Goal: Transaction & Acquisition: Book appointment/travel/reservation

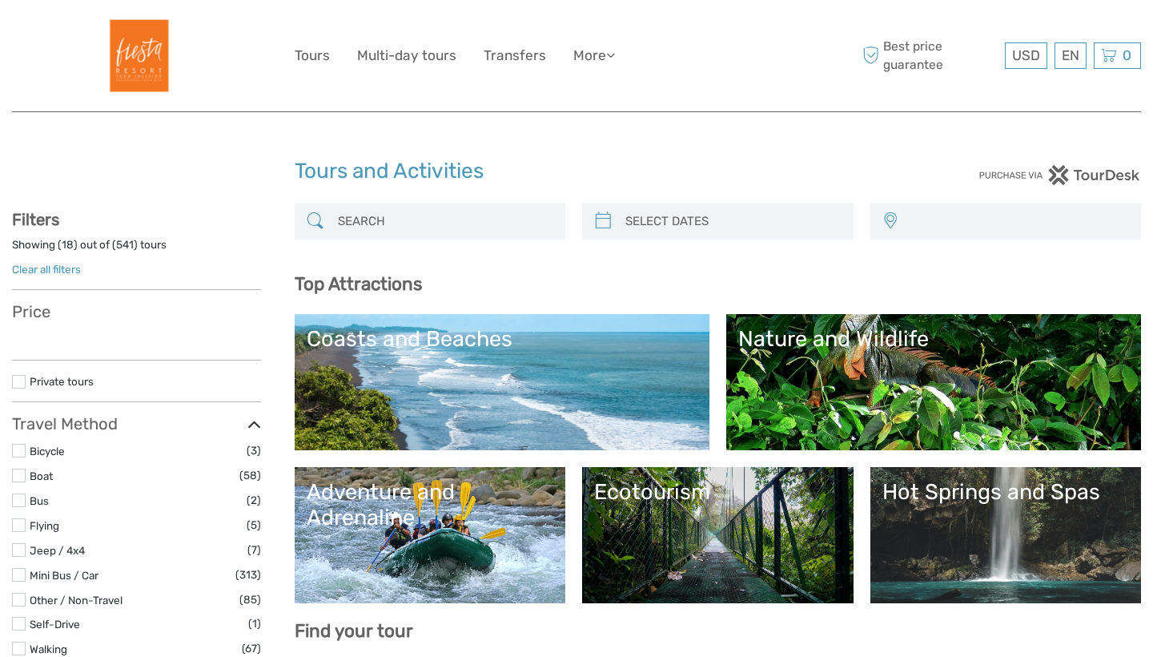
select select
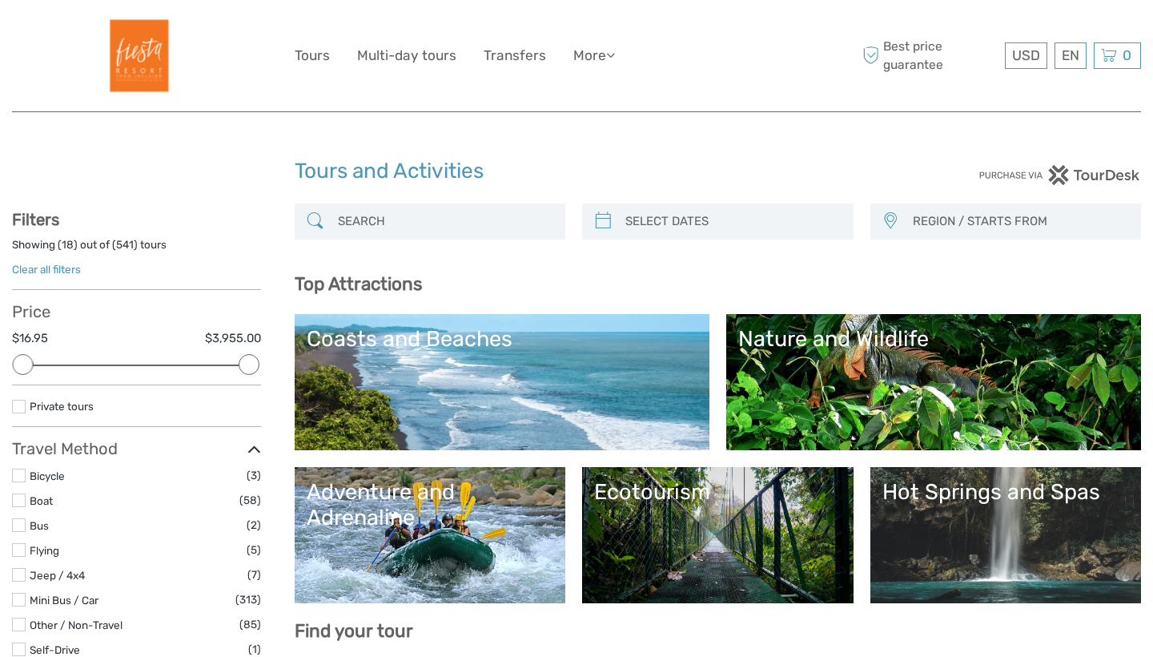
click at [496, 217] on input "search" at bounding box center [445, 221] width 227 height 28
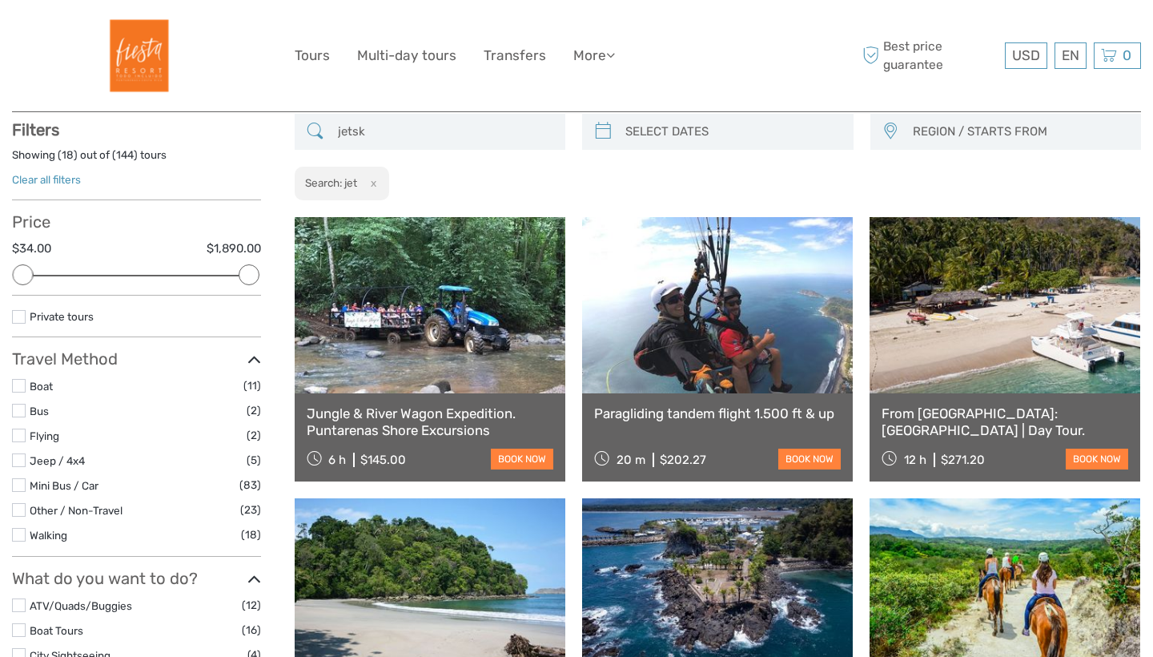
scroll to position [90, 0]
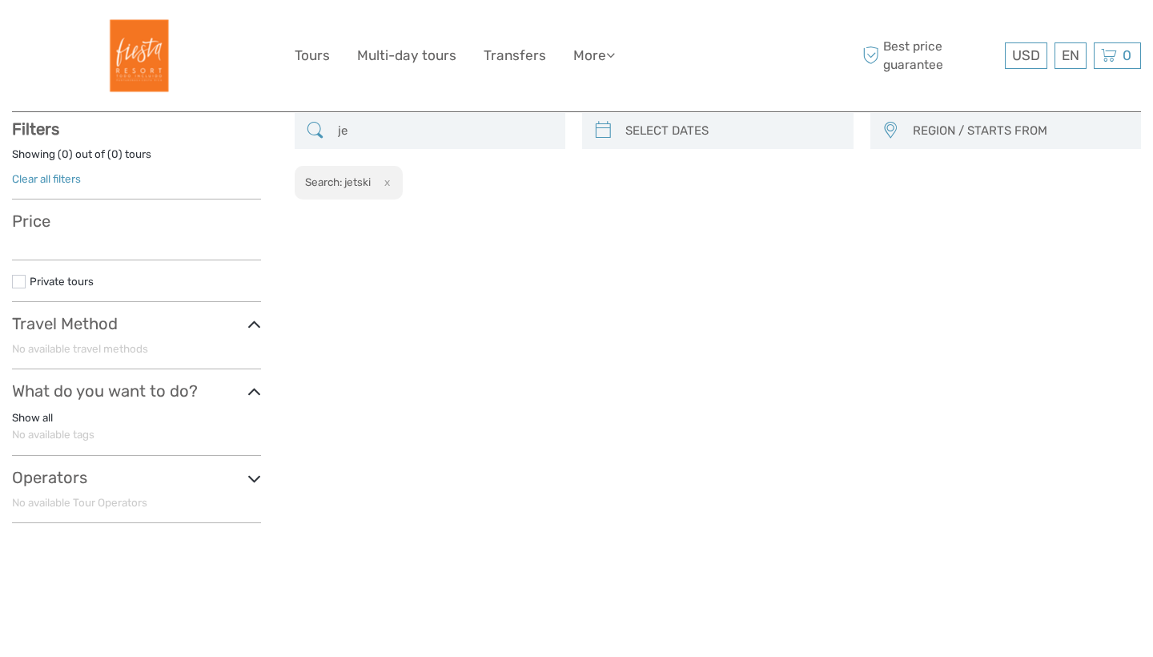
type input "j"
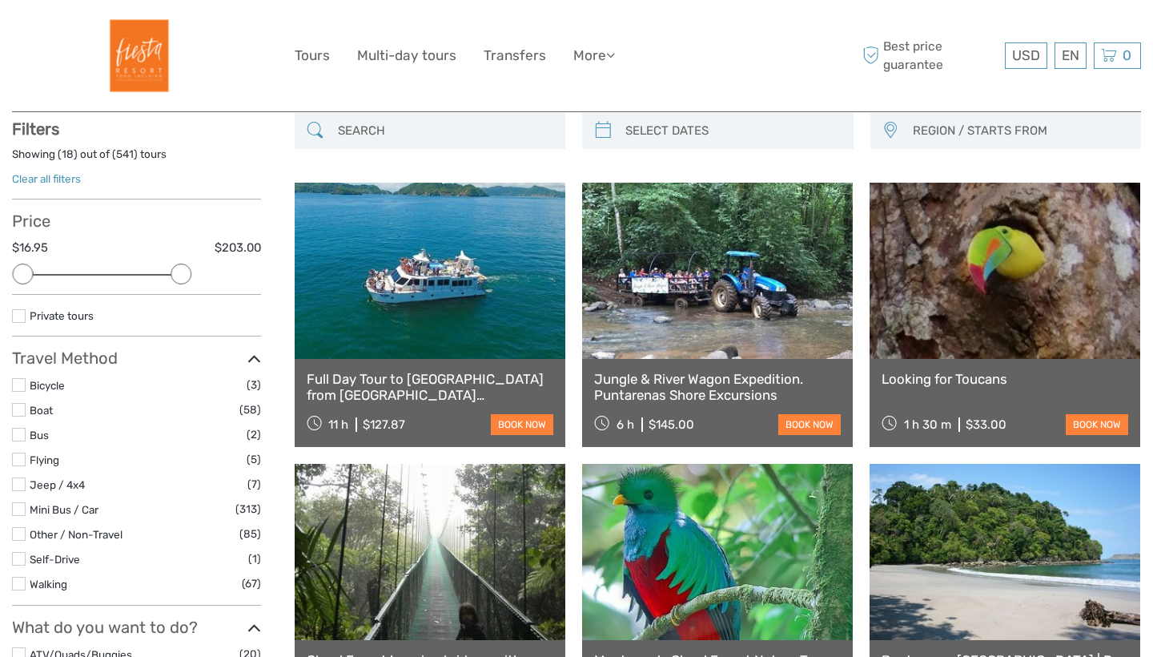
drag, startPoint x: 246, startPoint y: 276, endPoint x: 177, endPoint y: 274, distance: 68.9
click at [177, 274] on div at bounding box center [181, 273] width 21 height 21
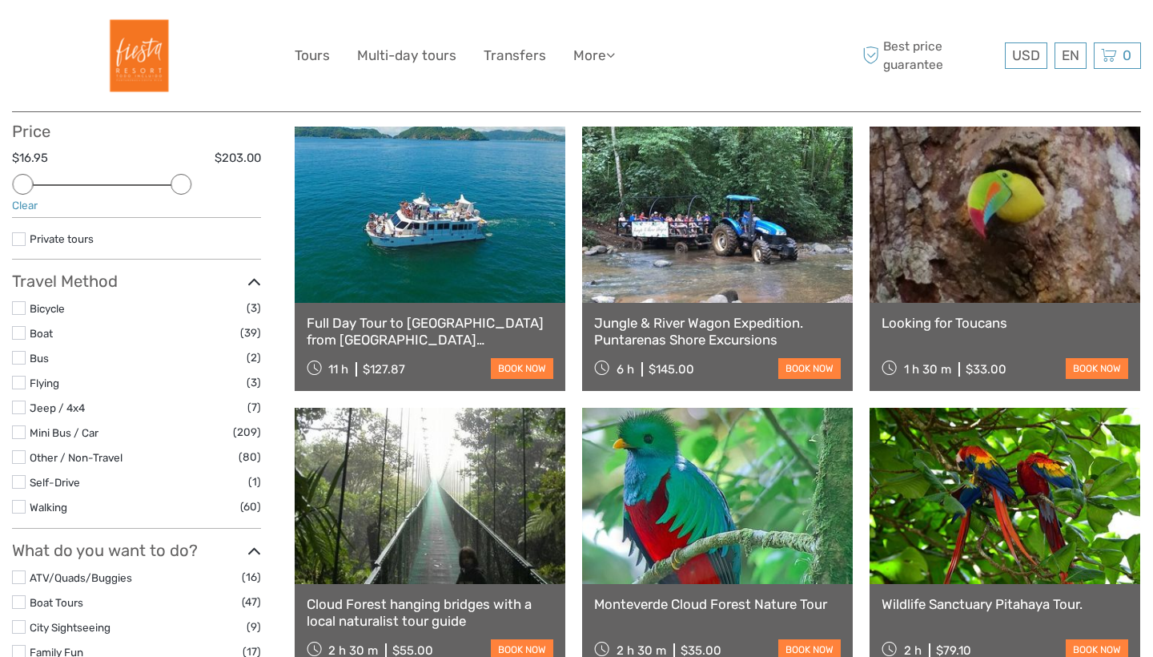
scroll to position [183, 0]
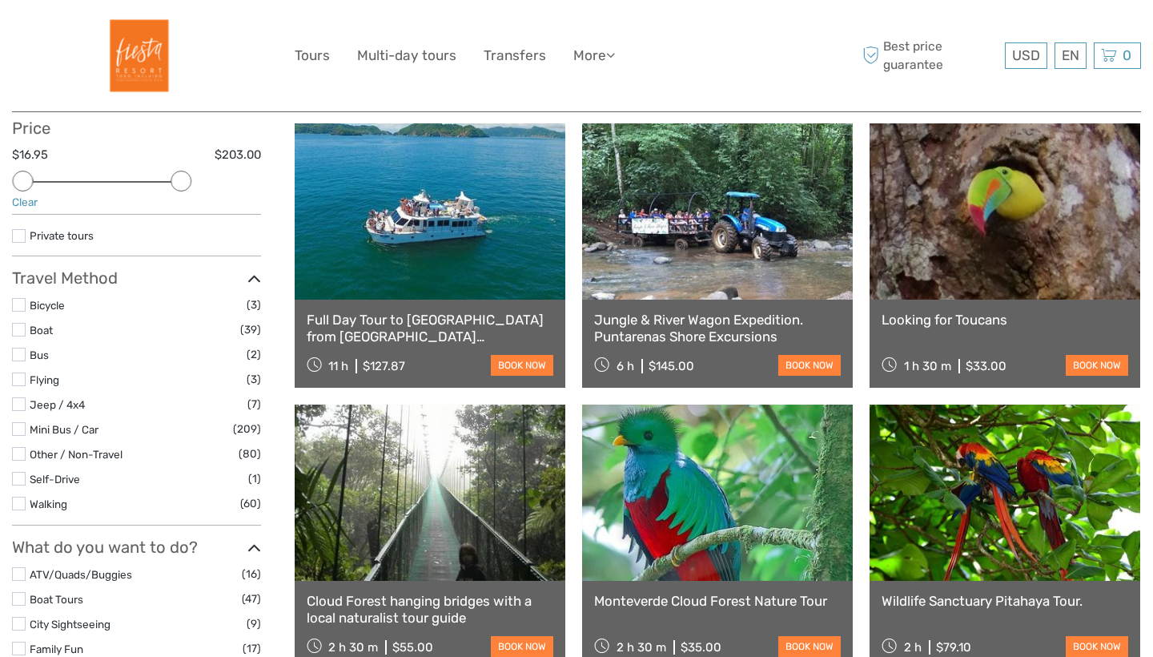
click at [19, 431] on label at bounding box center [19, 429] width 14 height 14
click at [0, 0] on input "checkbox" at bounding box center [0, 0] width 0 height 0
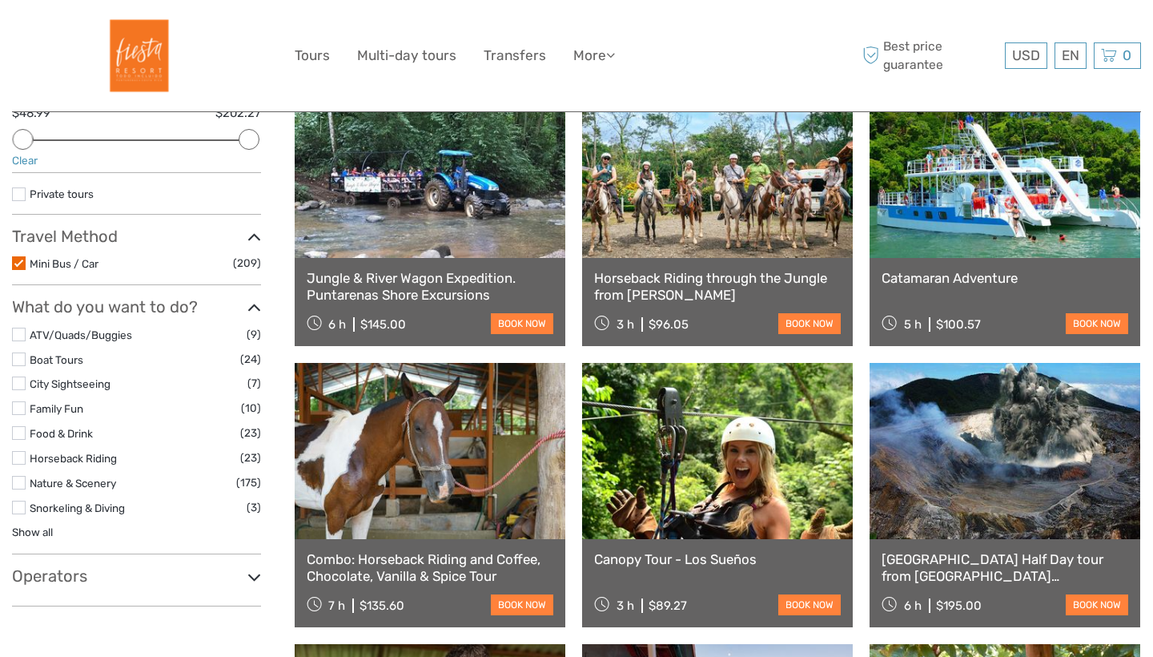
scroll to position [227, 0]
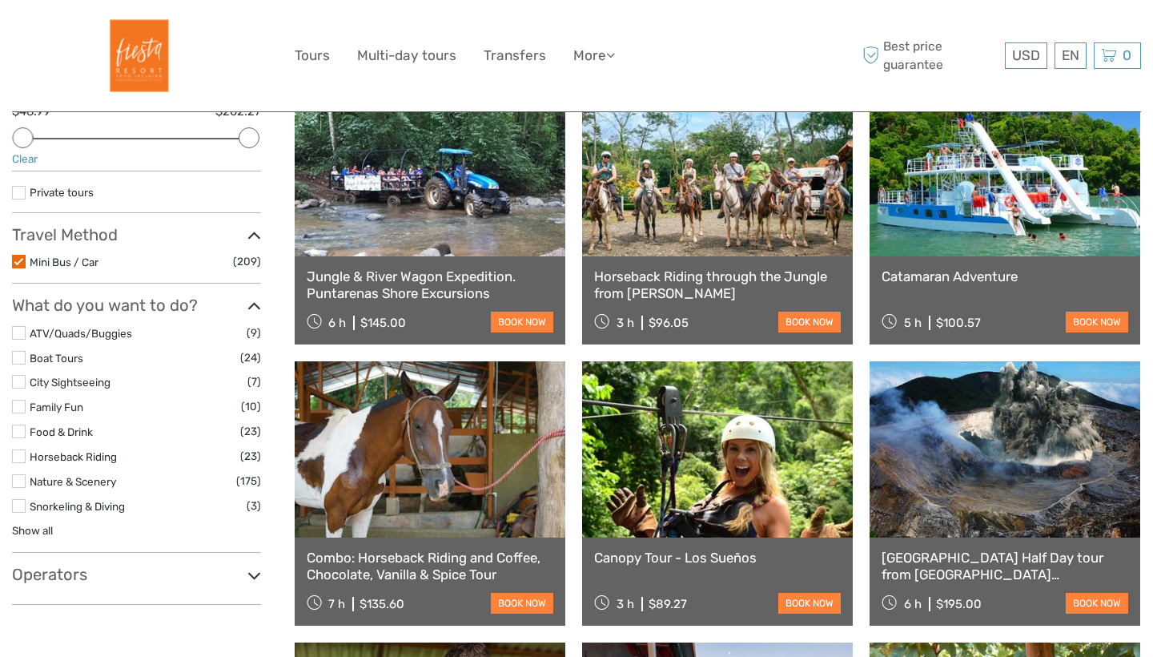
click at [19, 335] on label at bounding box center [19, 333] width 14 height 14
click at [0, 0] on input "checkbox" at bounding box center [0, 0] width 0 height 0
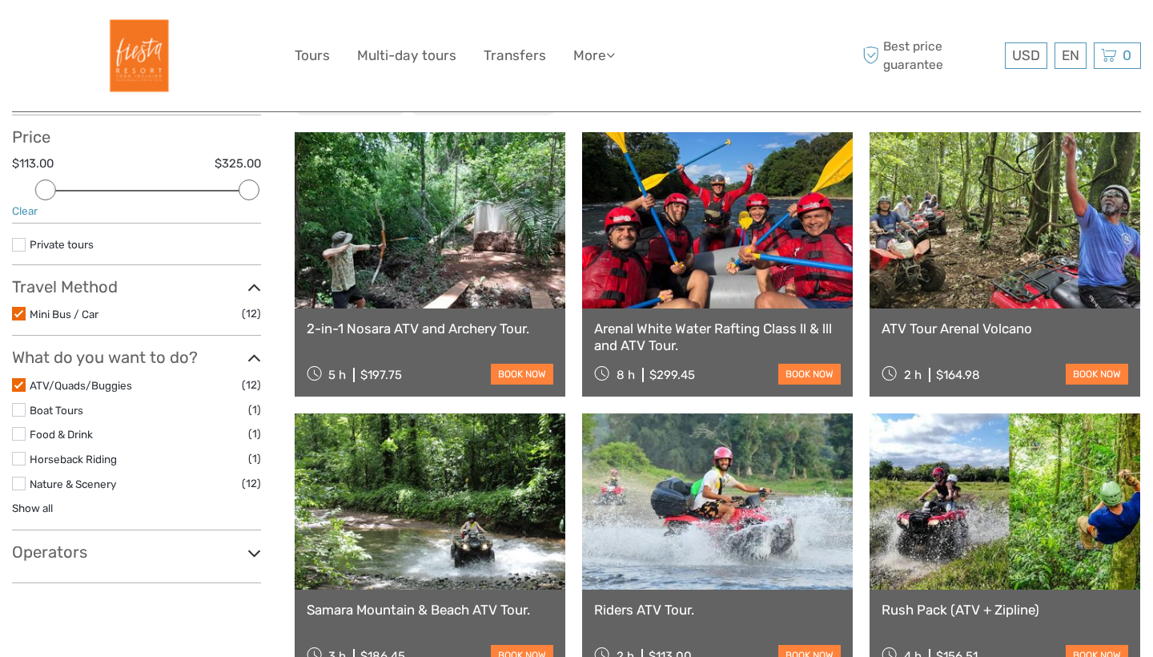
scroll to position [179, 0]
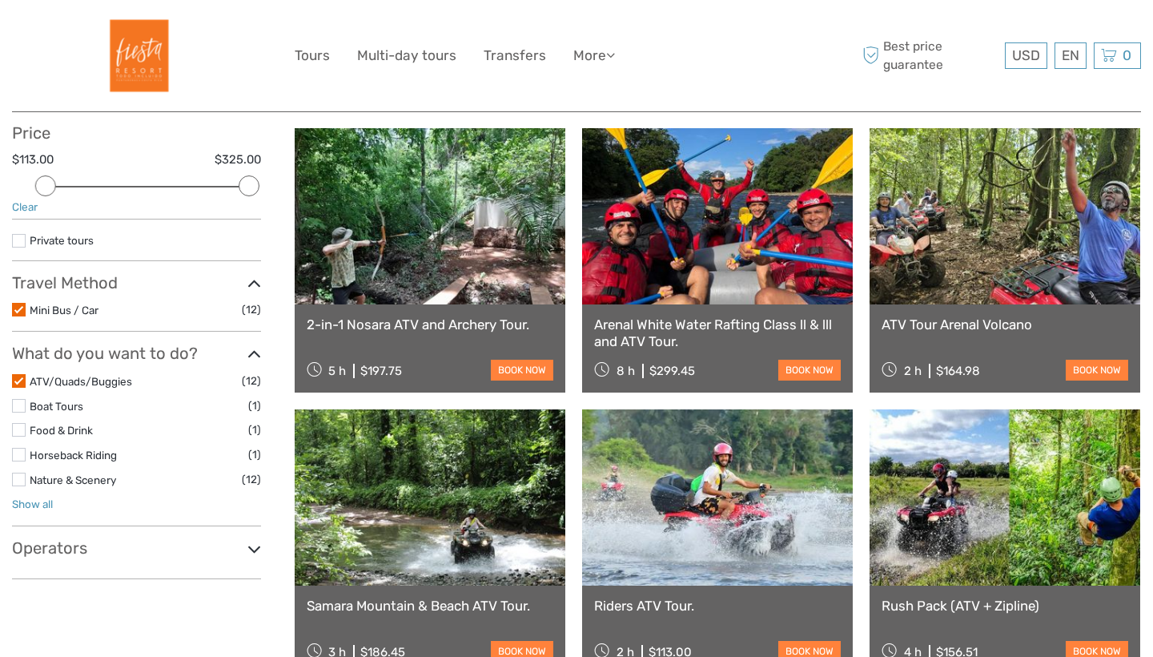
click at [39, 504] on link "Show all" at bounding box center [32, 503] width 41 height 13
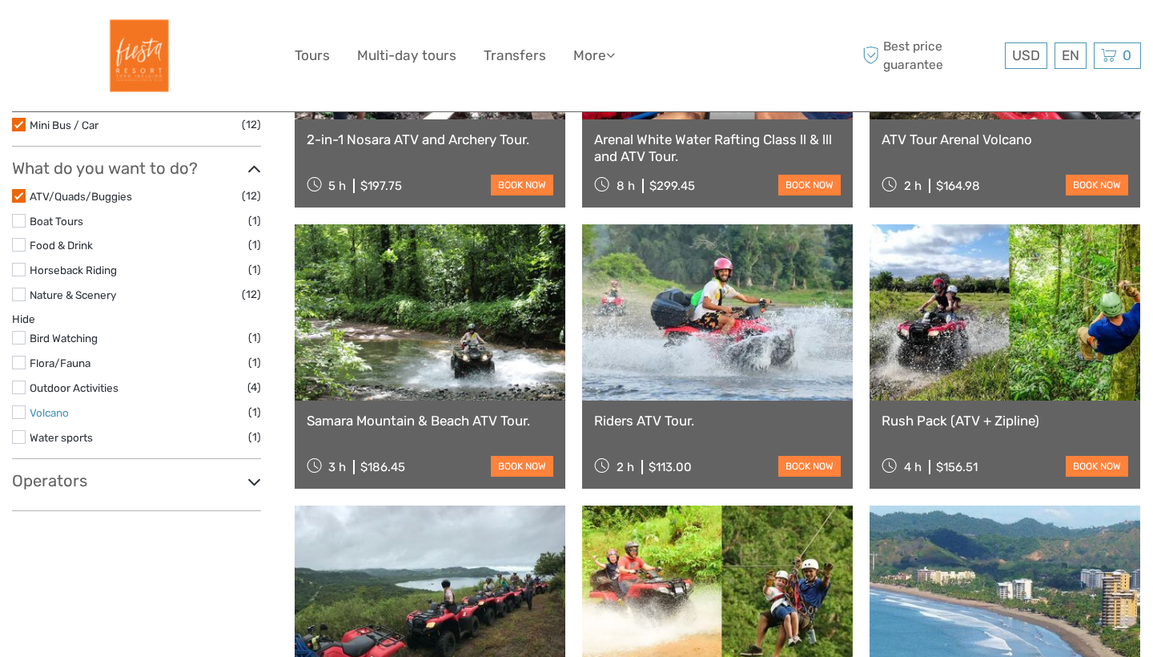
scroll to position [365, 0]
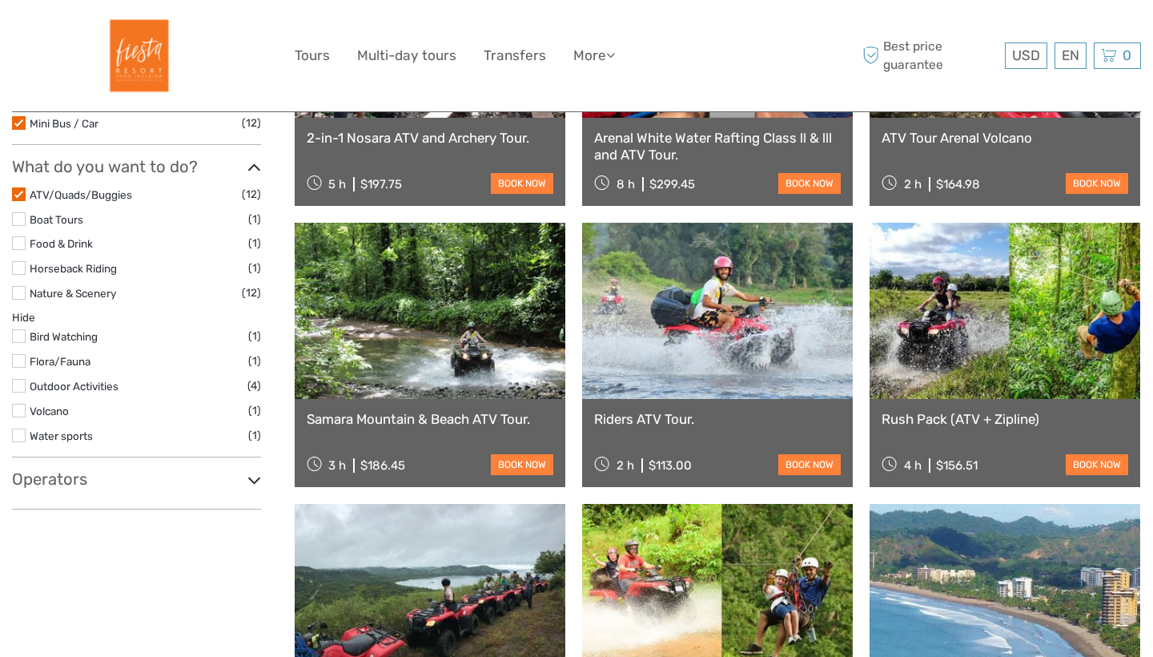
click at [19, 436] on label at bounding box center [19, 435] width 14 height 14
click at [0, 0] on input "checkbox" at bounding box center [0, 0] width 0 height 0
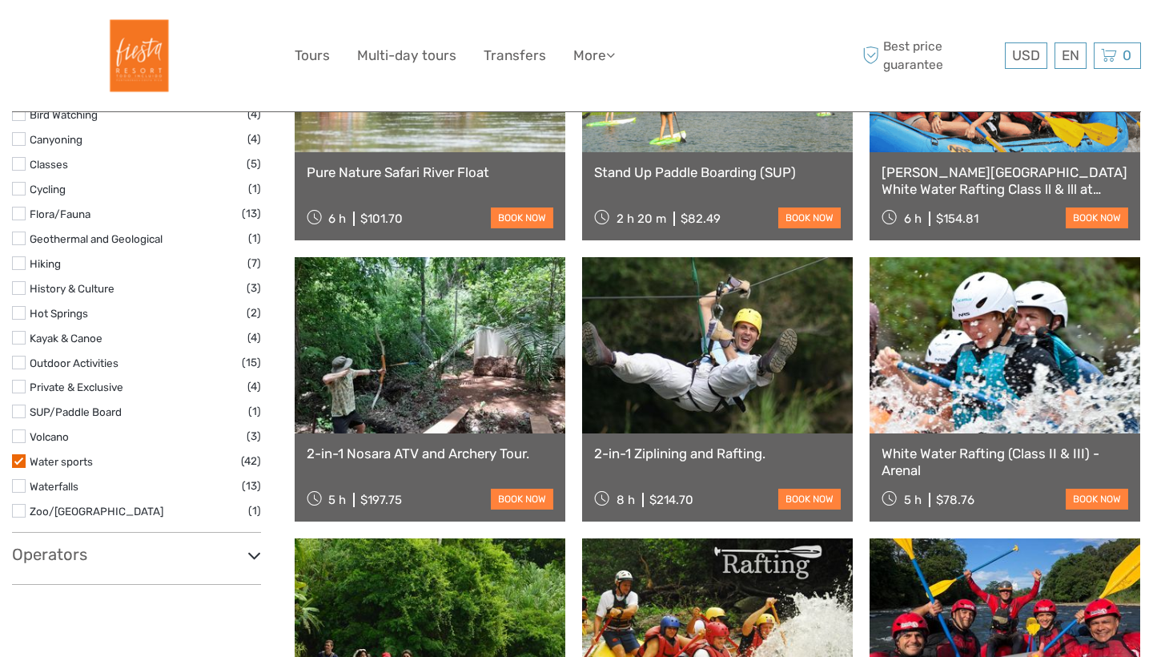
scroll to position [613, 0]
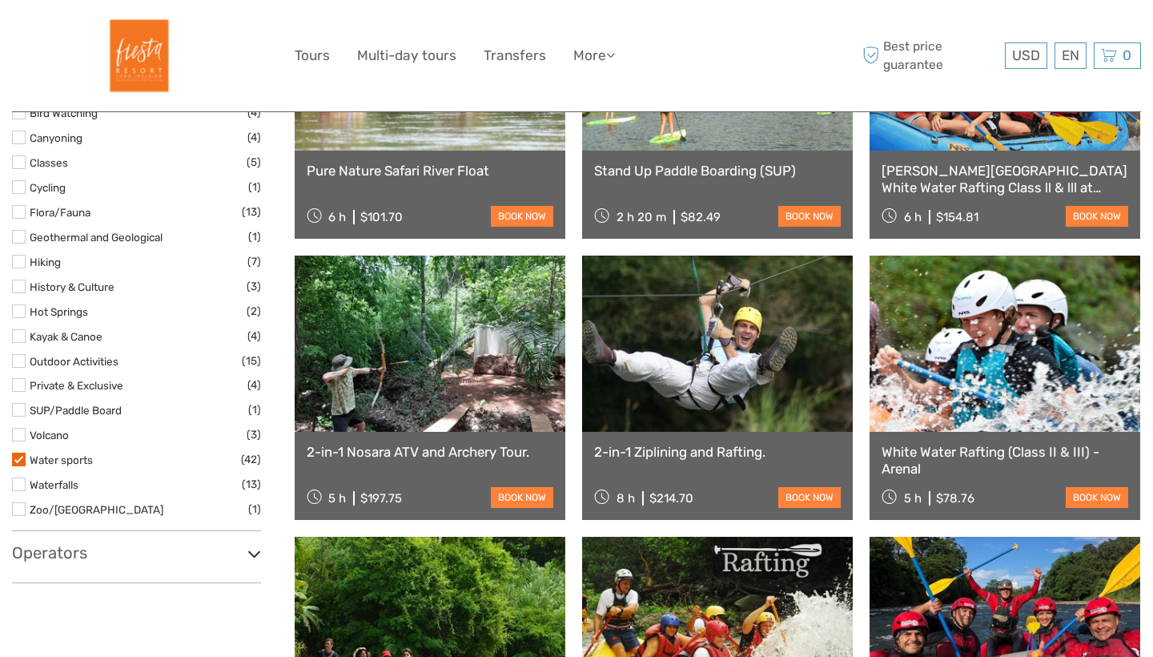
click at [17, 315] on label at bounding box center [19, 311] width 14 height 14
click at [0, 0] on input "checkbox" at bounding box center [0, 0] width 0 height 0
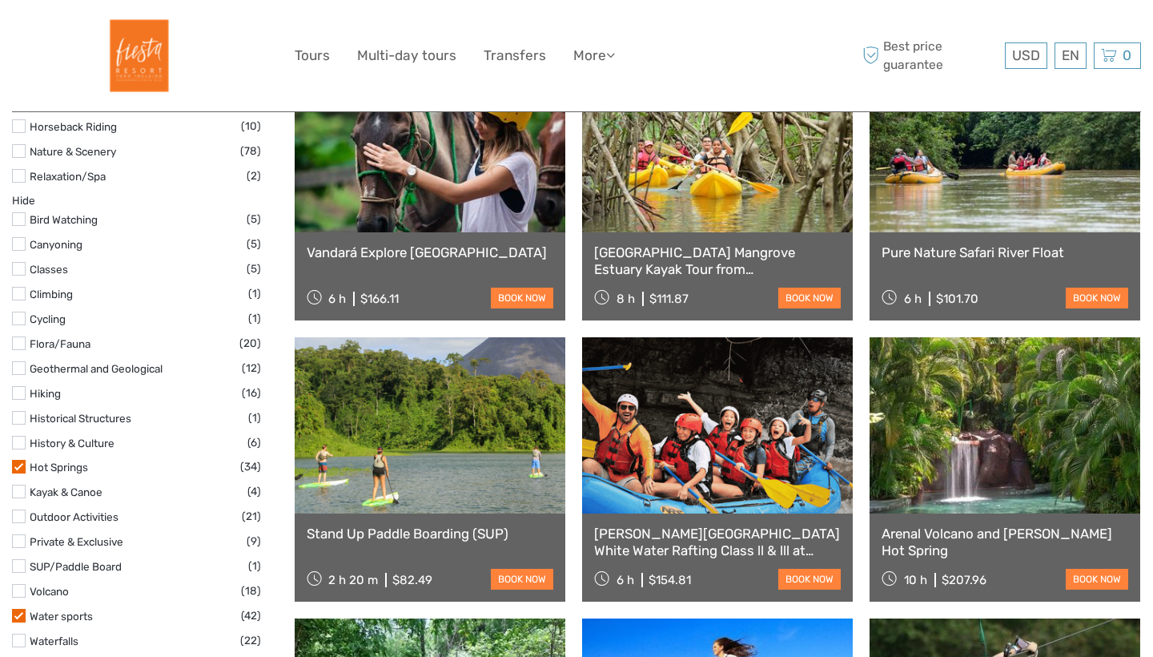
scroll to position [541, 0]
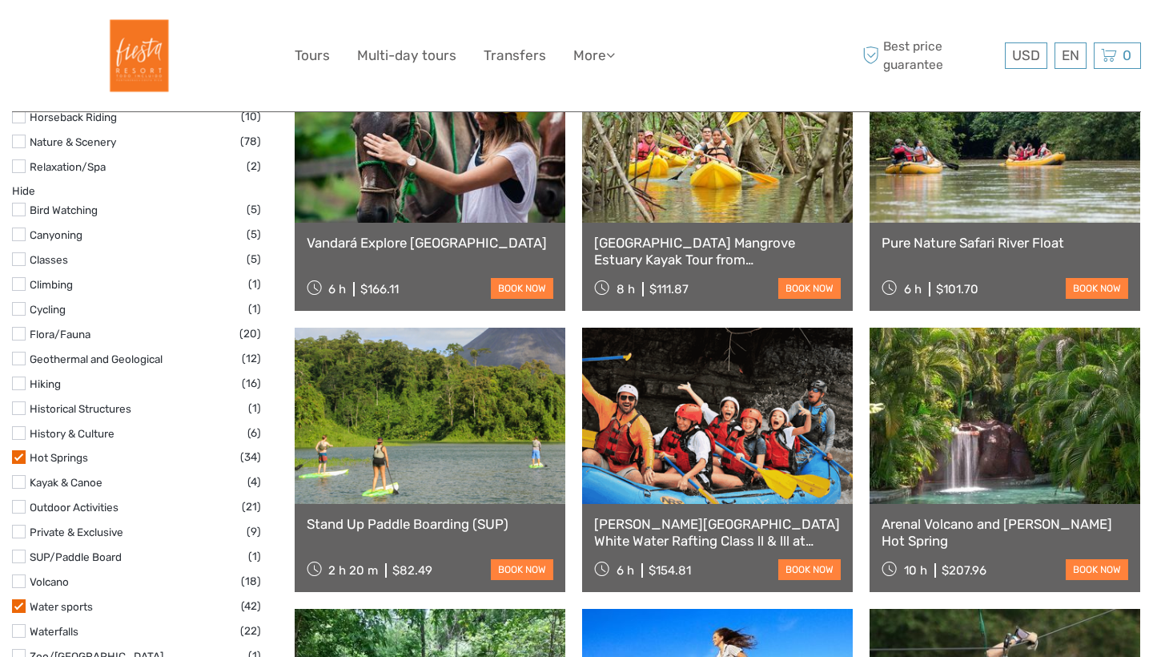
click at [25, 372] on div "Bird Watching (5) Canyoning (5) Classes (5) Climbing (1) Cycling (1) Flora/Faun…" at bounding box center [136, 432] width 249 height 464
click at [18, 387] on label at bounding box center [19, 383] width 14 height 14
click at [0, 0] on input "checkbox" at bounding box center [0, 0] width 0 height 0
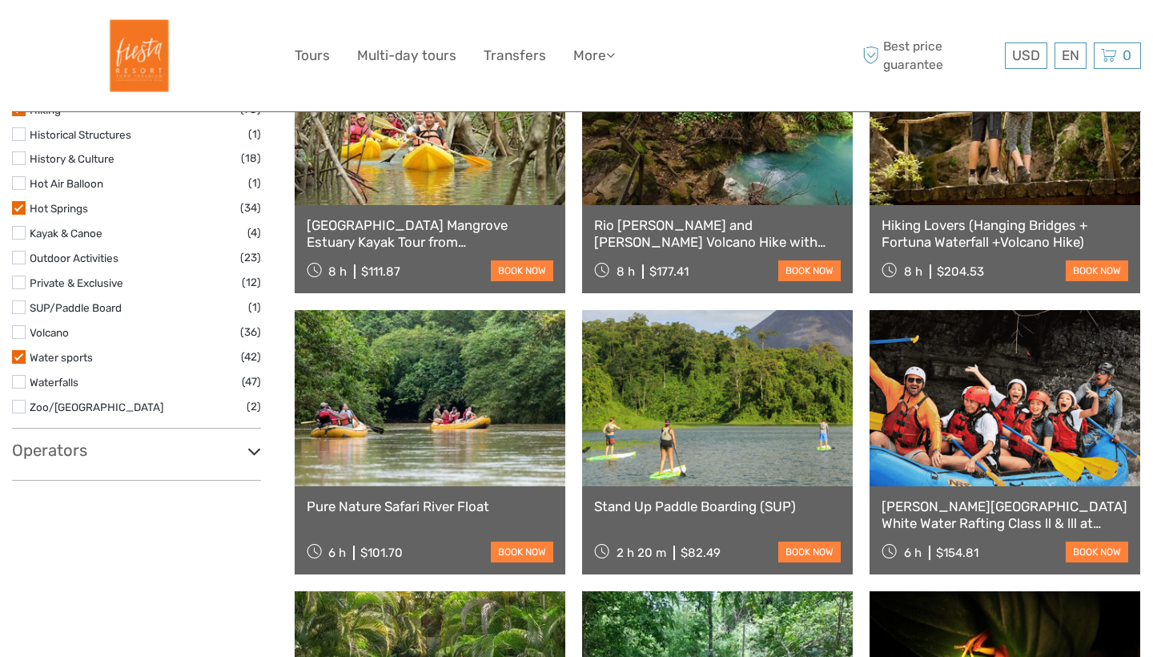
scroll to position [843, 0]
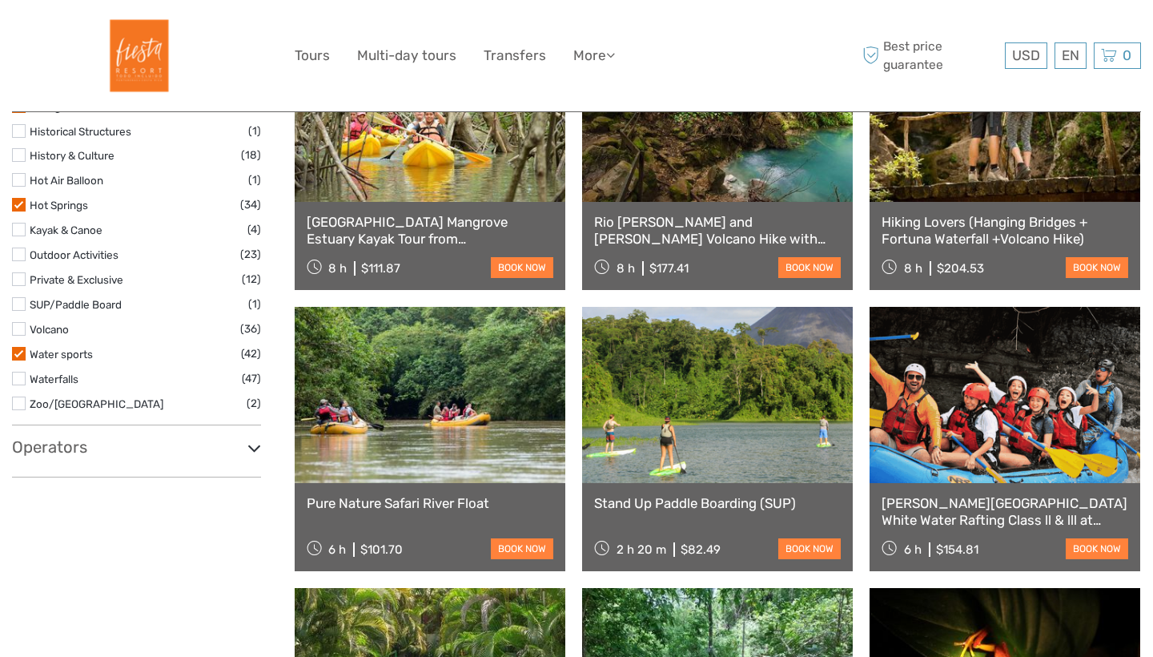
click at [28, 405] on li "Zoo/Wildlife Park (2)" at bounding box center [136, 403] width 249 height 18
click at [18, 408] on label at bounding box center [19, 403] width 14 height 14
click at [0, 0] on input "checkbox" at bounding box center [0, 0] width 0 height 0
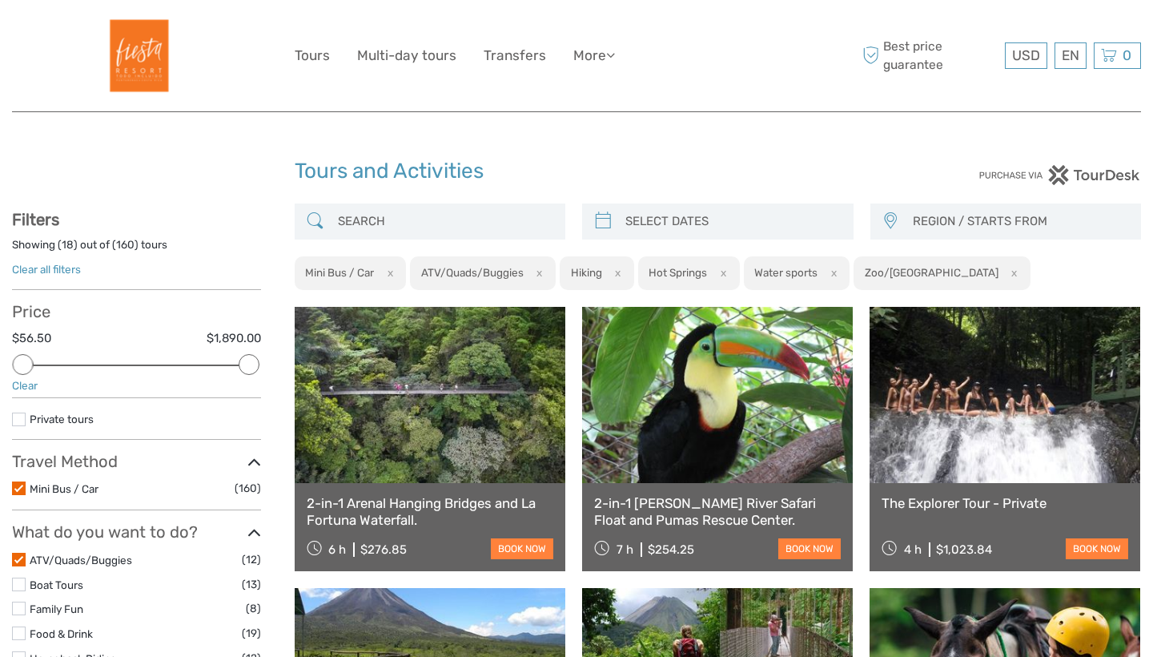
click at [625, 277] on button "x" at bounding box center [616, 272] width 22 height 17
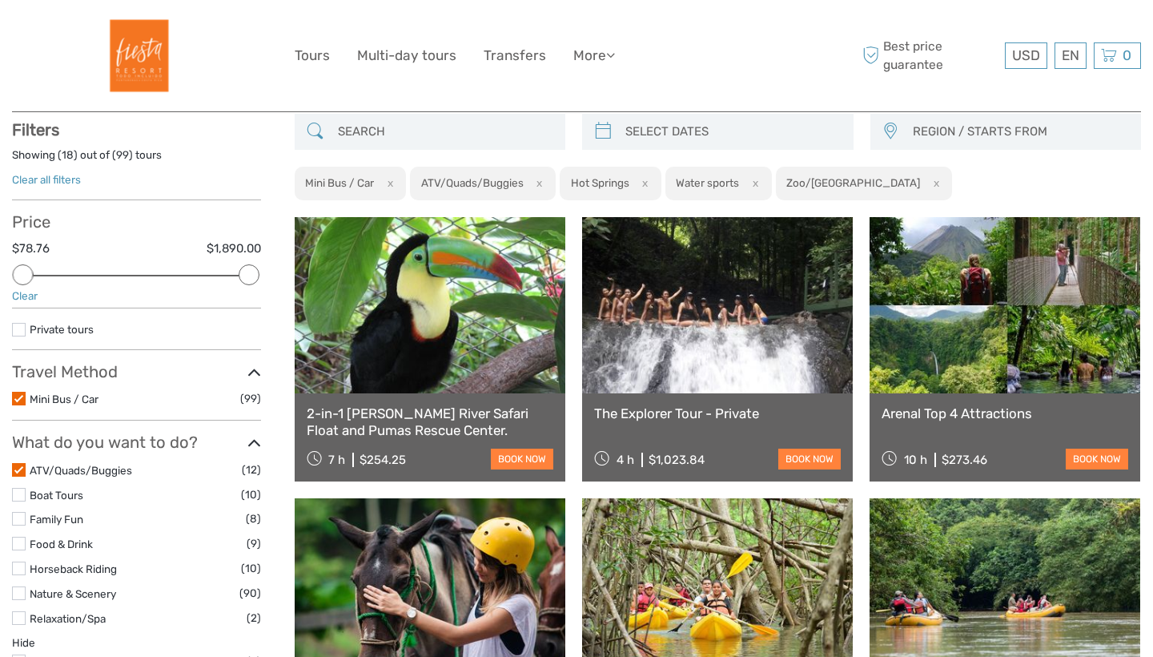
scroll to position [90, 0]
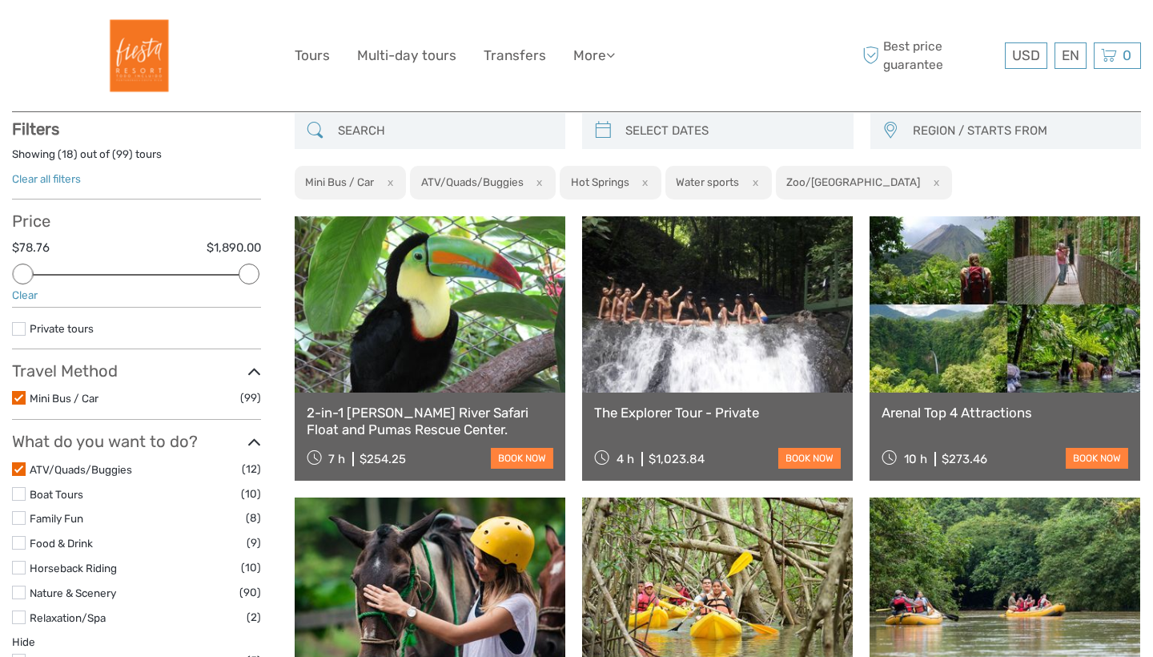
click at [653, 185] on button "x" at bounding box center [643, 182] width 22 height 17
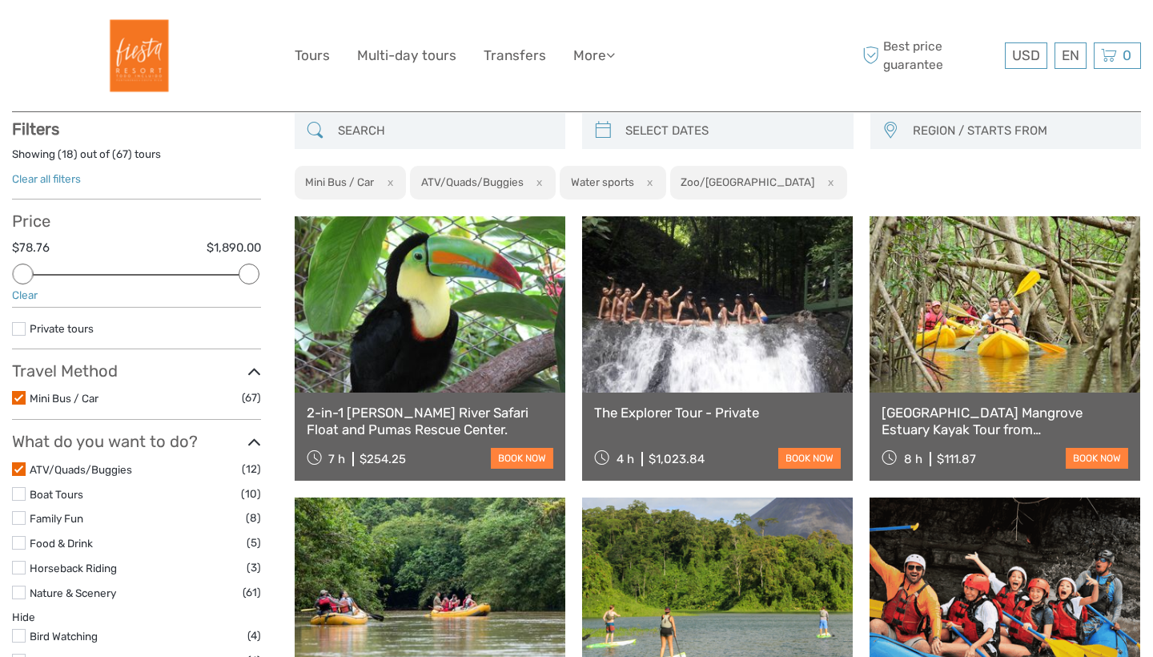
click at [658, 183] on button "x" at bounding box center [648, 182] width 22 height 17
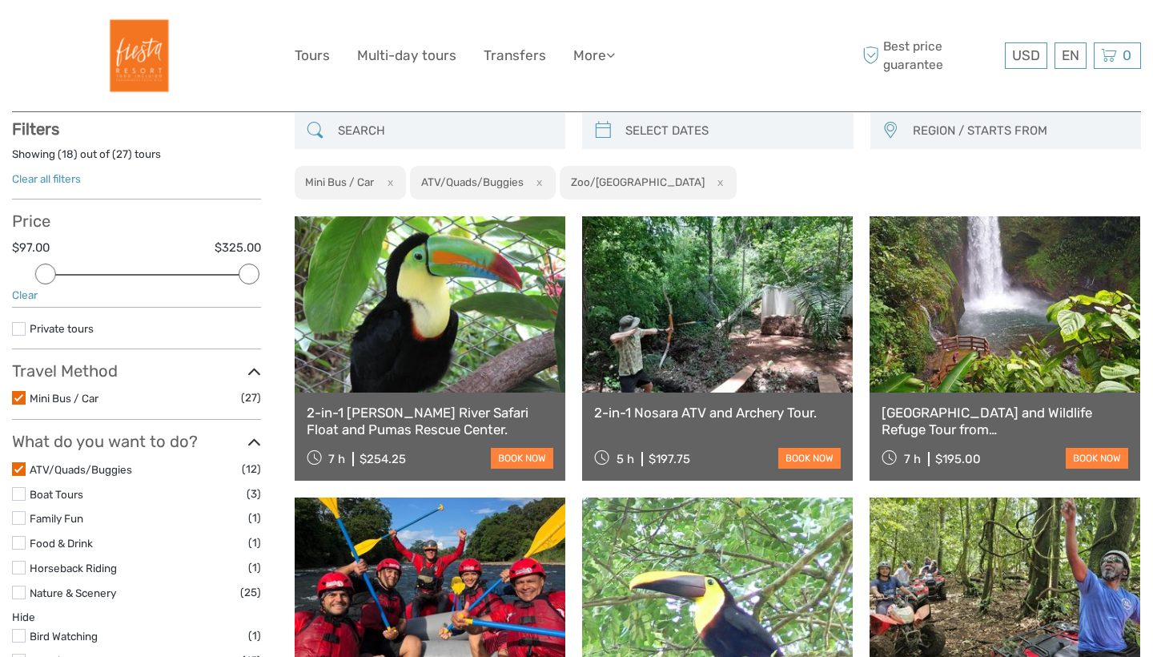
click at [707, 187] on button "x" at bounding box center [718, 182] width 22 height 17
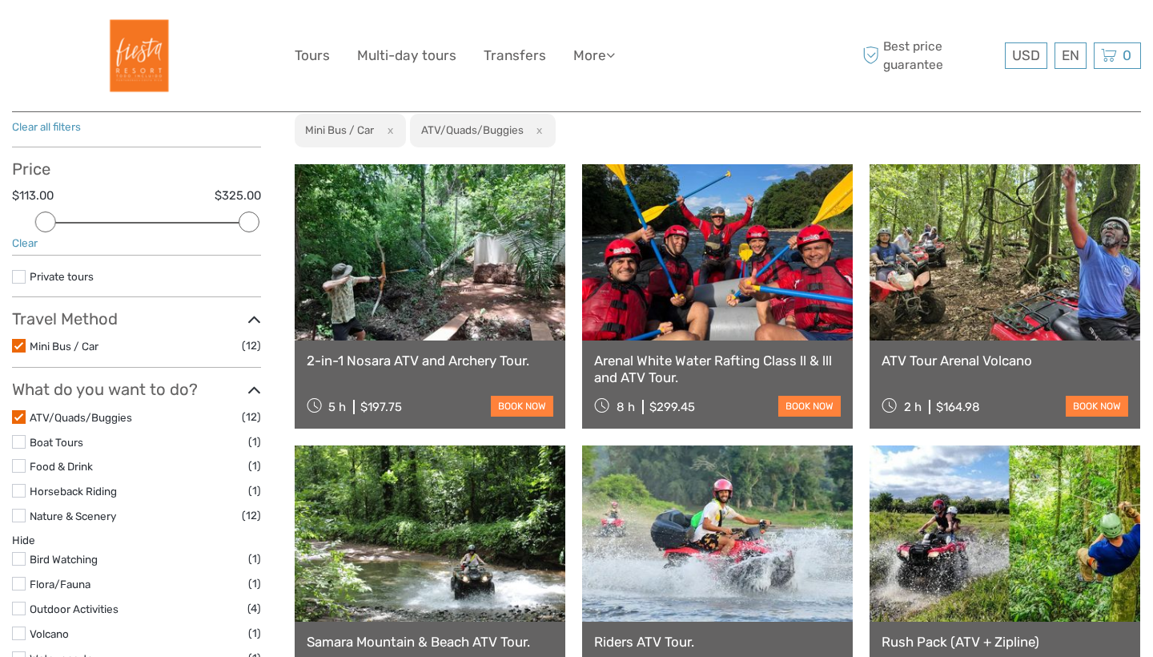
scroll to position [144, 0]
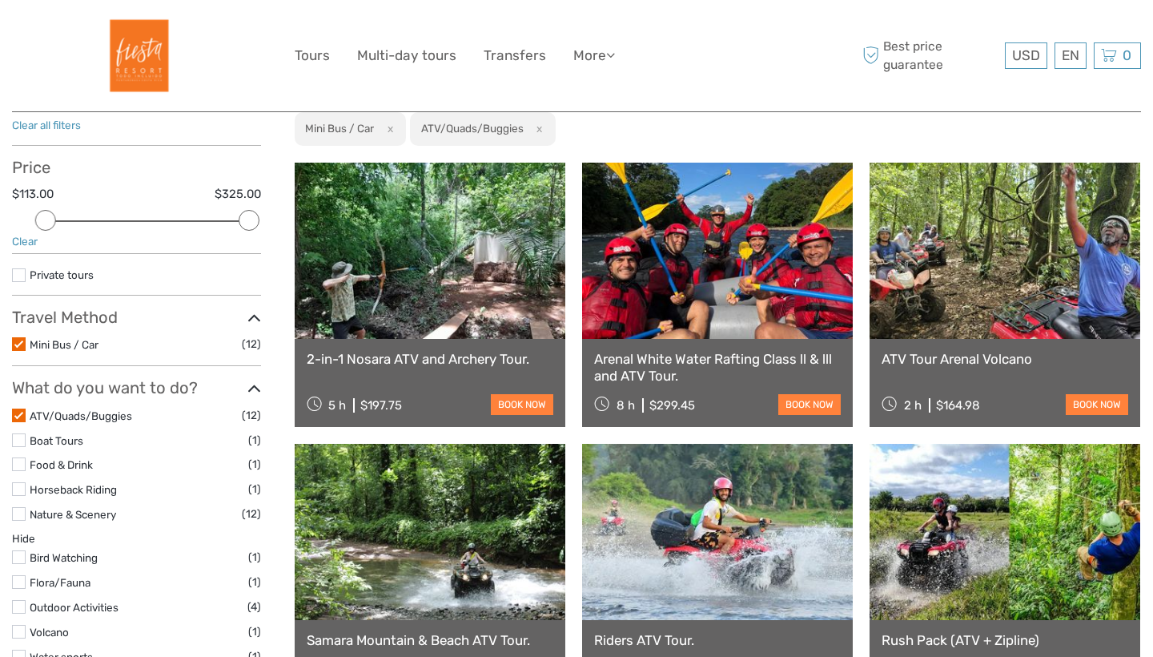
click at [936, 290] on link at bounding box center [1005, 251] width 271 height 176
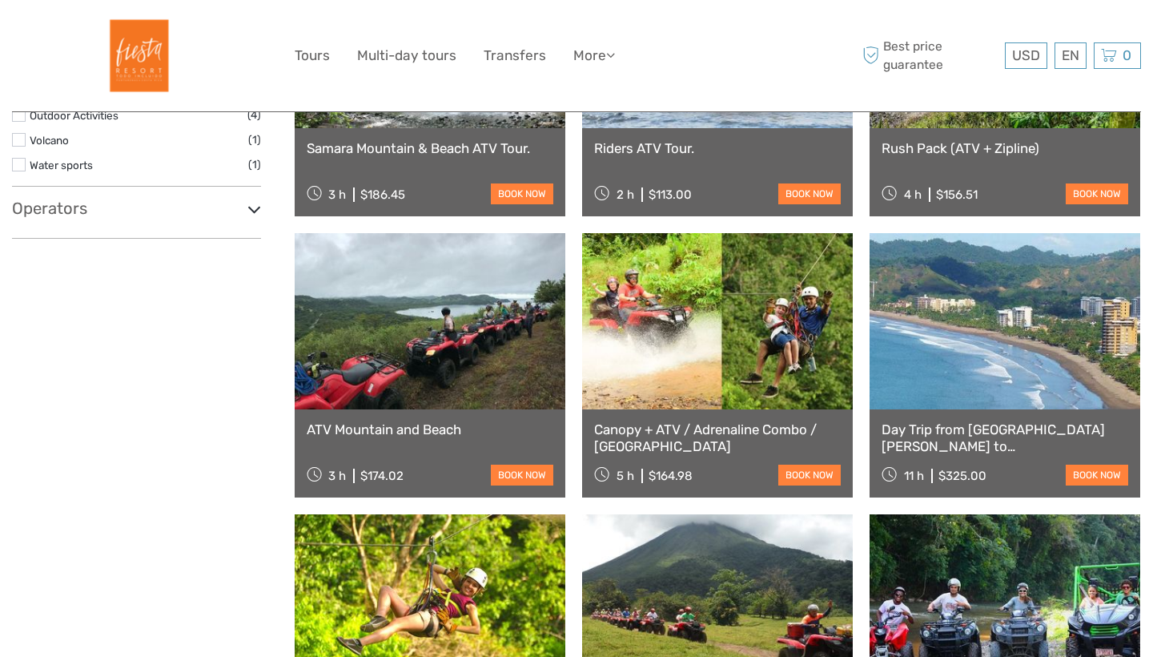
scroll to position [641, 0]
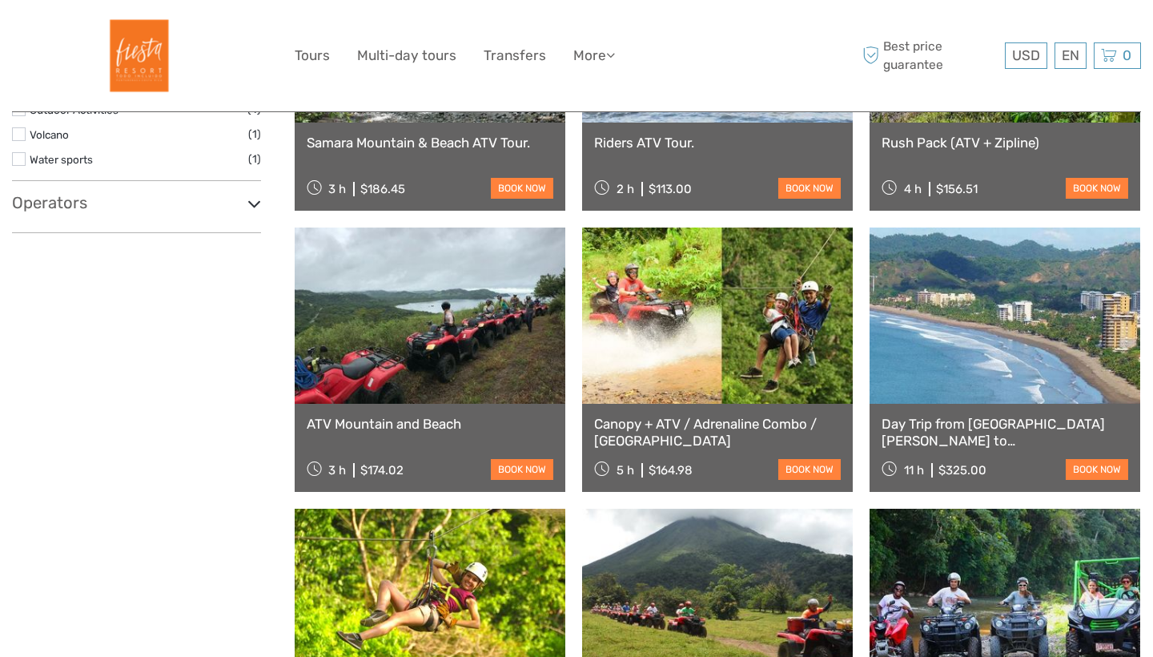
click at [445, 353] on link at bounding box center [430, 315] width 271 height 176
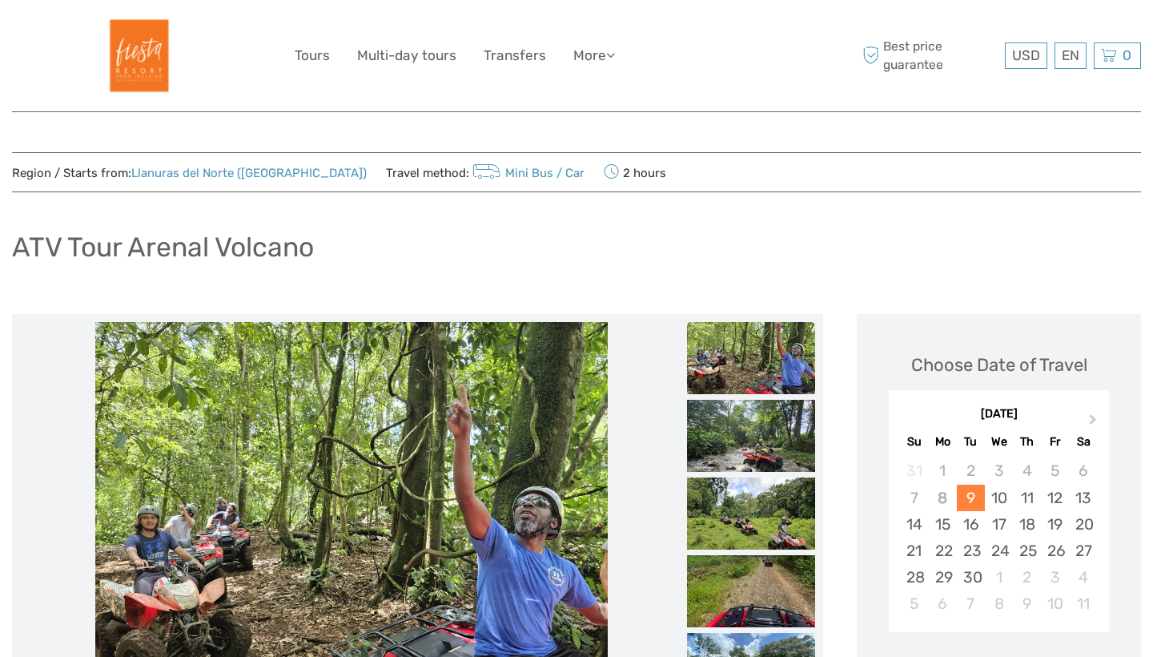
scroll to position [140, 0]
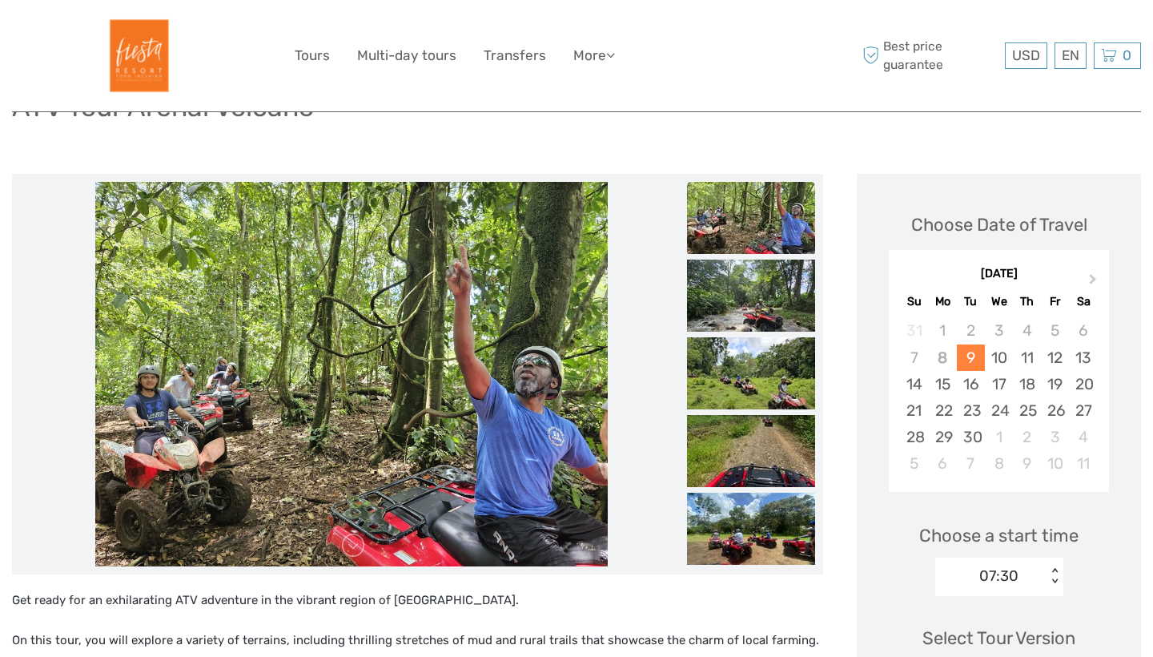
click at [758, 239] on img at bounding box center [751, 218] width 128 height 72
click at [750, 288] on img at bounding box center [751, 295] width 128 height 72
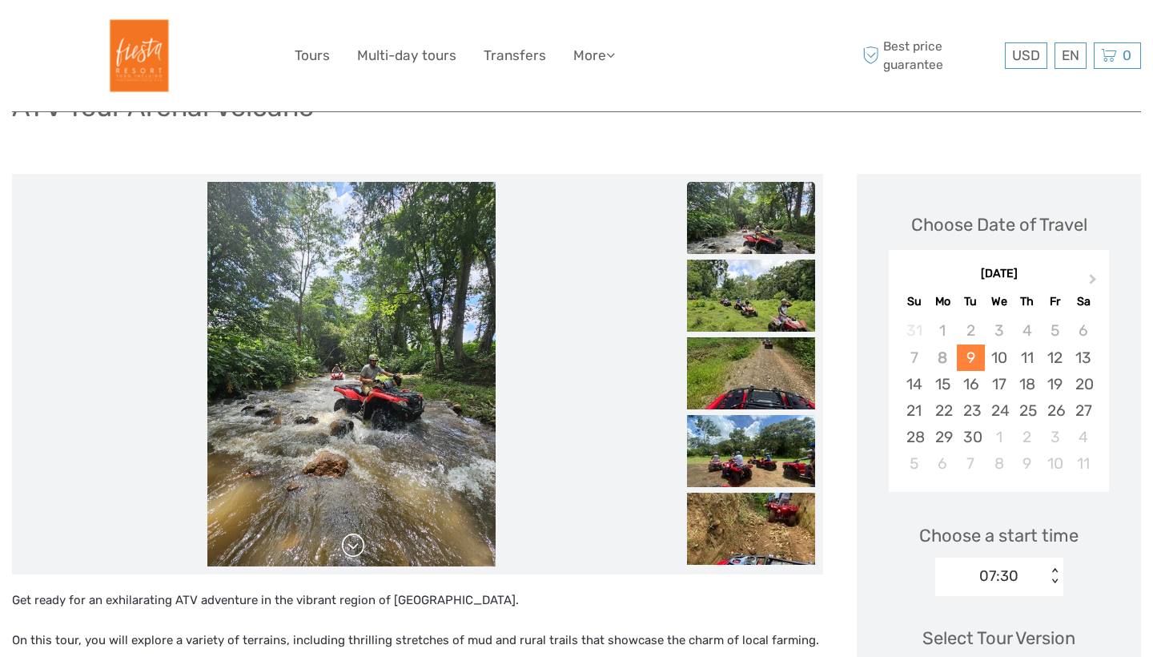
click at [355, 549] on link at bounding box center [353, 545] width 26 height 26
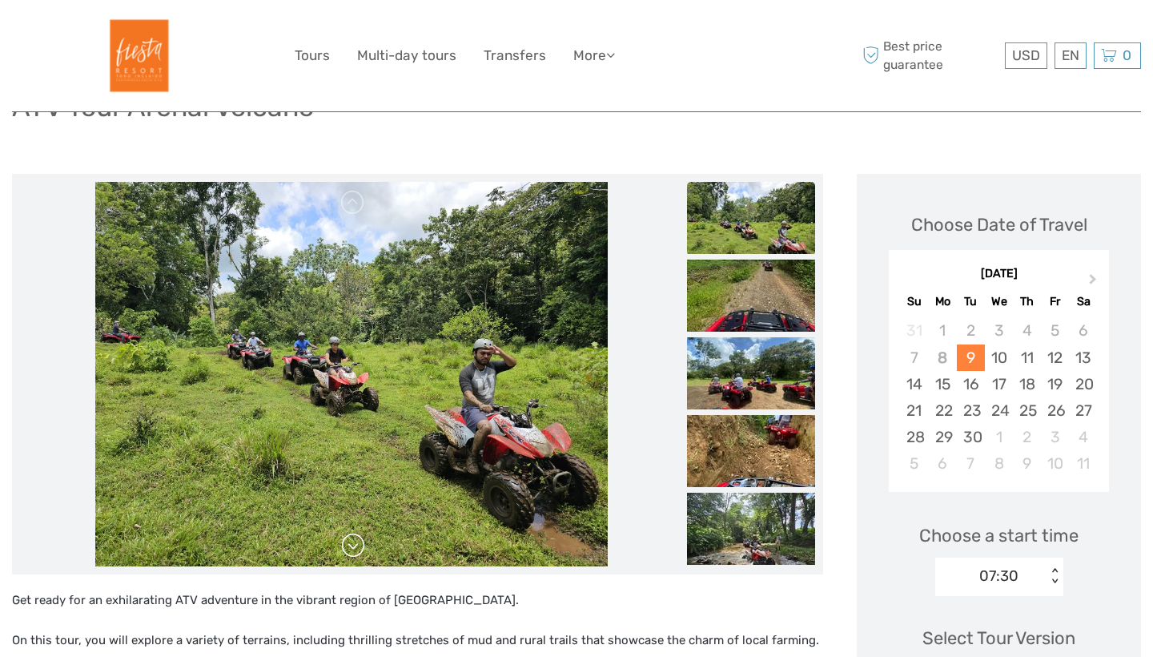
click at [355, 549] on link at bounding box center [353, 545] width 26 height 26
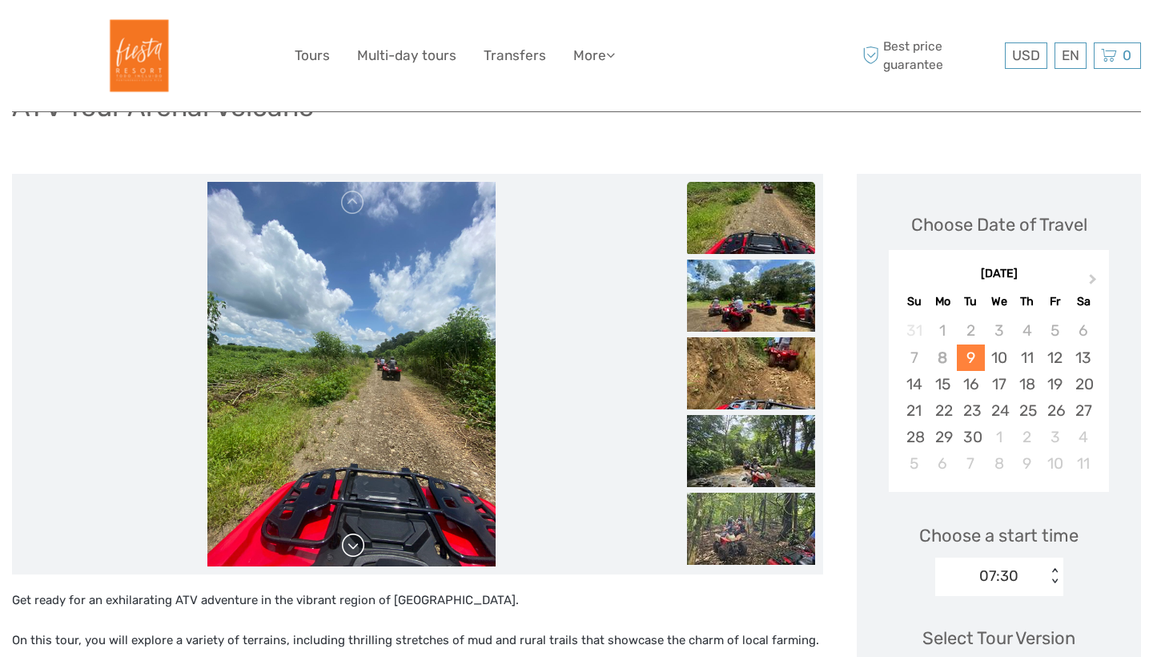
click at [355, 549] on link at bounding box center [353, 545] width 26 height 26
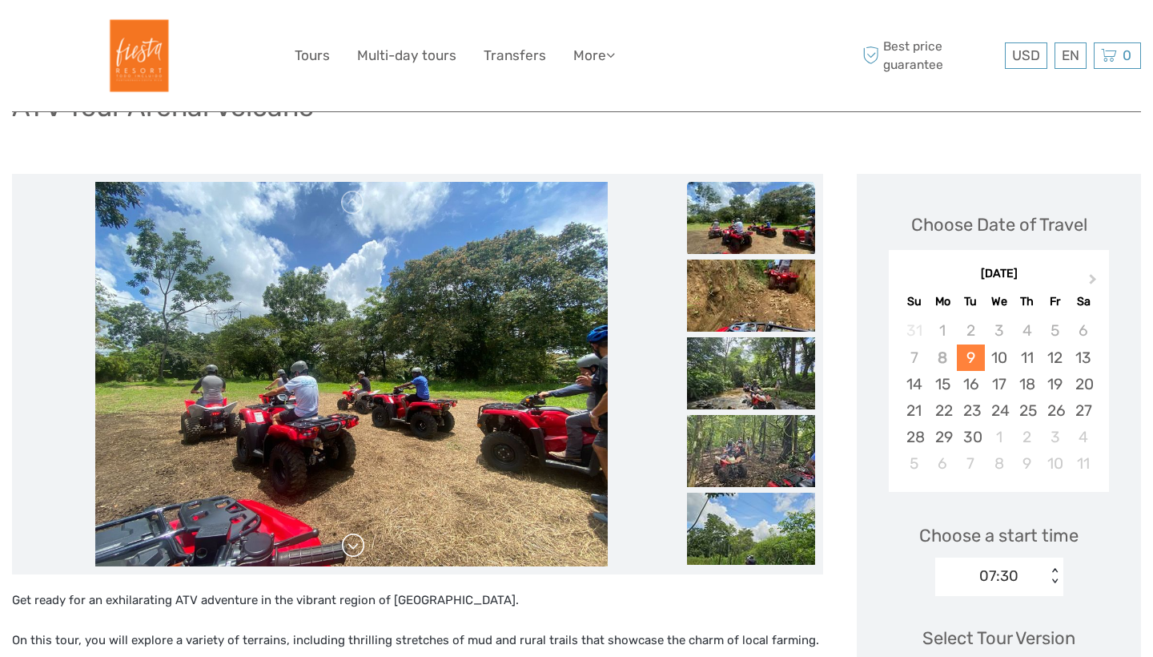
click at [355, 549] on link at bounding box center [353, 545] width 26 height 26
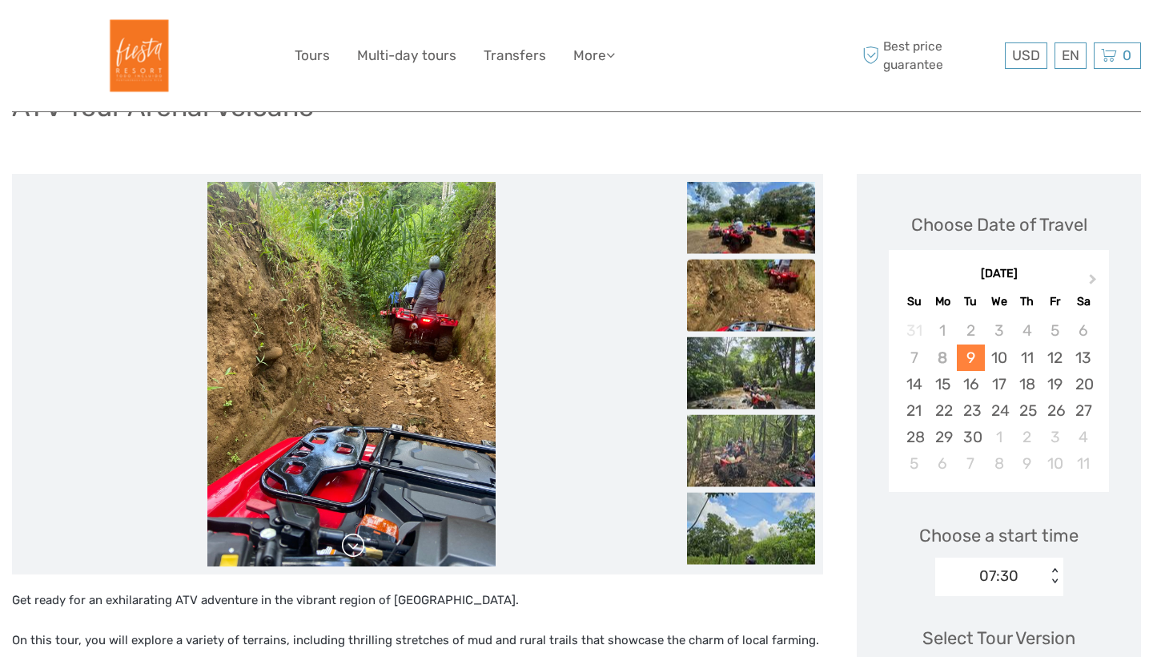
click at [355, 549] on link at bounding box center [353, 545] width 26 height 26
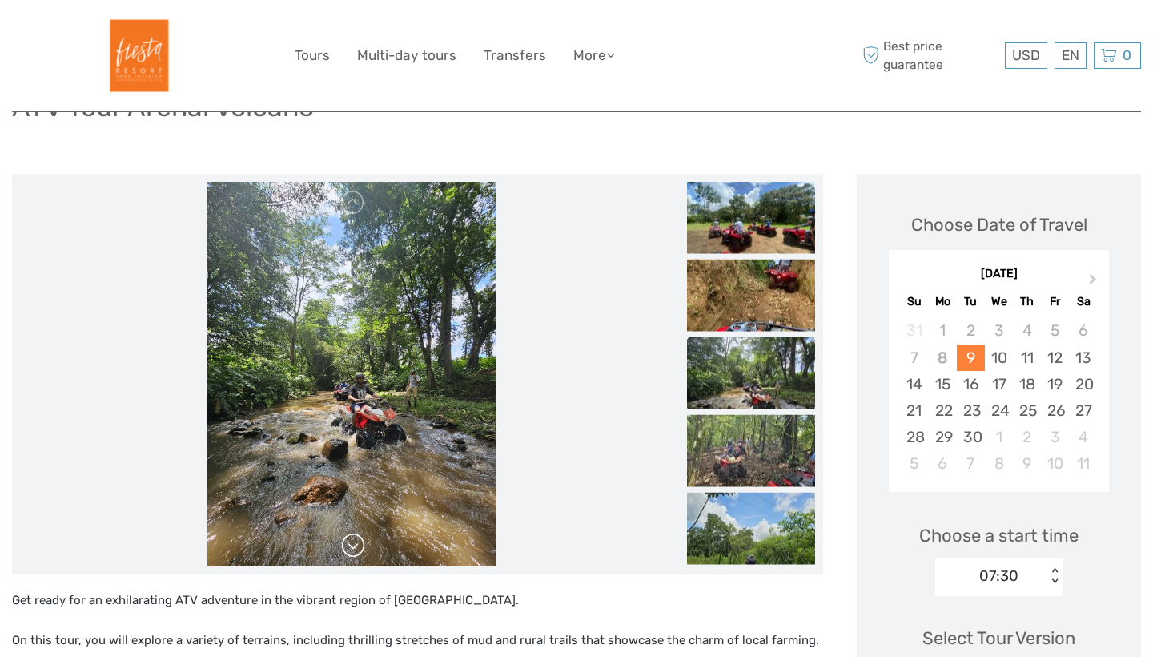
click at [355, 549] on link at bounding box center [353, 545] width 26 height 26
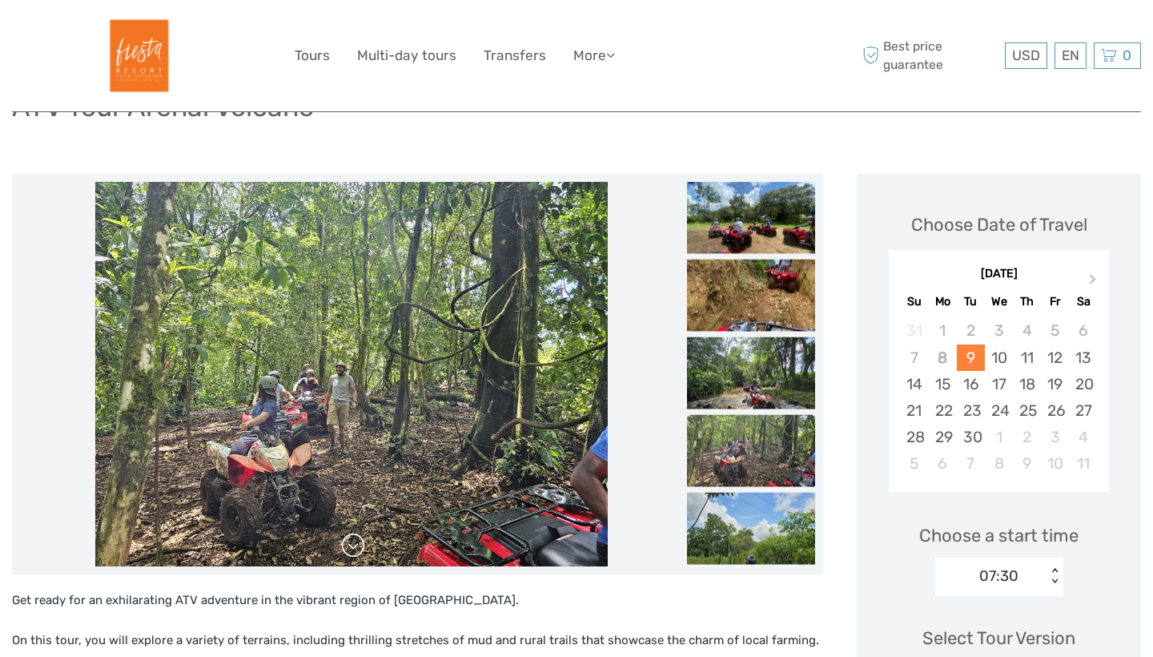
click at [352, 541] on link at bounding box center [353, 545] width 26 height 26
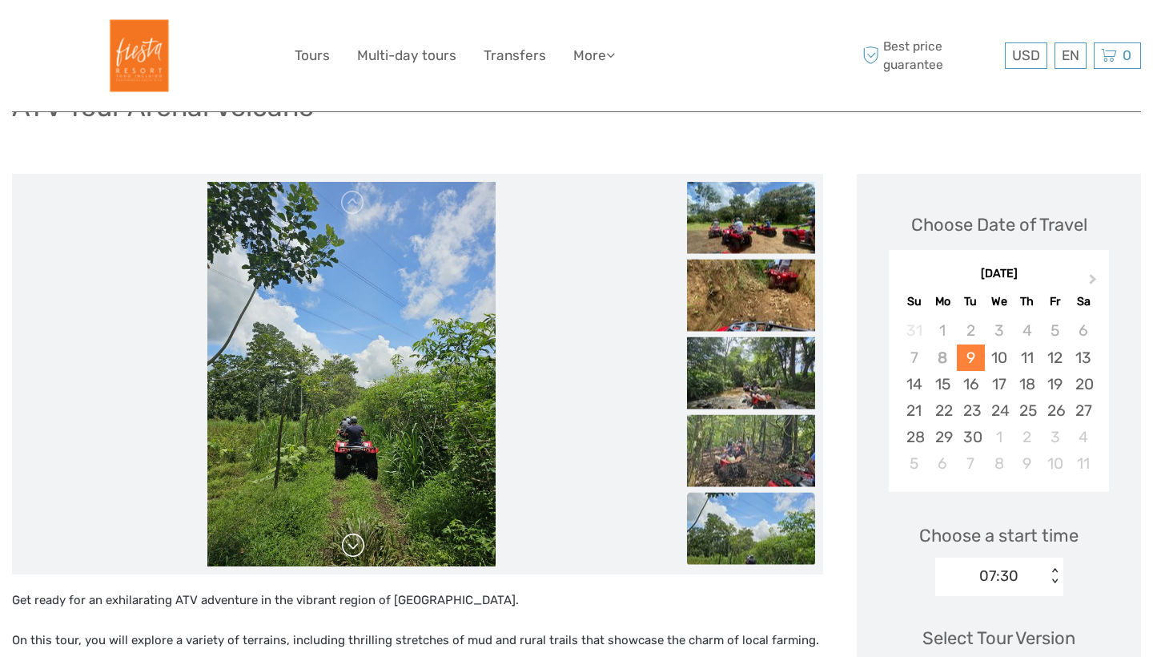
click at [352, 541] on link at bounding box center [353, 545] width 26 height 26
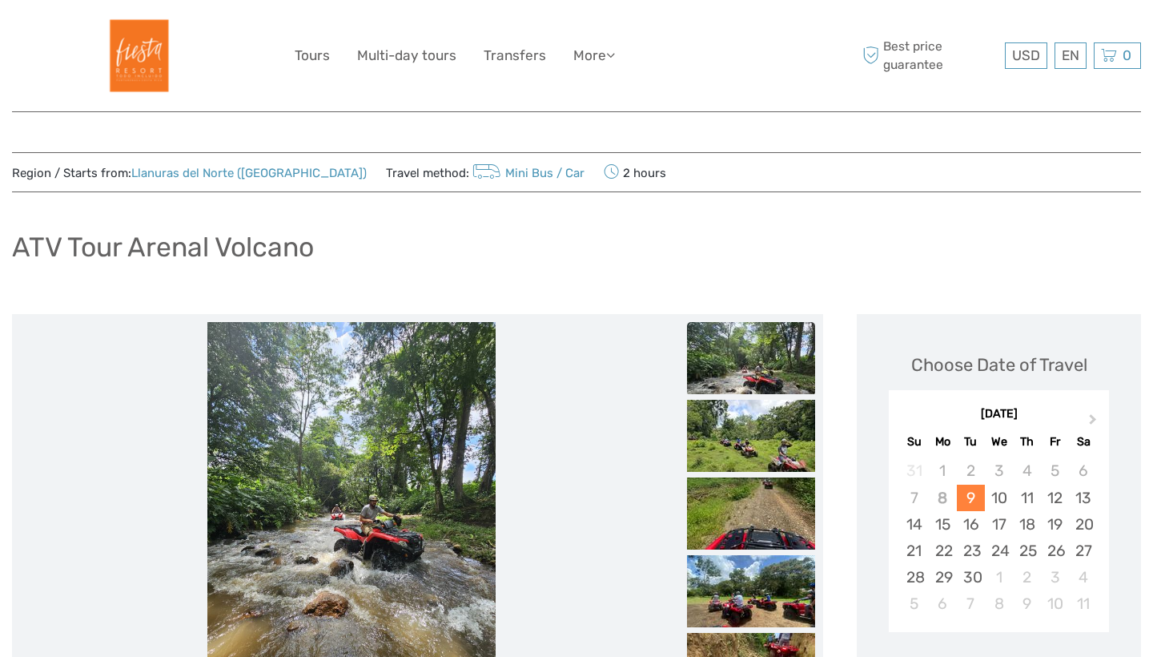
scroll to position [0, 0]
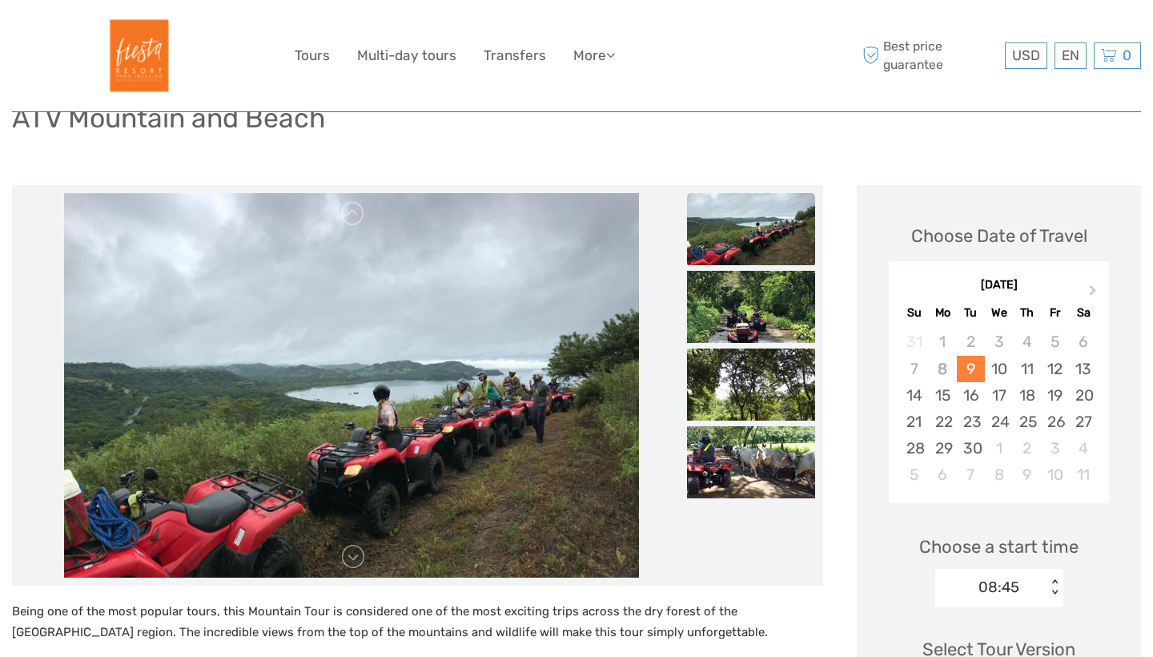
scroll to position [132, 0]
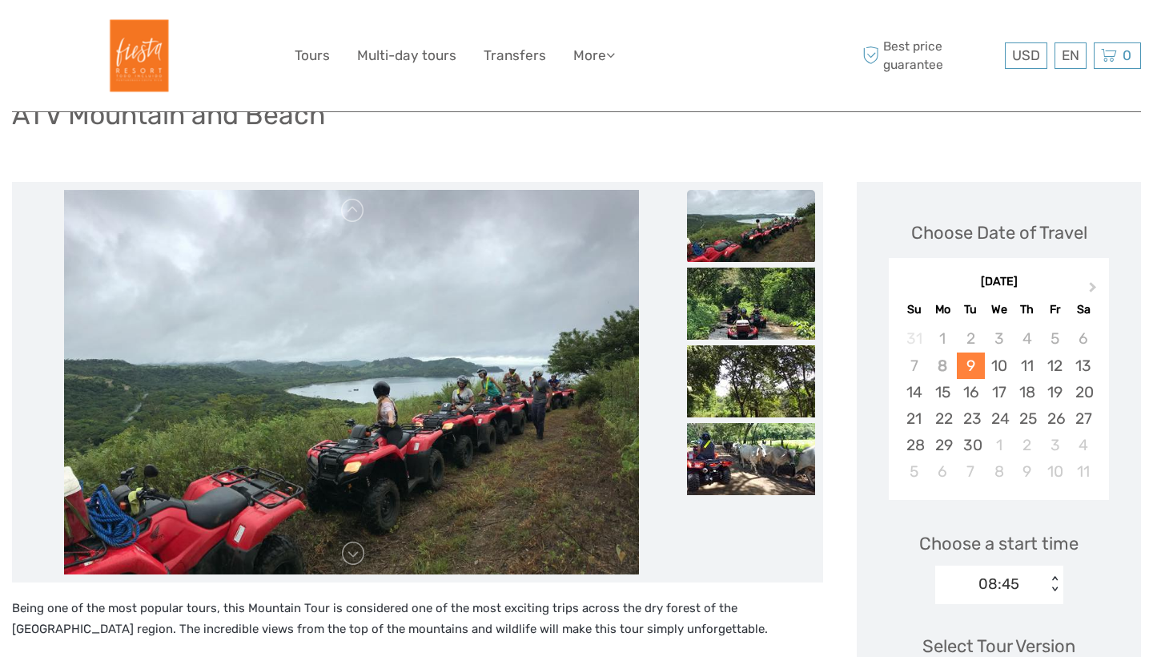
click at [737, 230] on img at bounding box center [751, 226] width 128 height 72
click at [734, 300] on img at bounding box center [751, 303] width 128 height 72
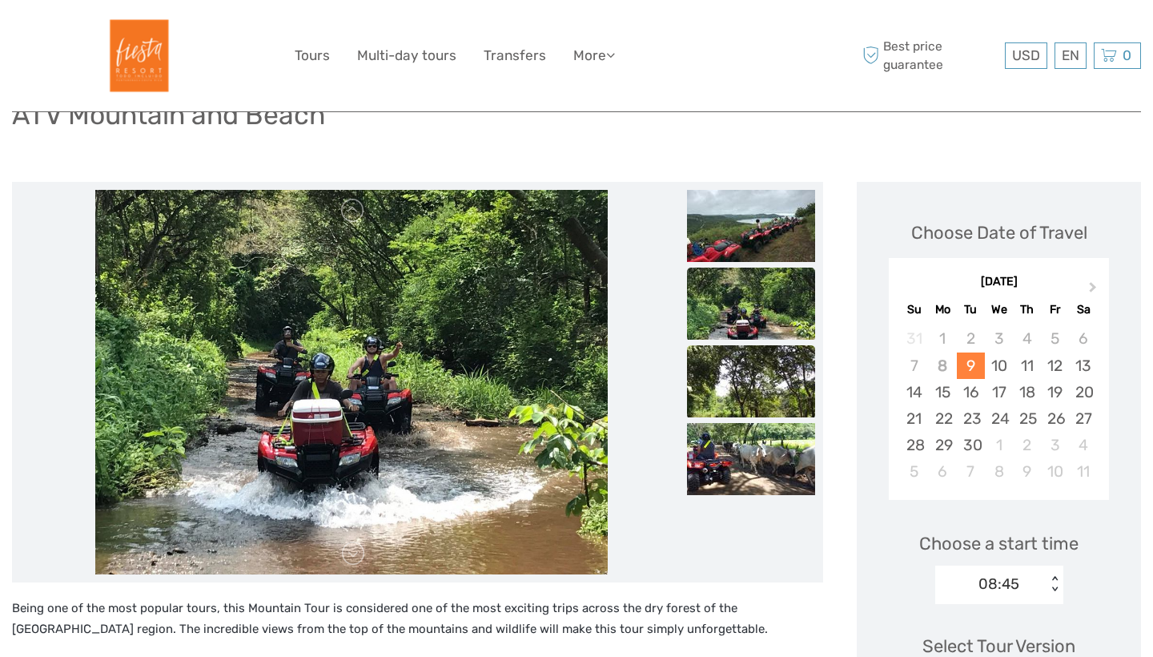
click at [737, 358] on img at bounding box center [751, 381] width 128 height 72
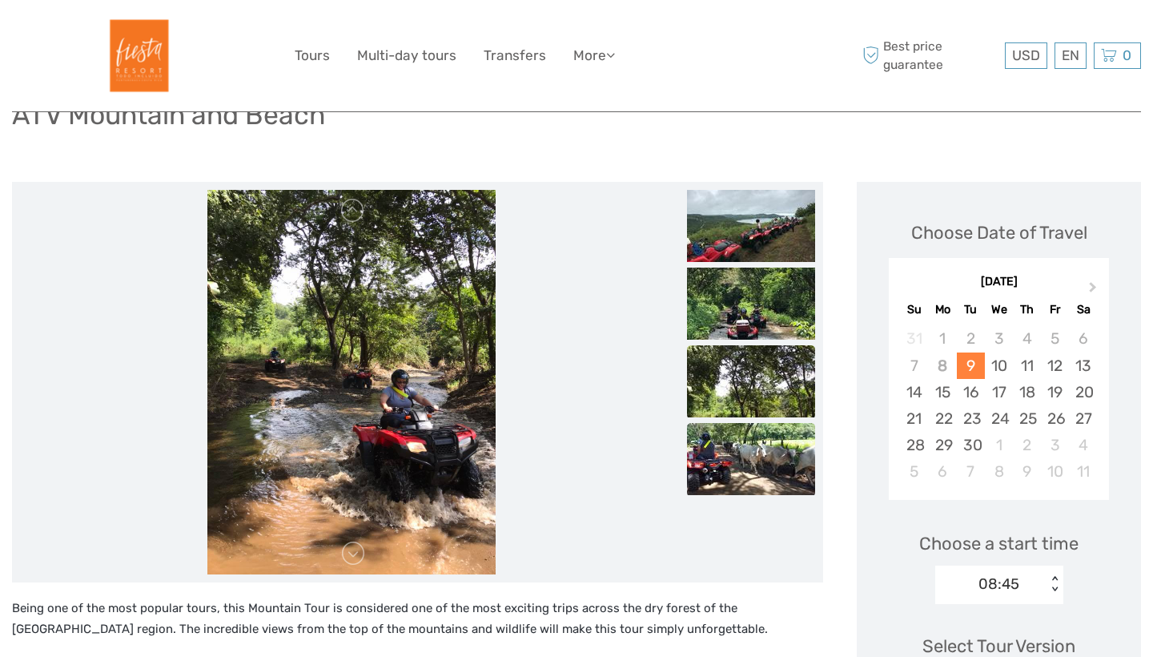
click at [746, 451] on img at bounding box center [751, 459] width 128 height 72
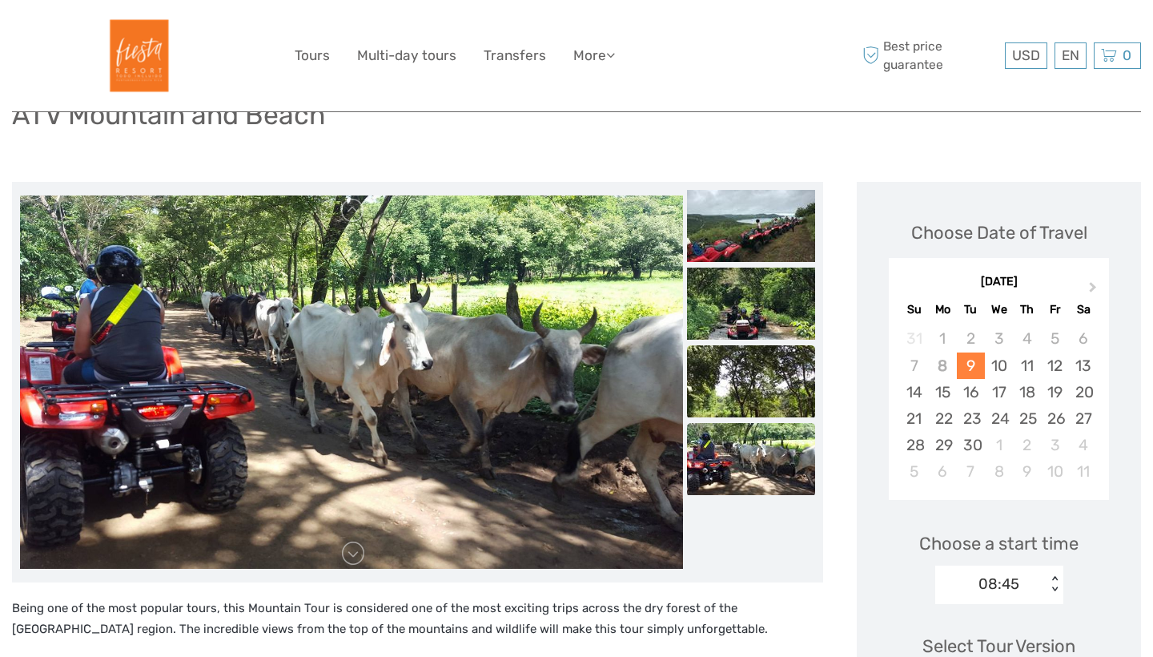
click at [749, 365] on img at bounding box center [751, 381] width 128 height 72
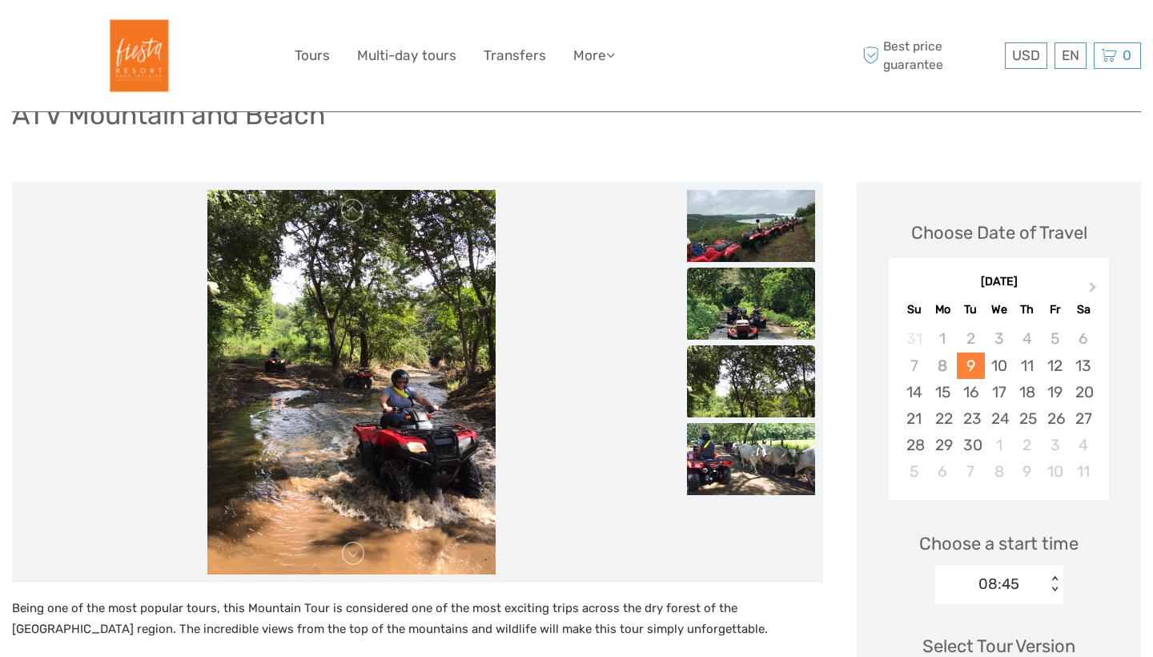
click at [749, 301] on img at bounding box center [751, 303] width 128 height 72
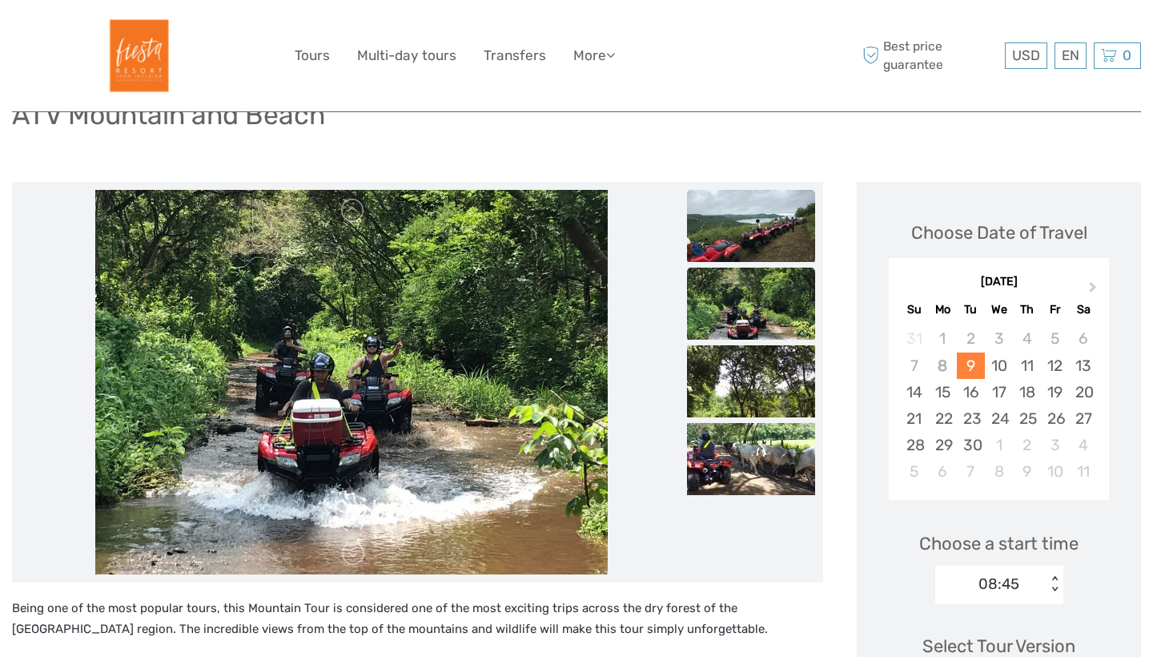
click at [751, 231] on img at bounding box center [751, 226] width 128 height 72
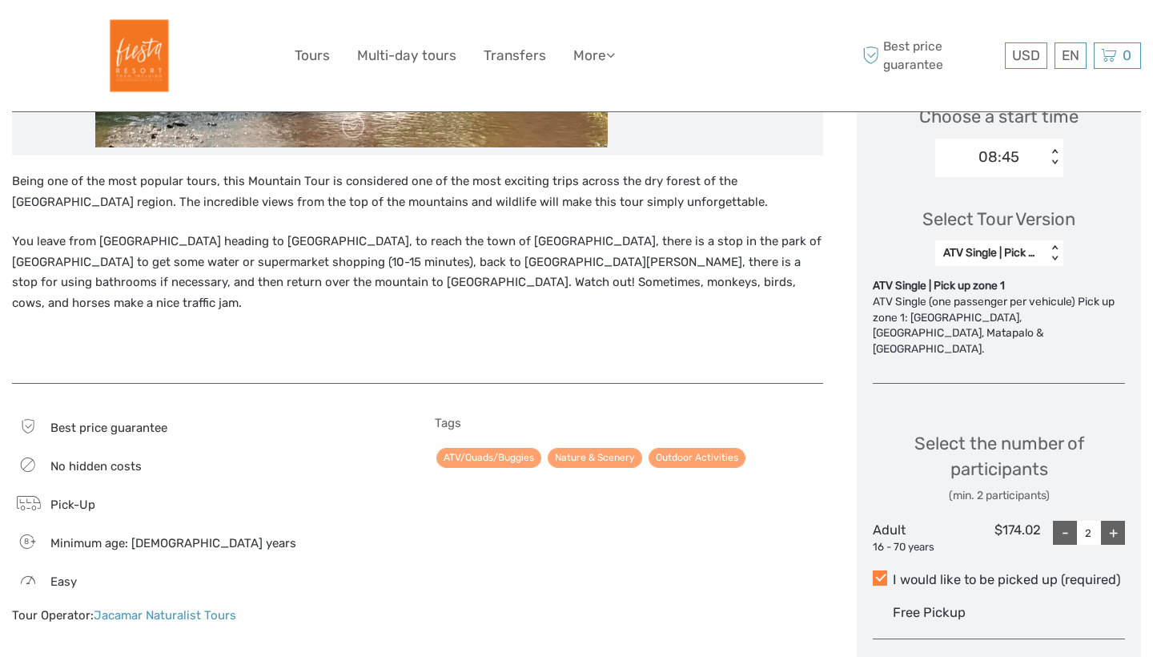
scroll to position [543, 0]
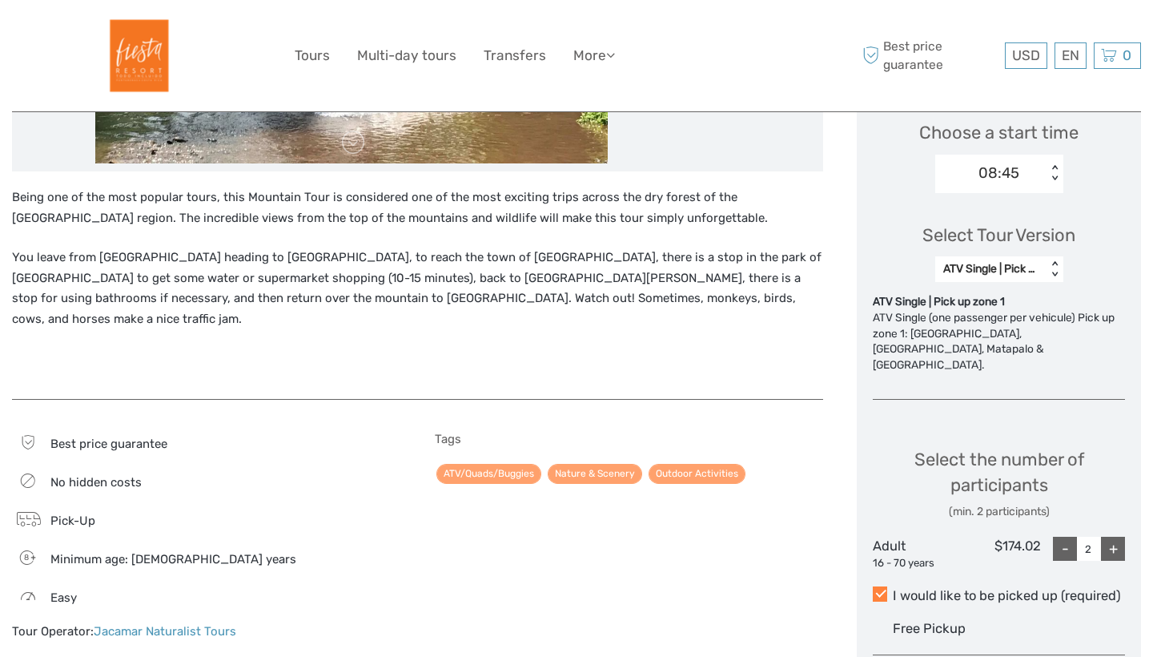
click at [1031, 155] on div "08:45 < >" at bounding box center [999, 174] width 128 height 38
click at [1031, 165] on div "08:45" at bounding box center [990, 173] width 111 height 24
click at [1024, 284] on div "Select Tour Version ATV Single | Pick up zone 1 < >" at bounding box center [999, 246] width 252 height 90
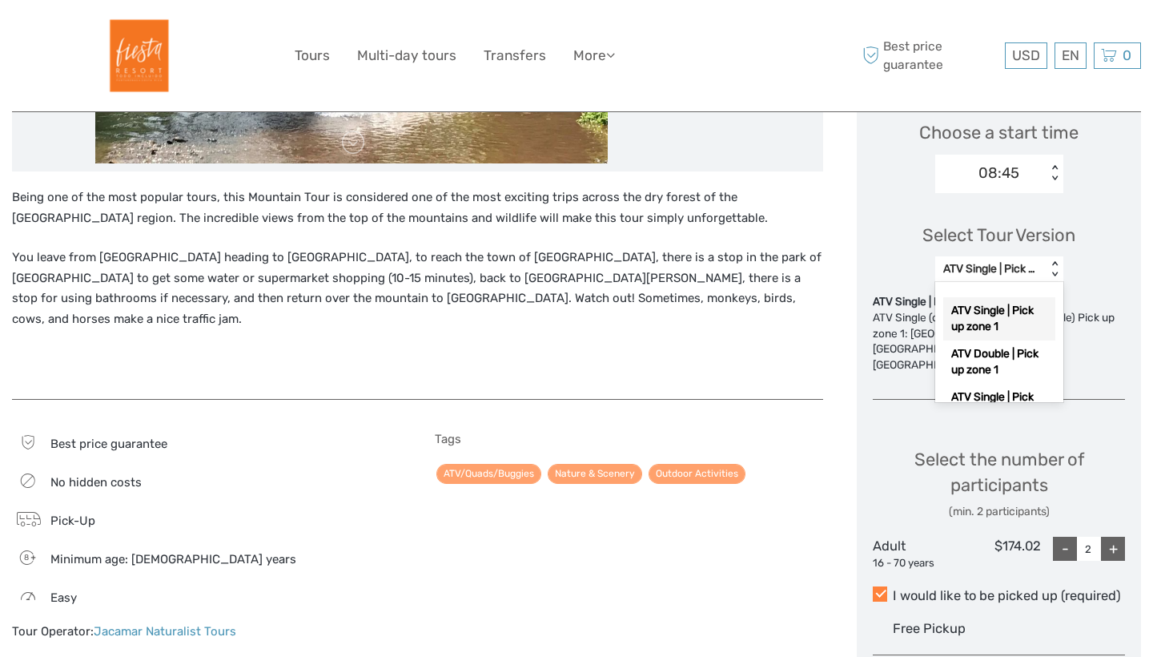
click at [1027, 265] on div "ATV Single | Pick up zone 1" at bounding box center [990, 269] width 95 height 16
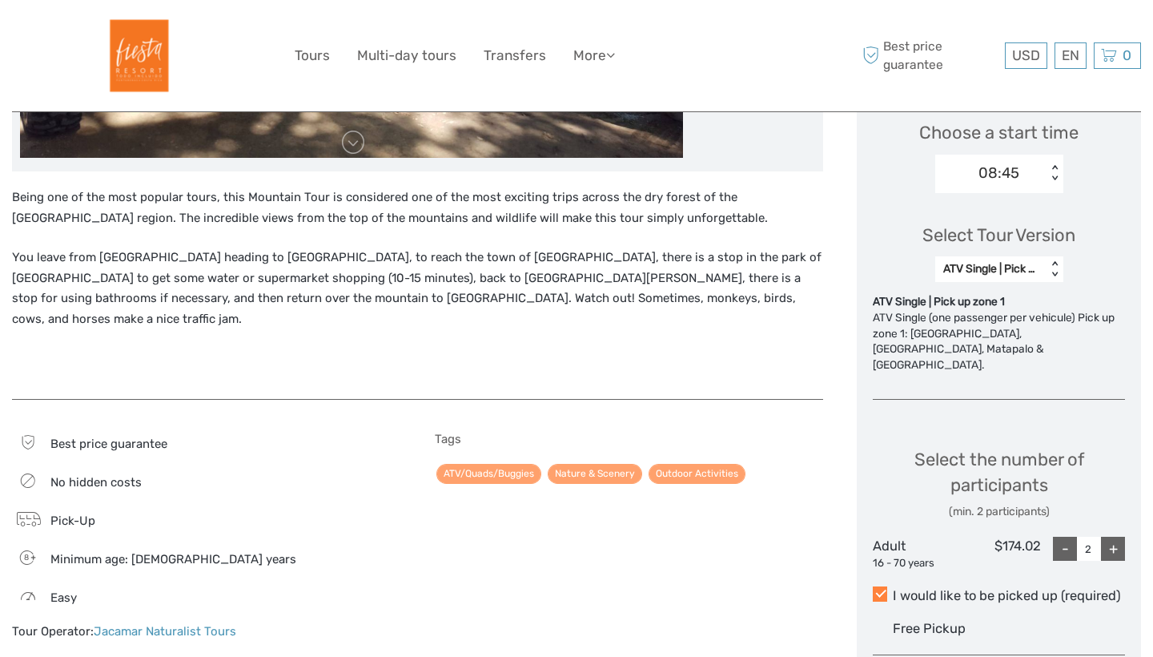
click at [998, 404] on div "Choose Date of Travel Next Month September 2025 Su Mo Tu We Th Fr Sa 31 1 2 3 4…" at bounding box center [999, 300] width 284 height 1059
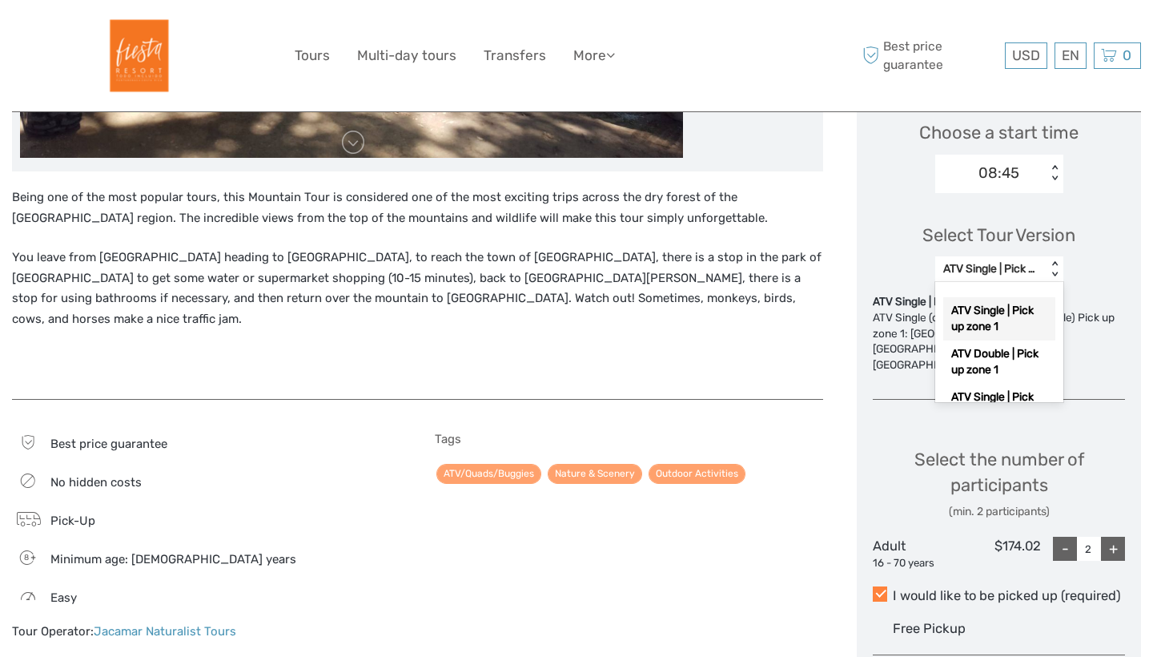
click at [1027, 271] on div "ATV Single | Pick up zone 1" at bounding box center [990, 269] width 95 height 16
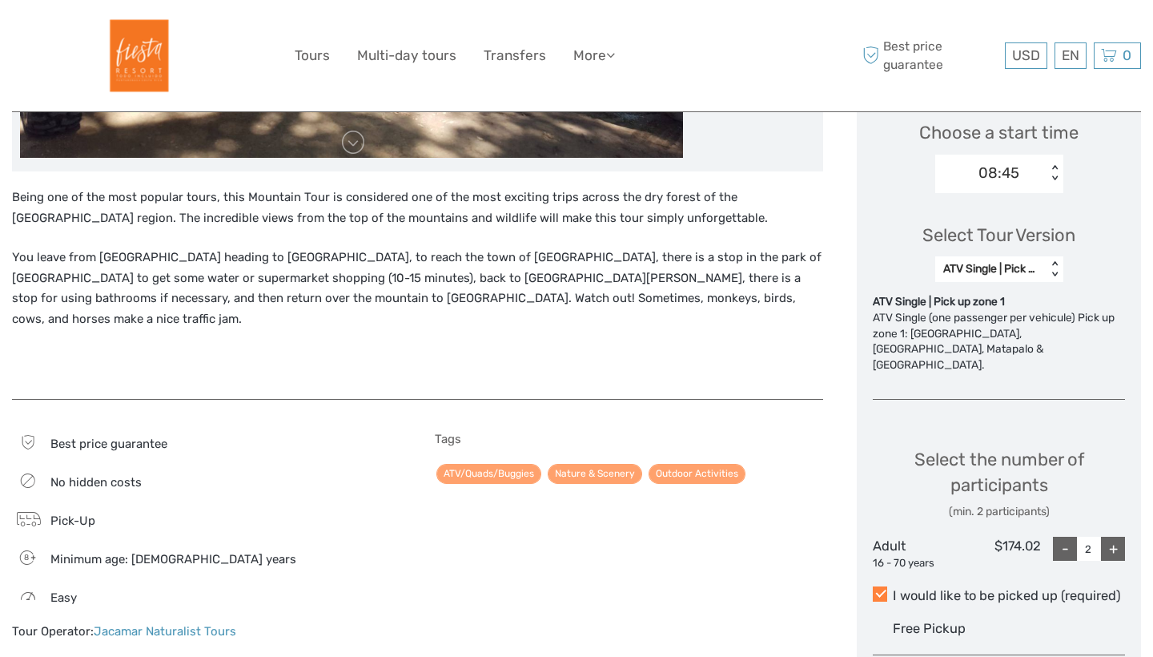
click at [1019, 261] on div "ATV Single | Pick up zone 1" at bounding box center [990, 269] width 95 height 16
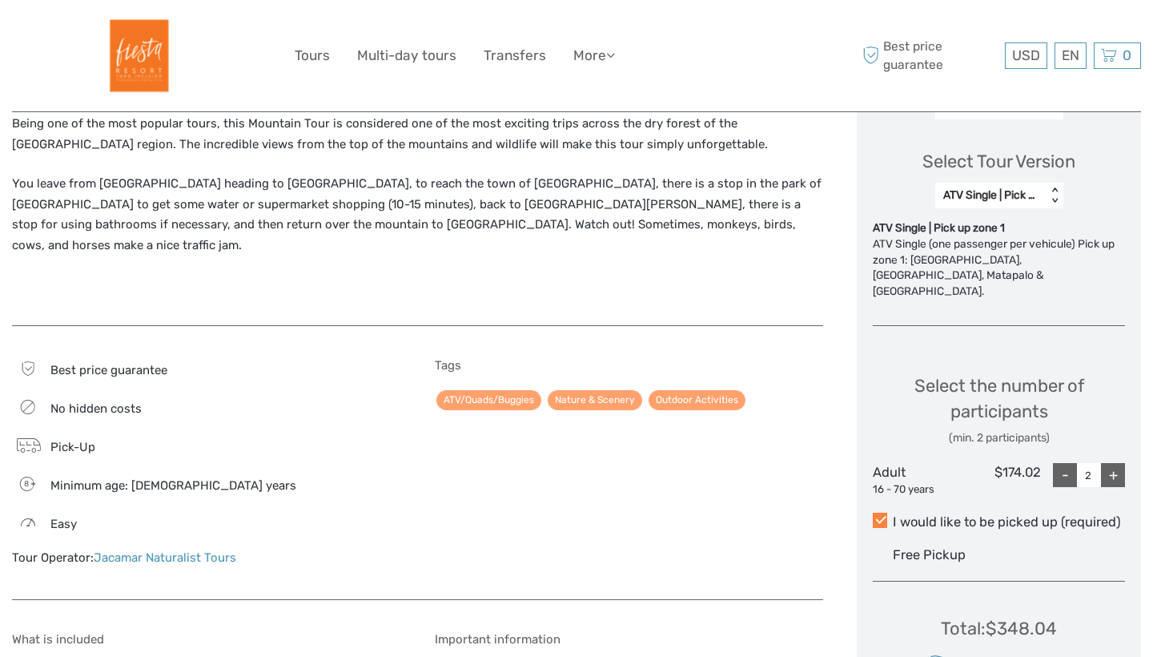
scroll to position [614, 0]
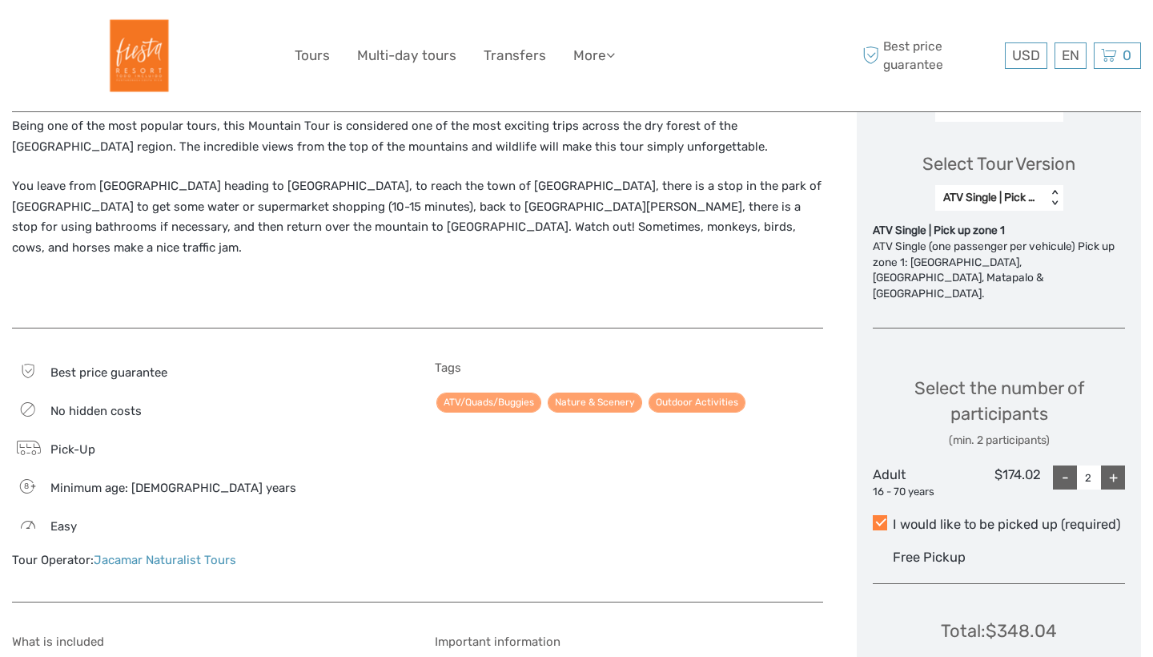
click at [1067, 465] on div "-" at bounding box center [1065, 477] width 24 height 24
click at [1131, 460] on div "Choose Date of Travel Next Month September 2025 Su Mo Tu We Th Fr Sa 31 1 2 3 4…" at bounding box center [999, 235] width 284 height 1071
click at [1108, 465] on div "+" at bounding box center [1113, 477] width 24 height 24
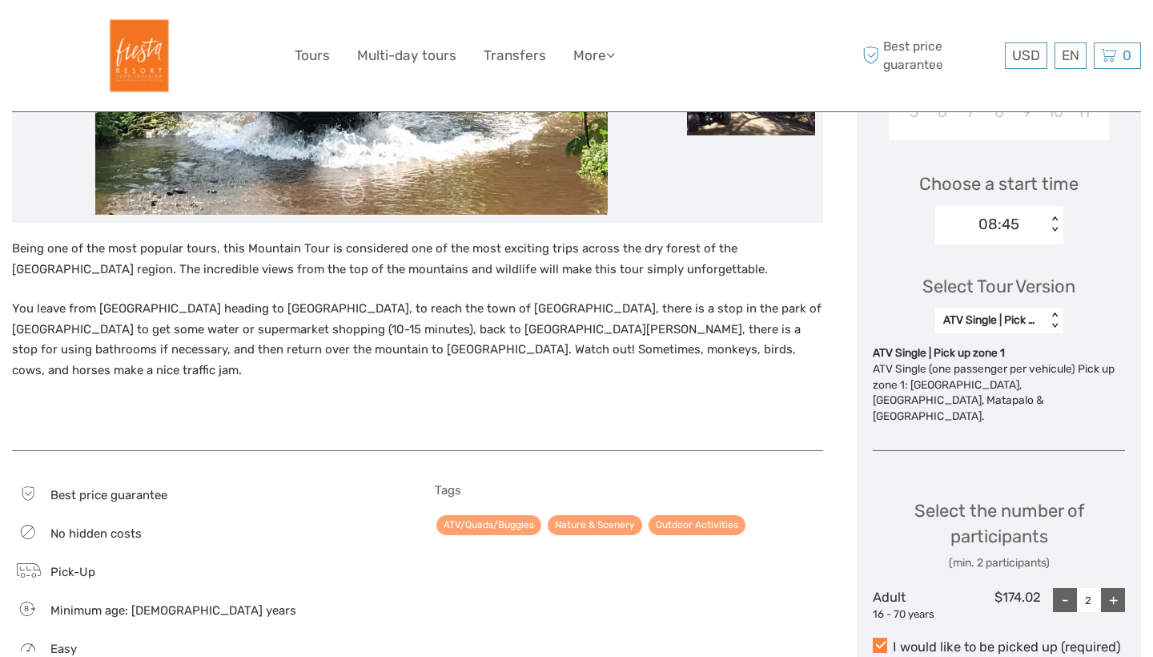
scroll to position [492, 0]
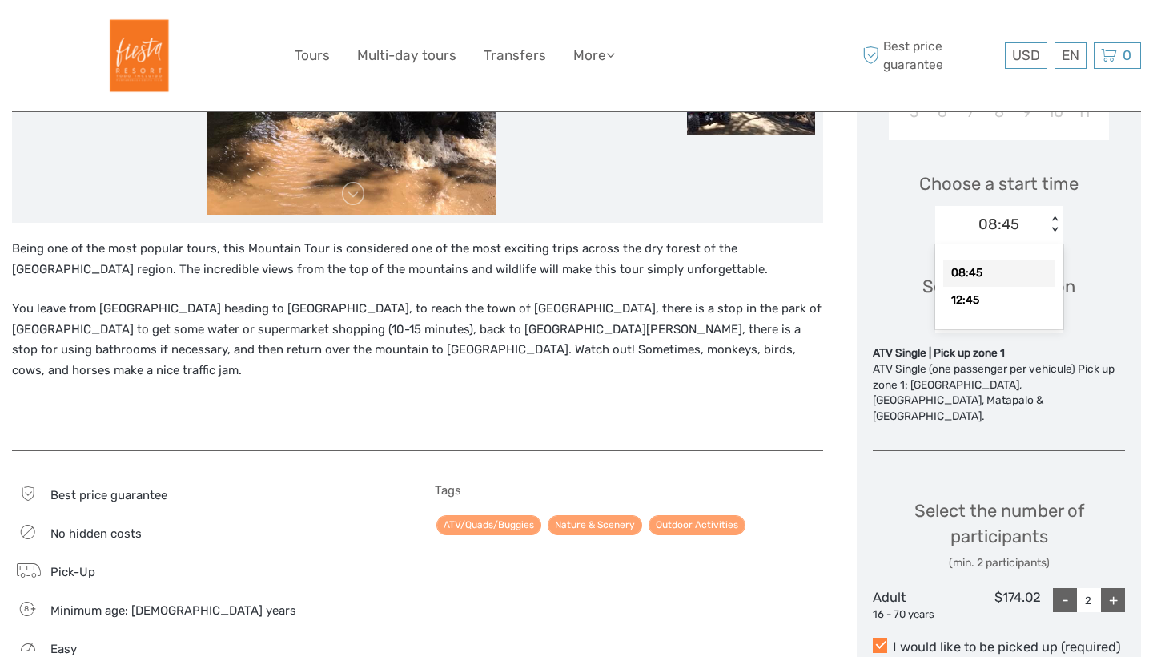
click at [1035, 234] on div "08:45 < >" at bounding box center [999, 225] width 128 height 38
click at [1039, 217] on div "08:45" at bounding box center [990, 224] width 111 height 24
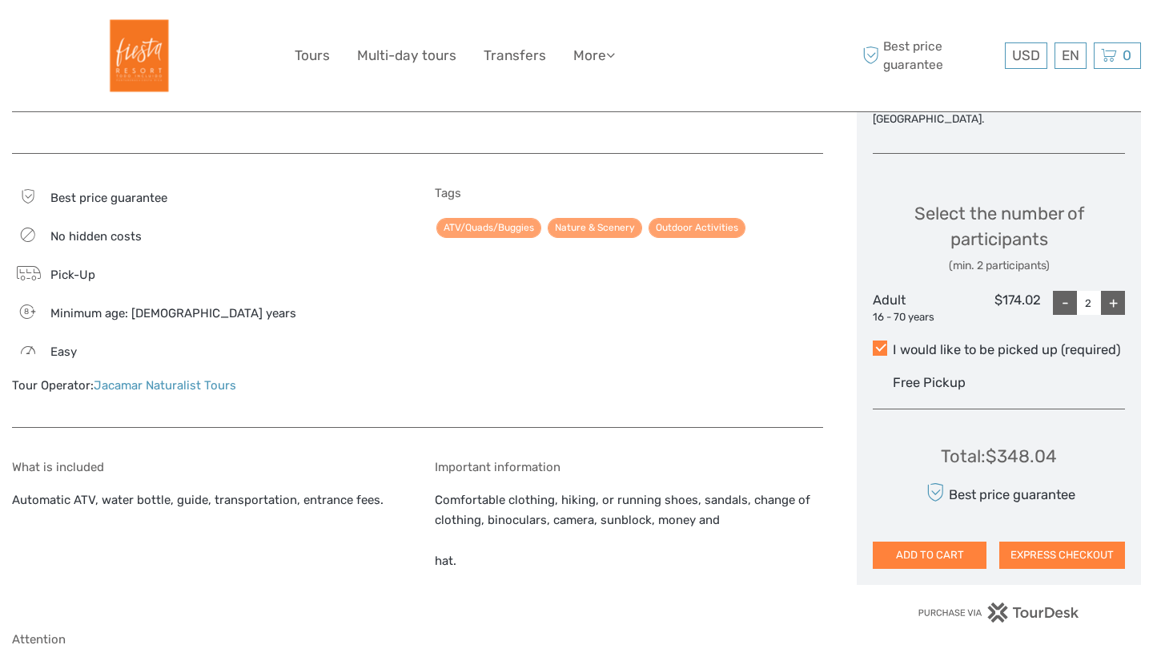
scroll to position [798, 0]
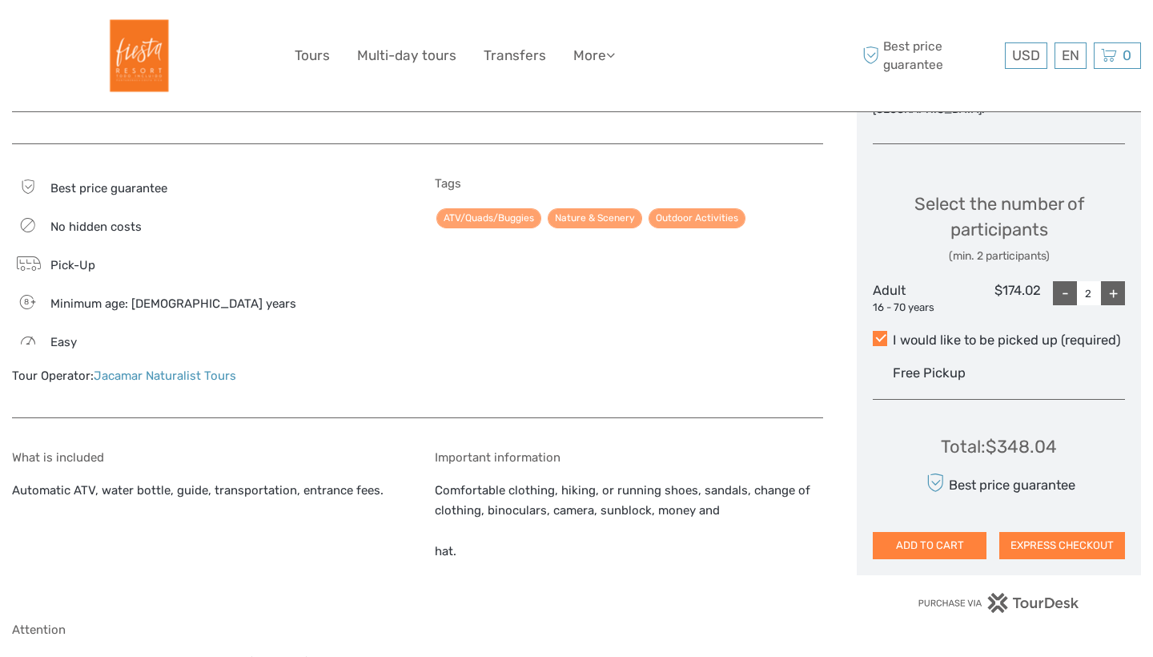
click at [1067, 281] on div "-" at bounding box center [1065, 293] width 24 height 24
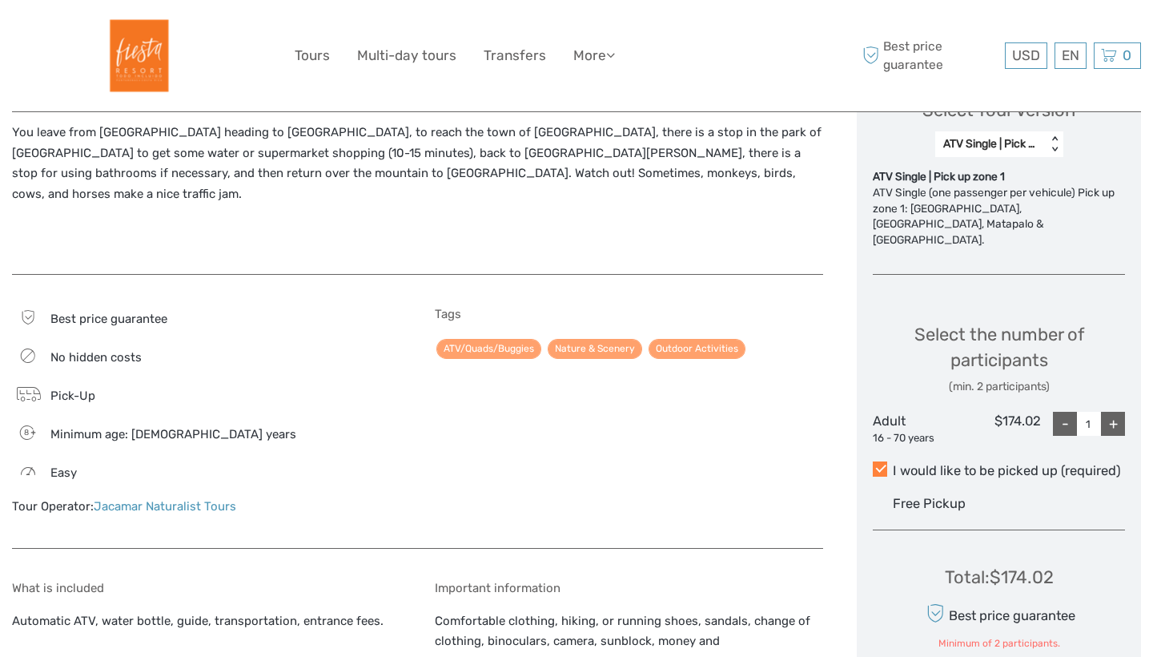
scroll to position [455, 0]
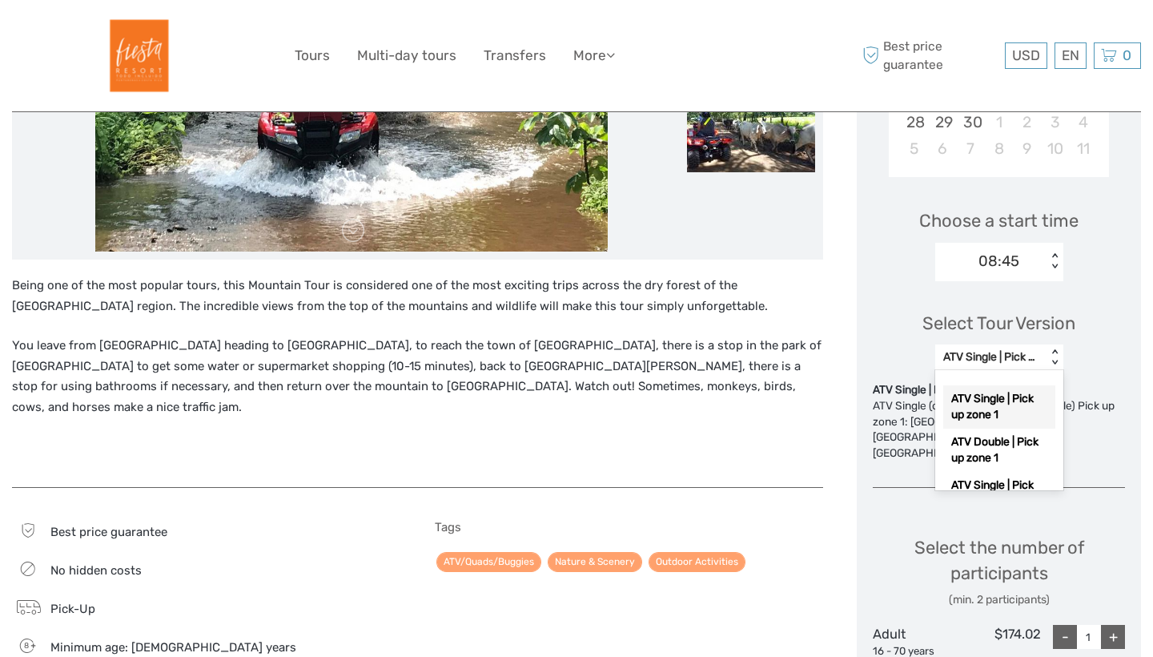
click at [1015, 344] on div "ATV Single | Pick up zone 1 < >" at bounding box center [999, 357] width 128 height 26
click at [977, 451] on div "ATV Double | Pick up zone 1" at bounding box center [999, 449] width 112 height 43
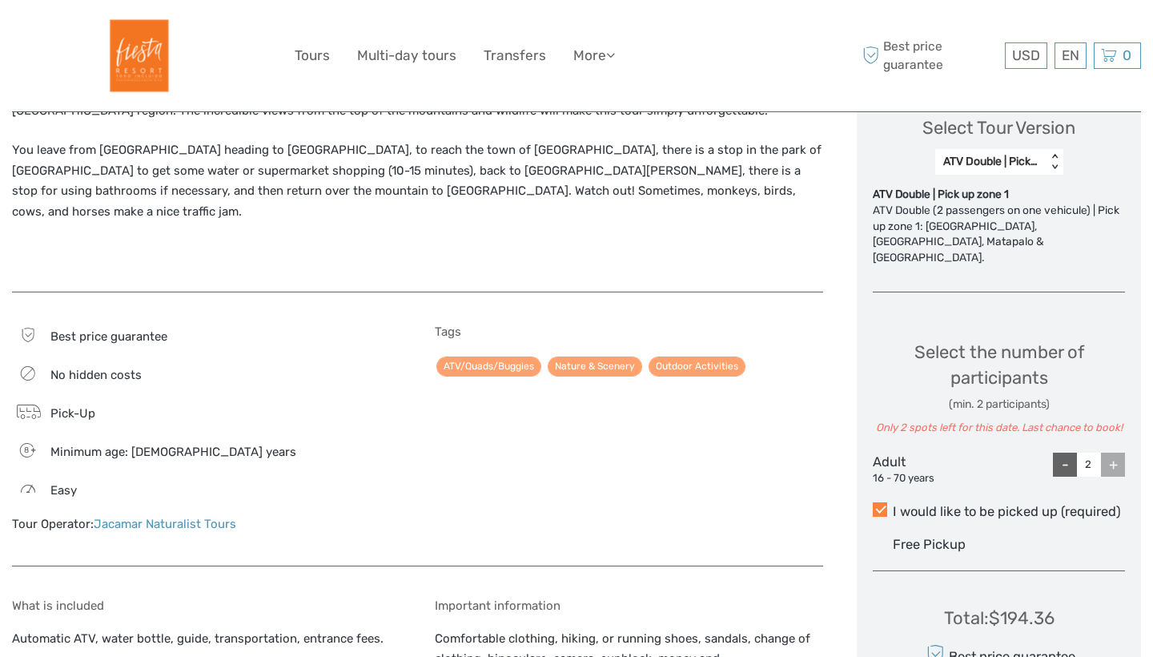
scroll to position [653, 0]
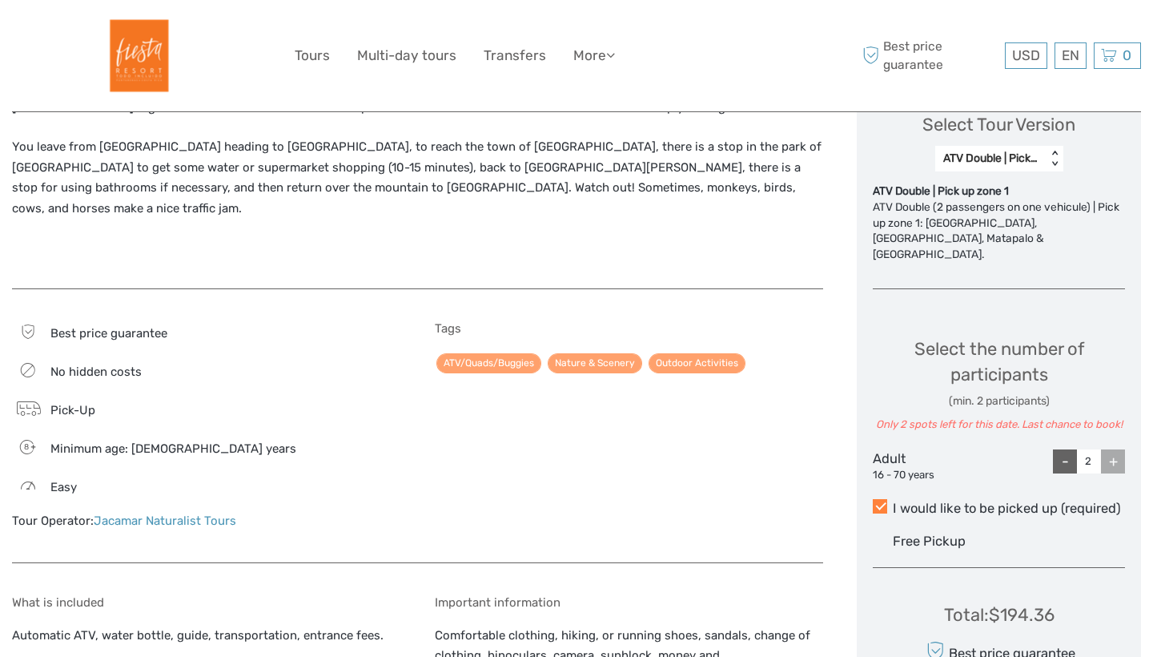
click at [1064, 452] on div "-" at bounding box center [1065, 461] width 24 height 24
click at [1103, 449] on div "+" at bounding box center [1113, 461] width 24 height 24
type input "2"
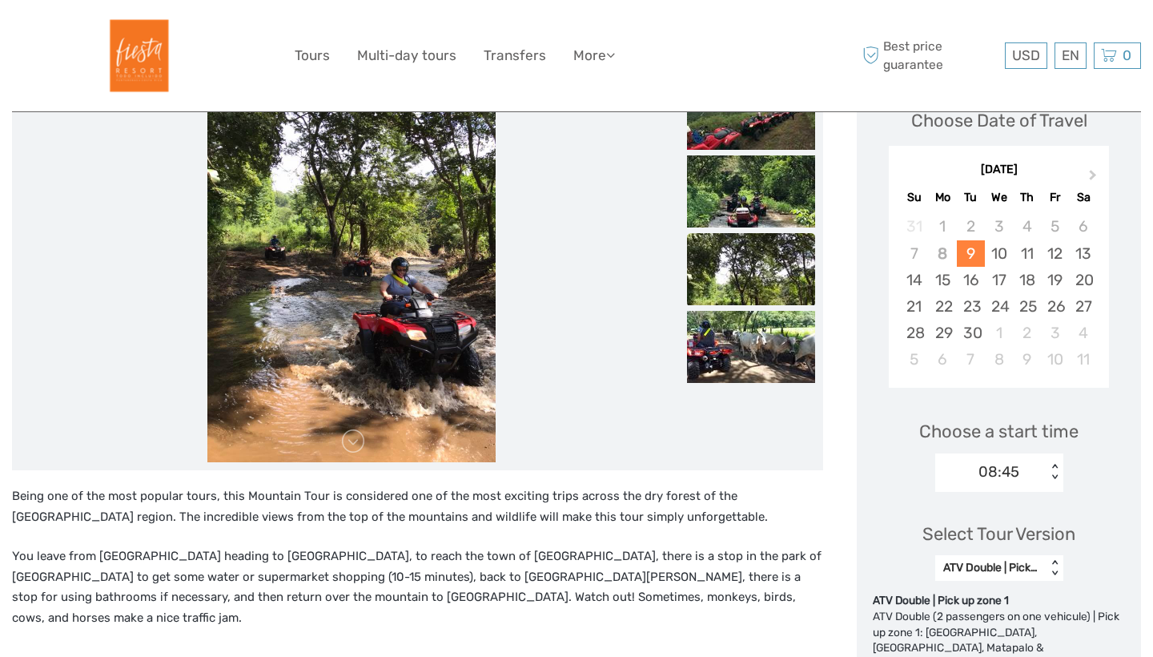
scroll to position [178, 0]
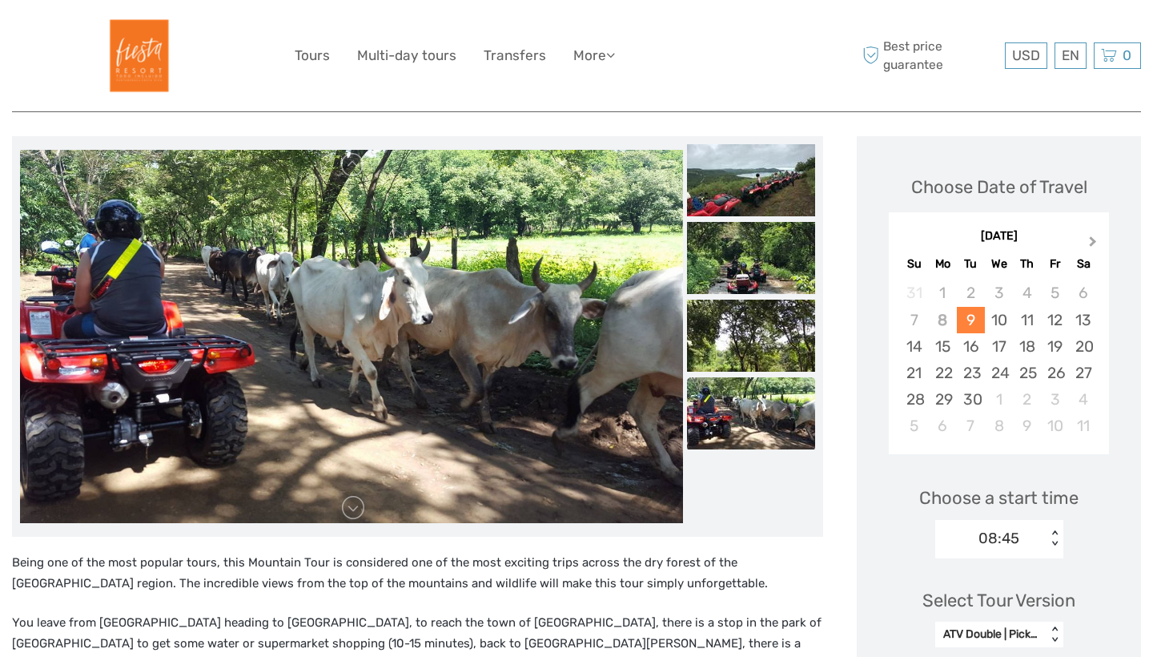
click at [1092, 245] on button "Next Month" at bounding box center [1095, 245] width 26 height 26
click at [1093, 244] on span "Next Month" at bounding box center [1093, 244] width 0 height 23
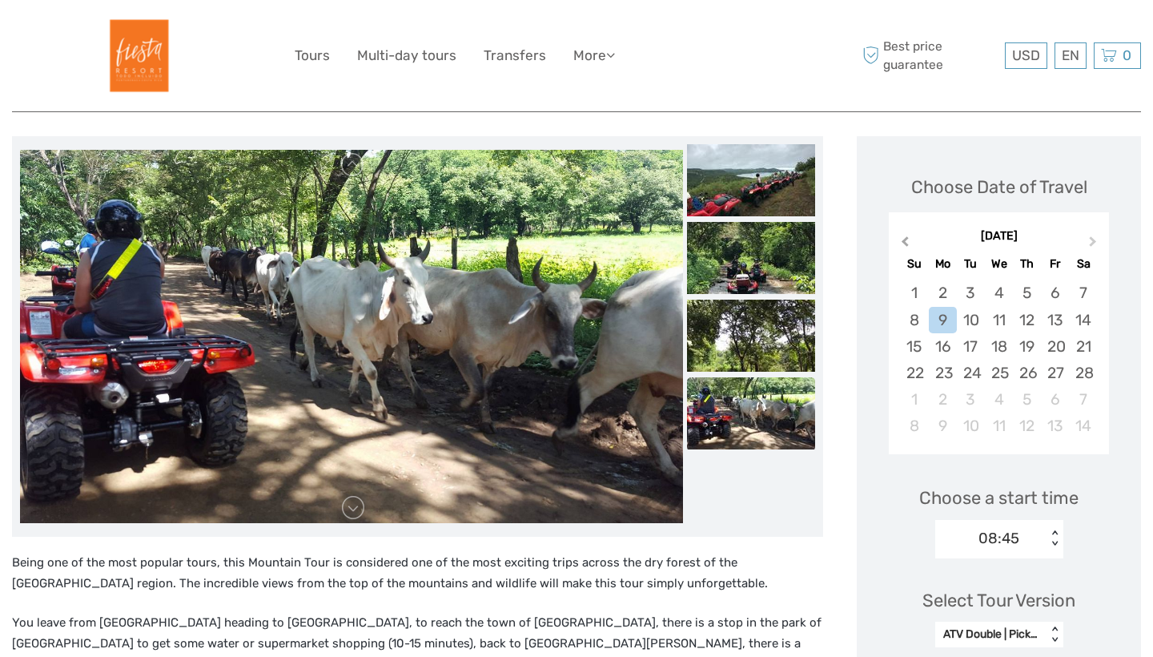
click at [904, 235] on button "Previous Month" at bounding box center [903, 245] width 26 height 26
click at [946, 345] on div "15" at bounding box center [943, 346] width 28 height 26
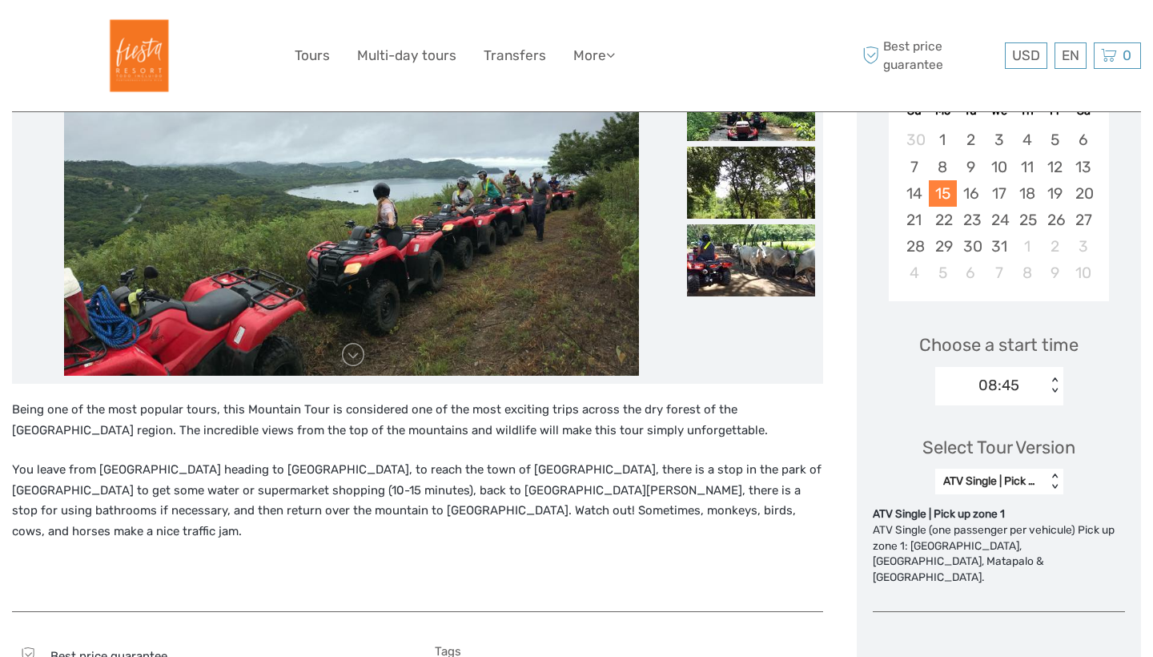
scroll to position [331, 0]
click at [1027, 390] on div "08:45" at bounding box center [990, 385] width 111 height 24
click at [1001, 456] on div "12:45" at bounding box center [999, 461] width 112 height 27
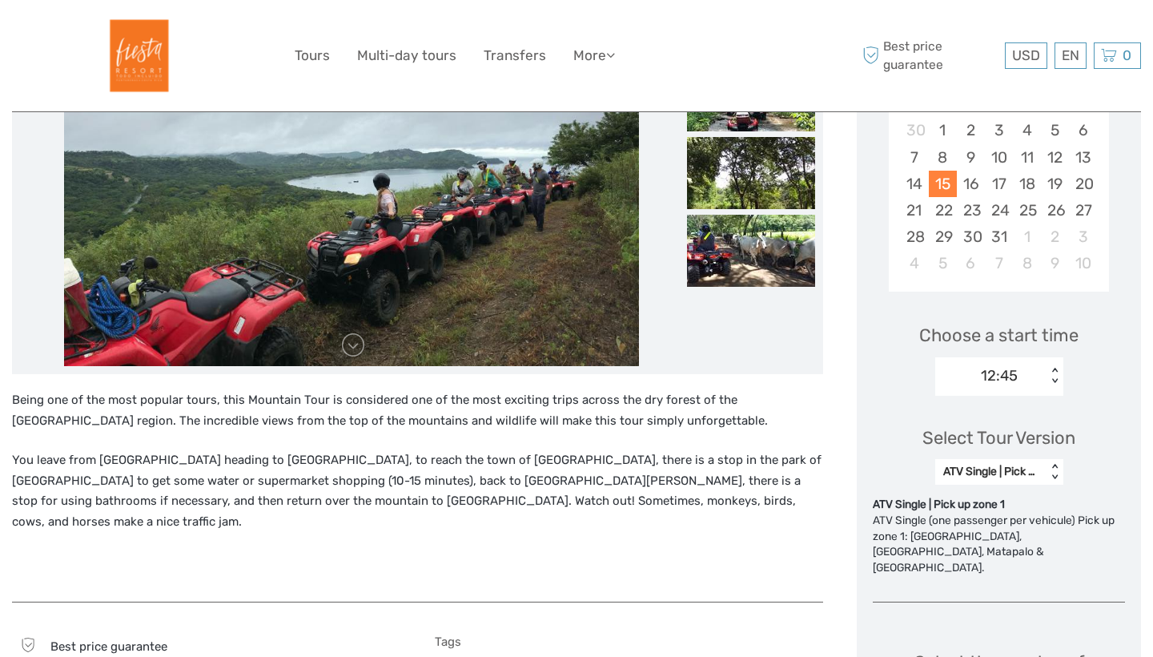
scroll to position [340, 0]
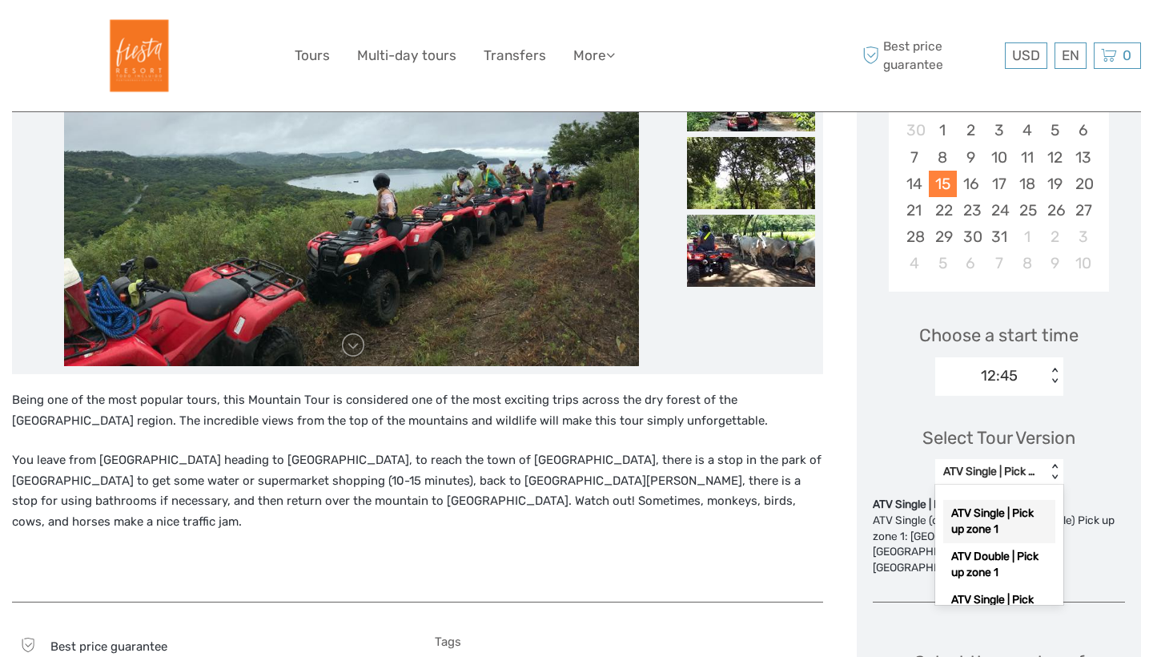
click at [1007, 466] on div "ATV Single | Pick up zone 1" at bounding box center [990, 472] width 95 height 16
click at [977, 551] on div "ATV Double | Pick up zone 1" at bounding box center [999, 564] width 112 height 43
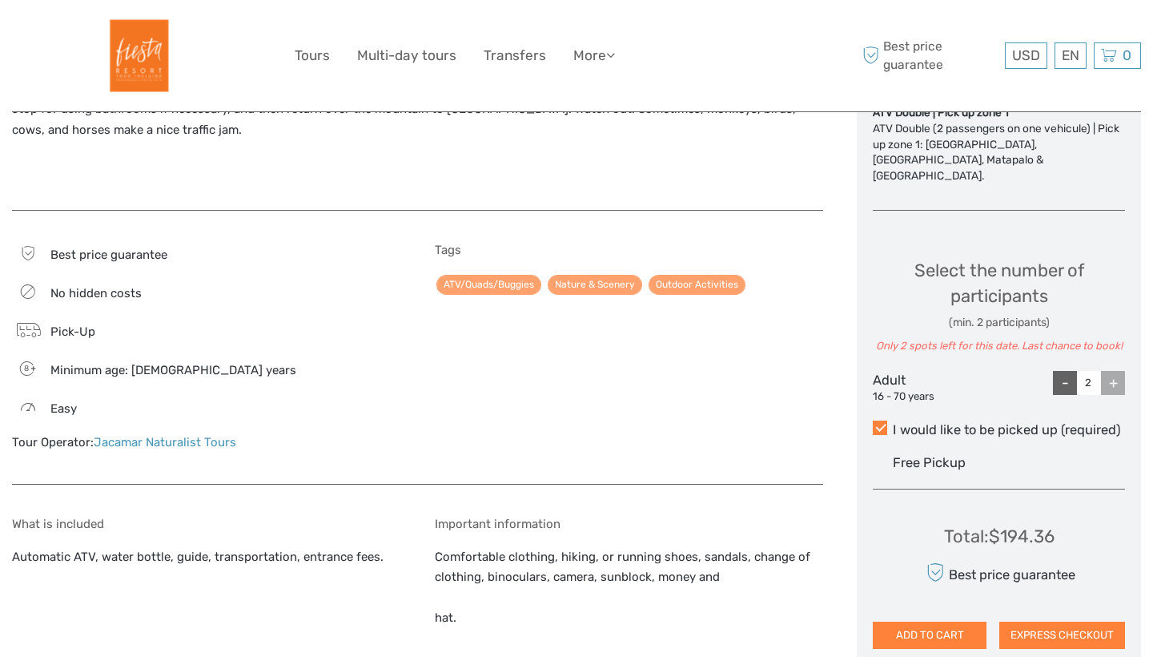
scroll to position [730, 0]
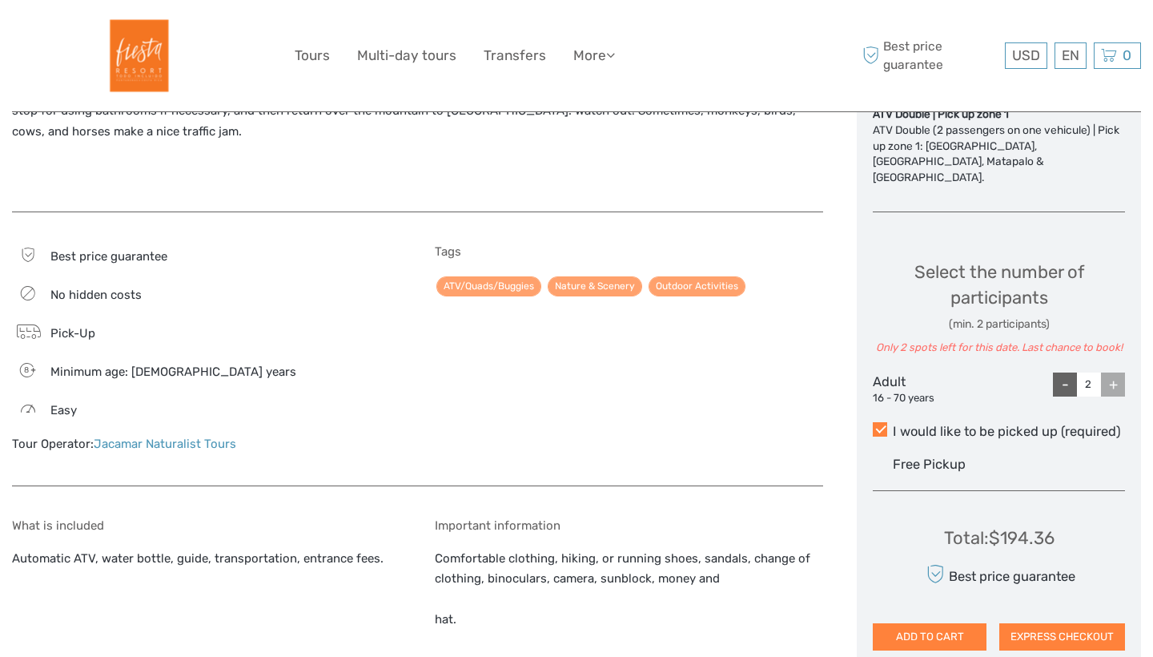
click at [937, 465] on span "Free Pickup" at bounding box center [929, 463] width 73 height 15
click at [893, 425] on input "I would like to be picked up (required)" at bounding box center [893, 425] width 0 height 0
click at [885, 422] on span at bounding box center [880, 429] width 14 height 14
click at [893, 425] on input "I would like to be picked up (required)" at bounding box center [893, 425] width 0 height 0
click at [880, 422] on span at bounding box center [880, 429] width 14 height 14
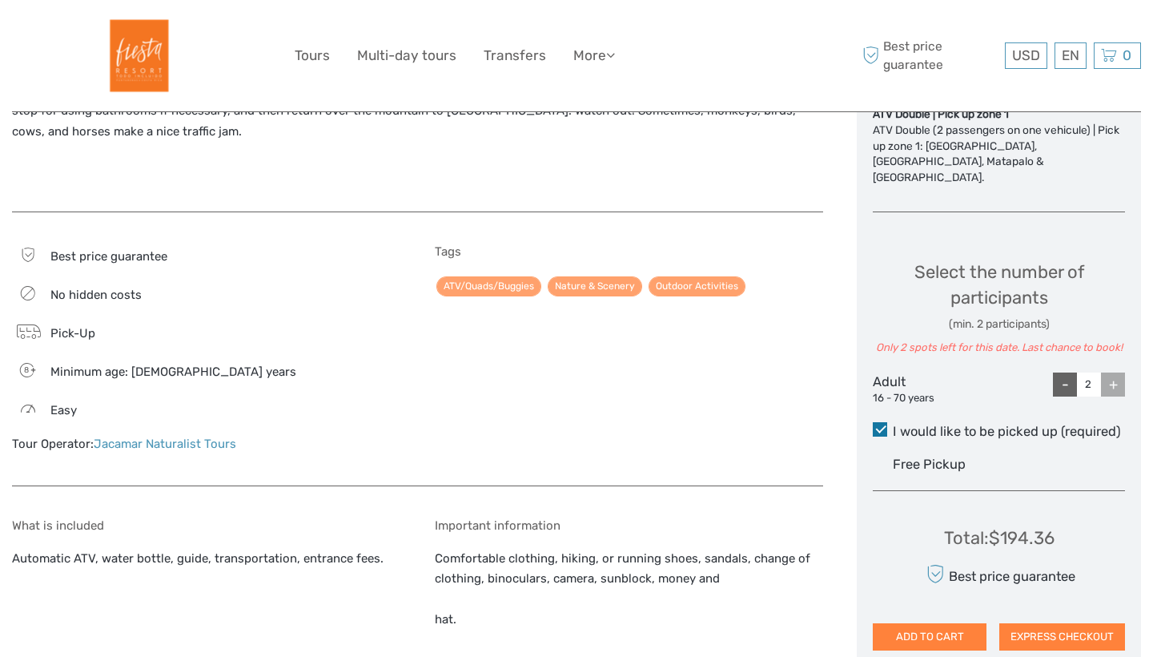
click at [893, 425] on input "I would like to be picked up (required)" at bounding box center [893, 425] width 0 height 0
click at [879, 422] on span at bounding box center [880, 429] width 14 height 14
click at [893, 425] on input "I would like to be picked up (required)" at bounding box center [893, 425] width 0 height 0
click at [879, 422] on span at bounding box center [880, 429] width 14 height 14
click at [893, 425] on input "I would like to be picked up (required)" at bounding box center [893, 425] width 0 height 0
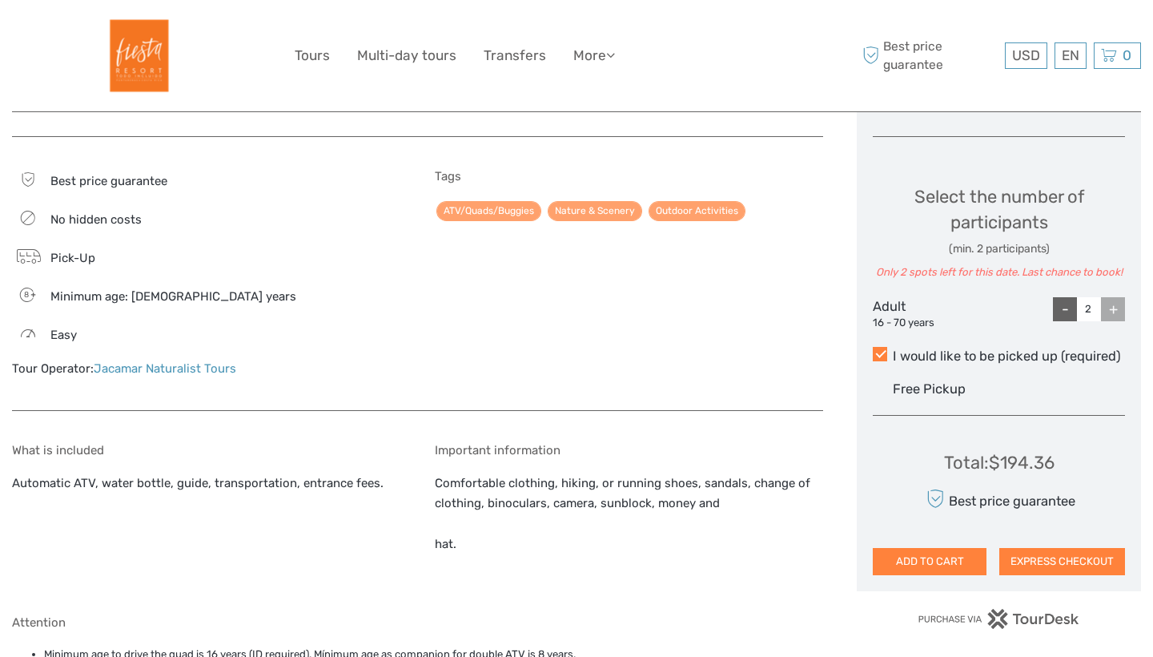
scroll to position [809, 0]
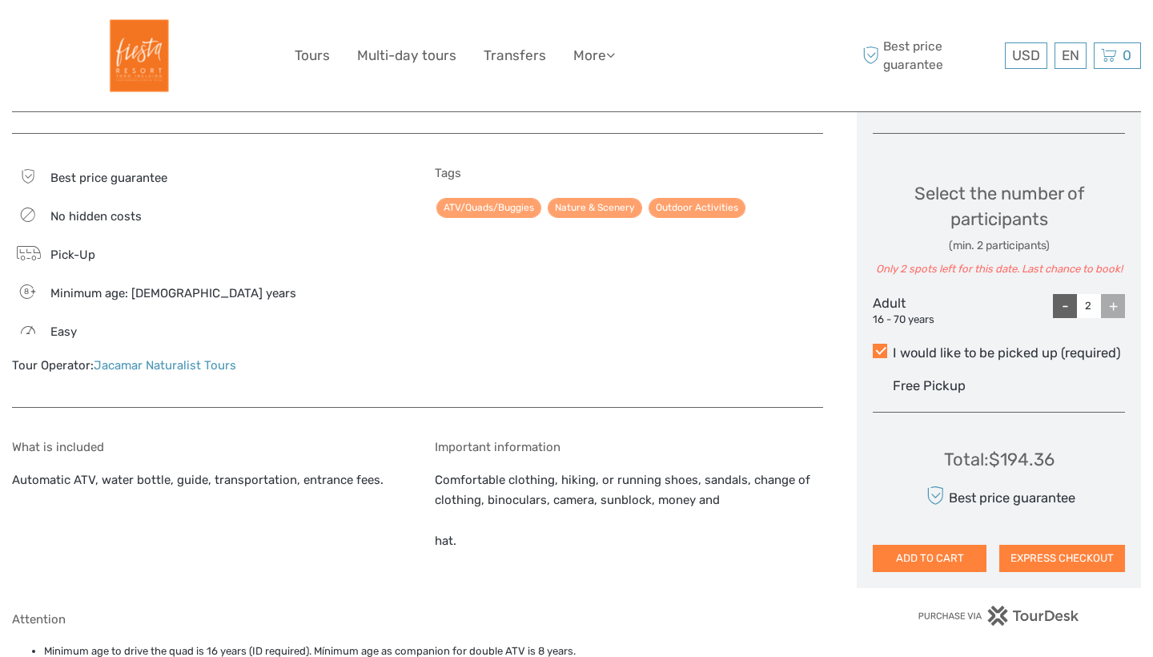
click at [922, 574] on div "Choose Date of Travel December 2025 Previous Month Next Month December 2025 Su …" at bounding box center [999, 46] width 284 height 1083
click at [926, 557] on button "ADD TO CART" at bounding box center [930, 558] width 114 height 27
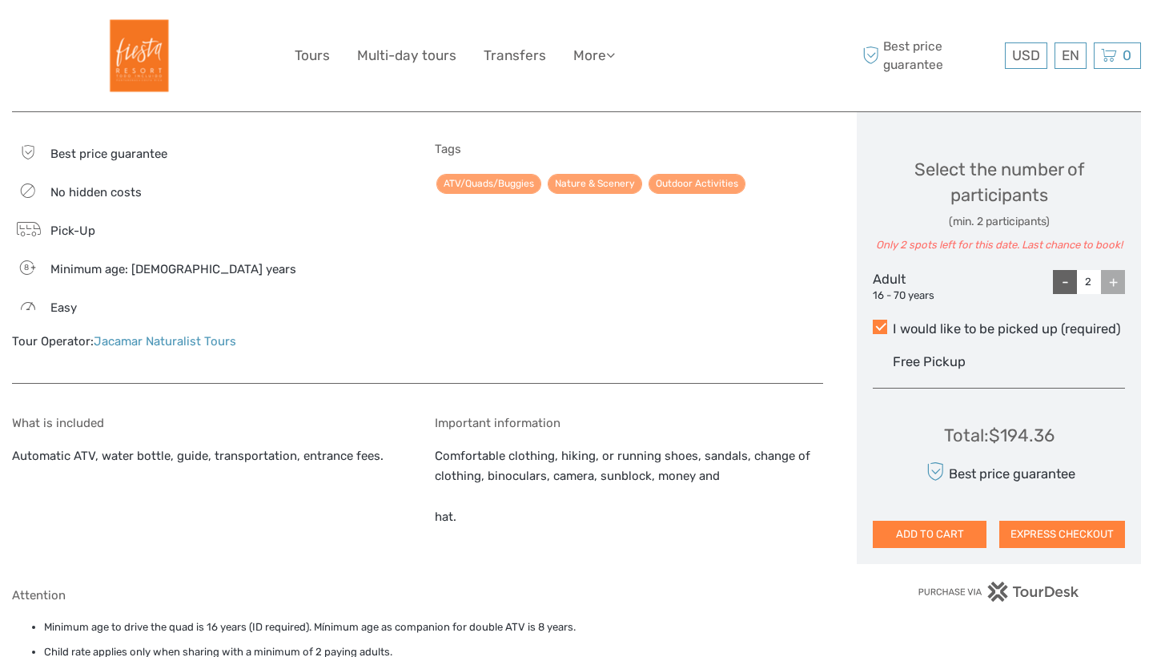
click at [127, 334] on link "Jacamar Naturalist Tours" at bounding box center [165, 341] width 143 height 14
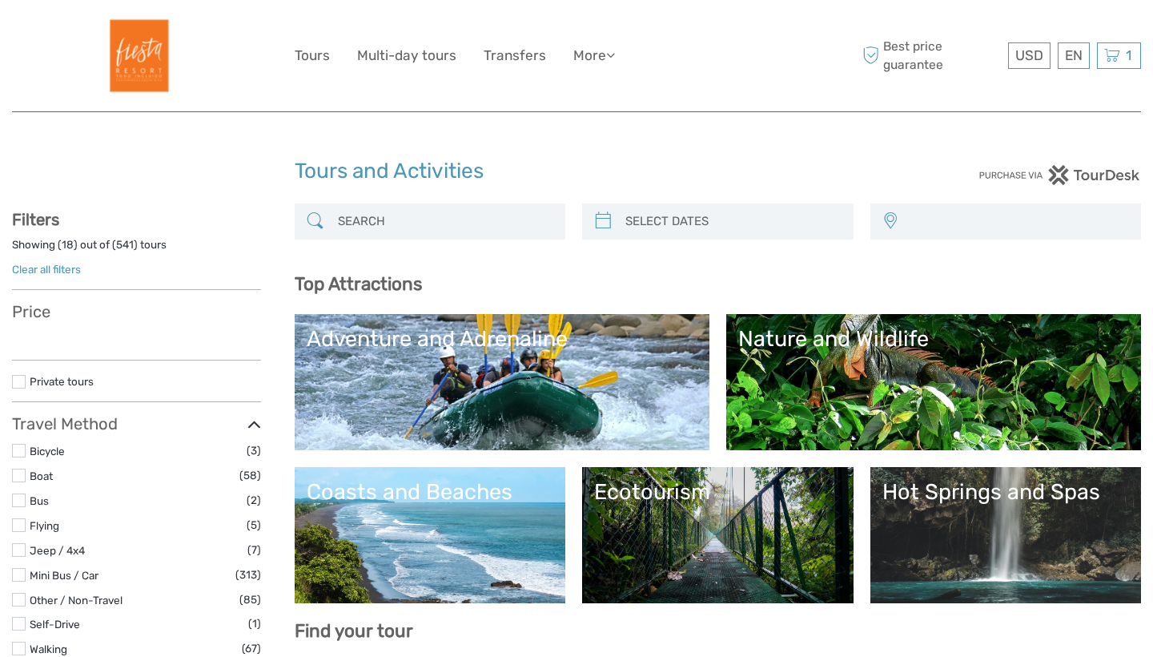
select select
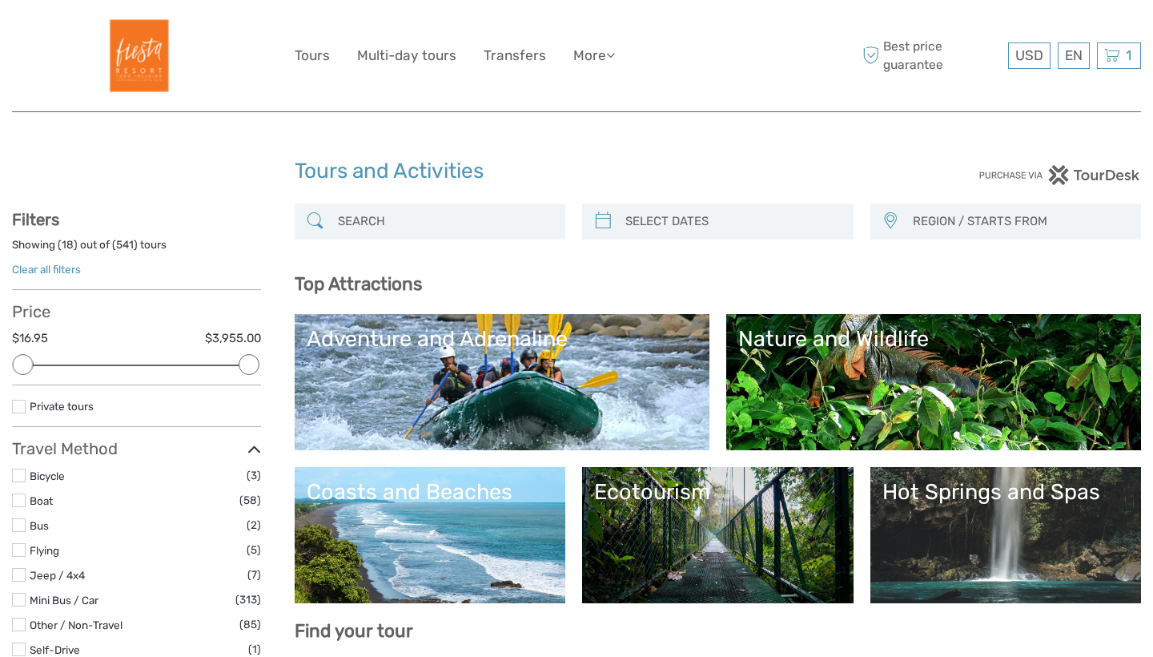
click at [412, 220] on input "search" at bounding box center [445, 221] width 227 height 28
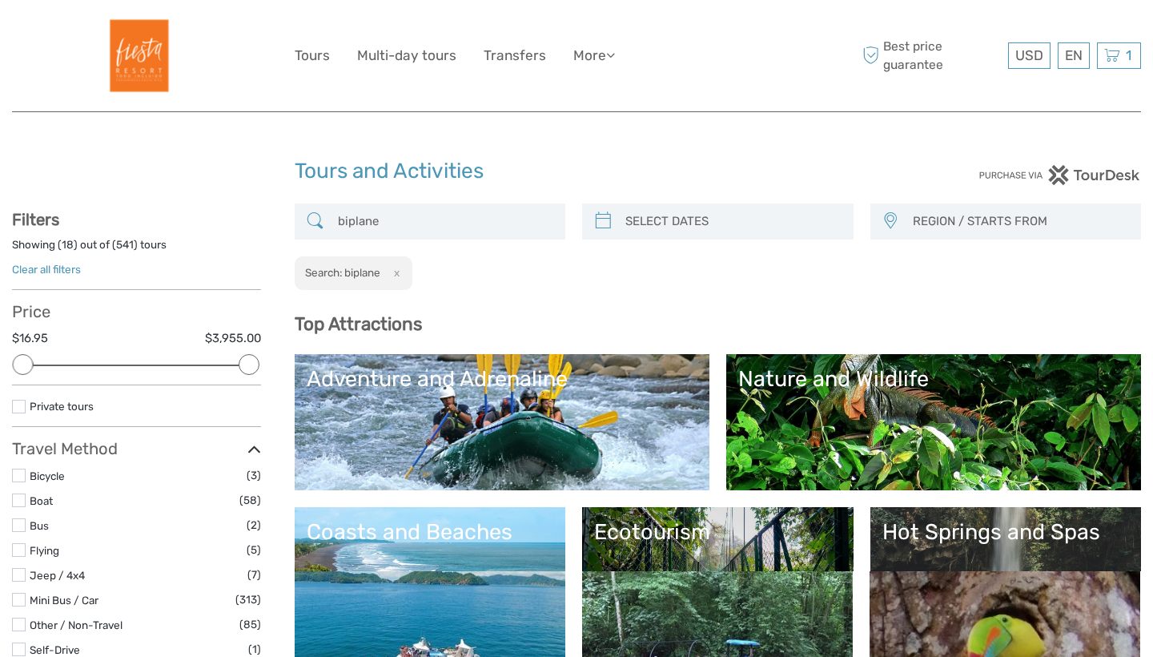
type input "biplane"
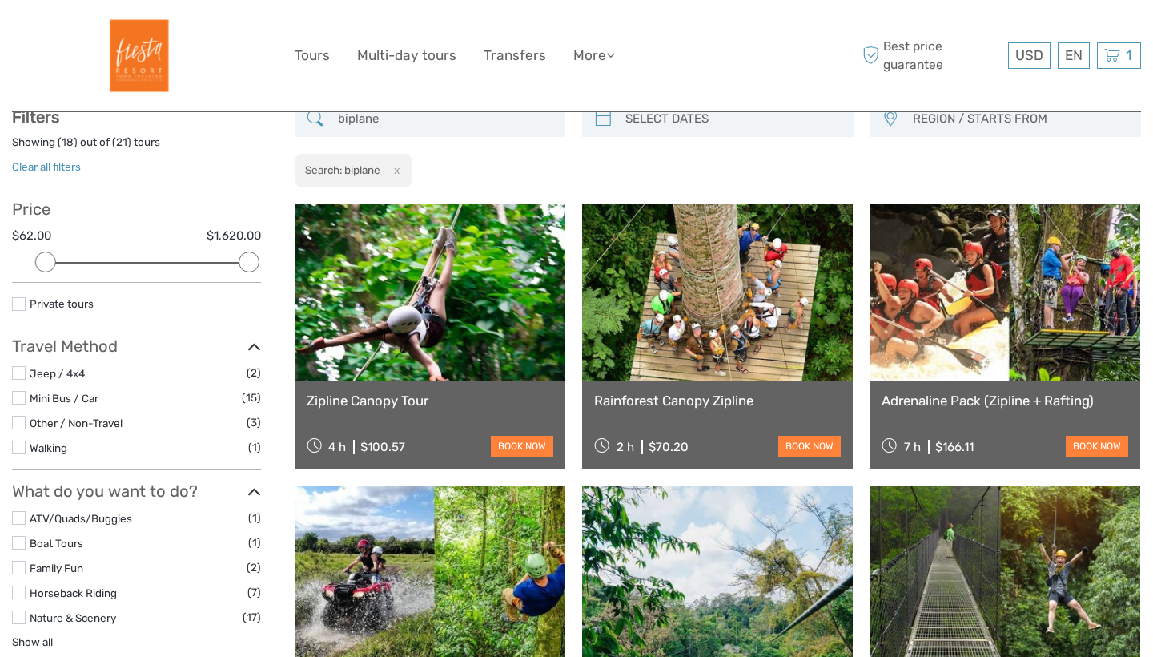
scroll to position [104, 0]
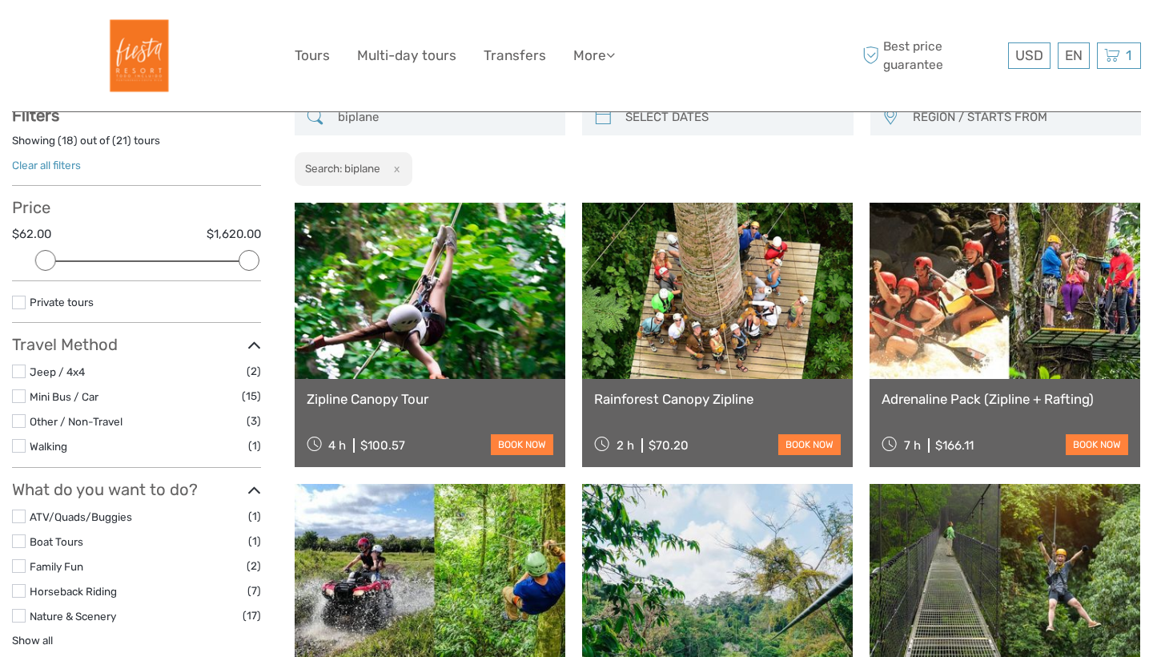
click at [416, 553] on link at bounding box center [430, 572] width 271 height 176
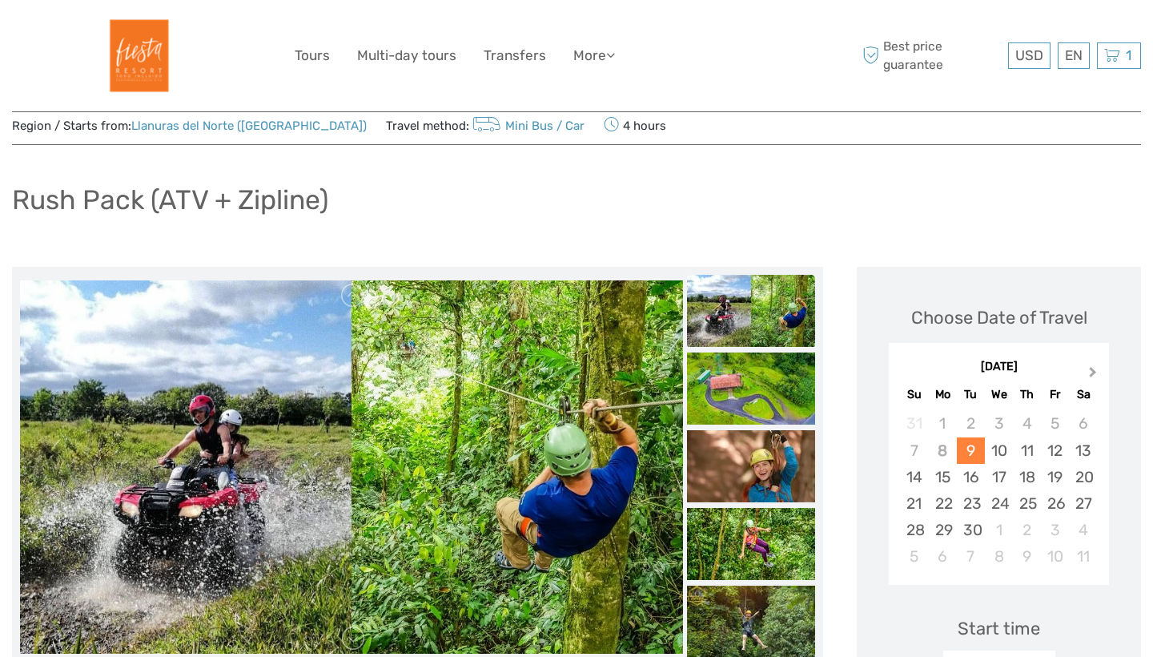
click at [1093, 372] on span "Next Month" at bounding box center [1093, 375] width 0 height 23
click at [946, 474] on div "15" at bounding box center [943, 477] width 28 height 26
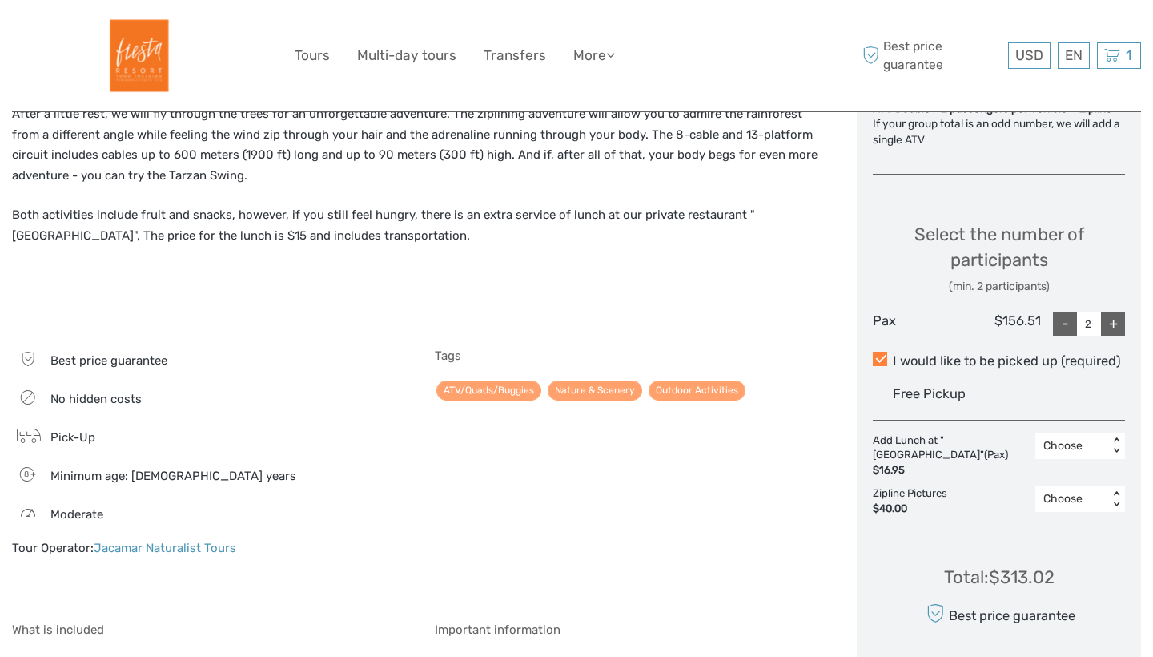
scroll to position [728, 0]
click at [1106, 54] on icon at bounding box center [1112, 56] width 16 height 20
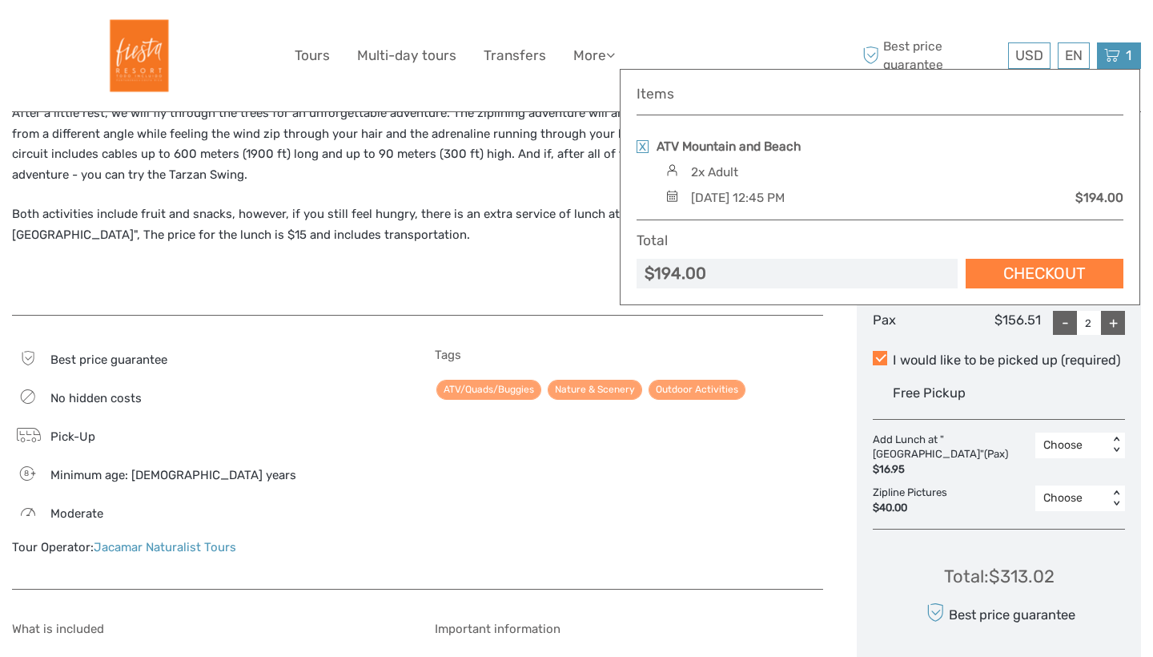
click at [470, 98] on div "USD USD € £ EN English Español Deutsch Tours Multi-day tours Transfers More Tra…" at bounding box center [577, 55] width 565 height 87
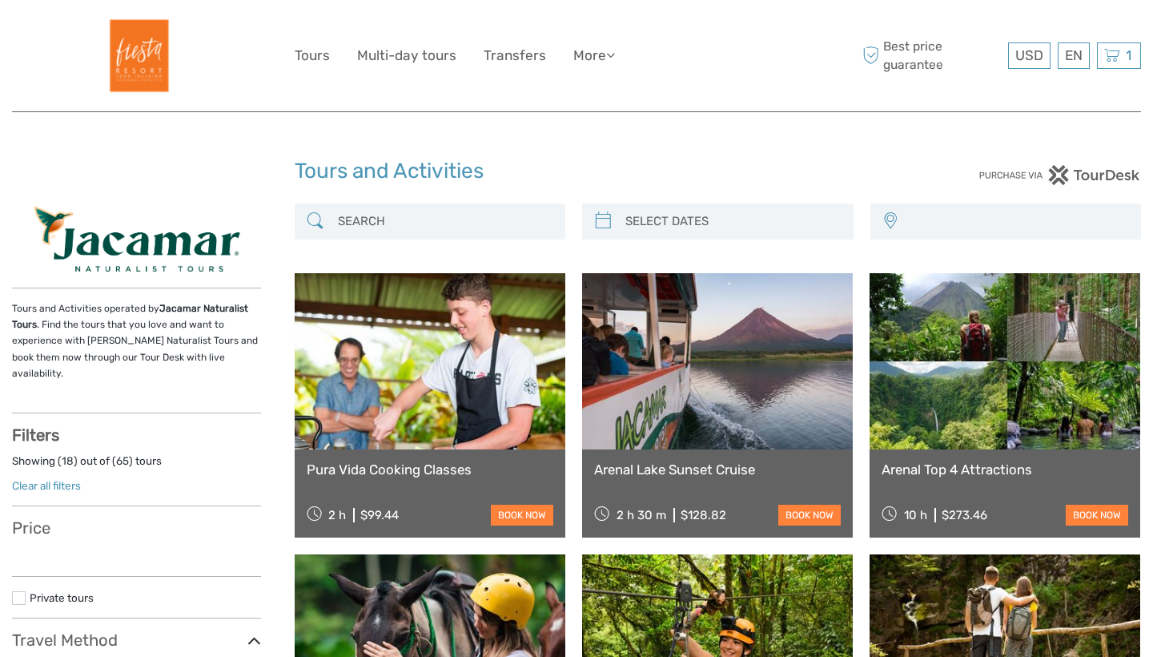
select select
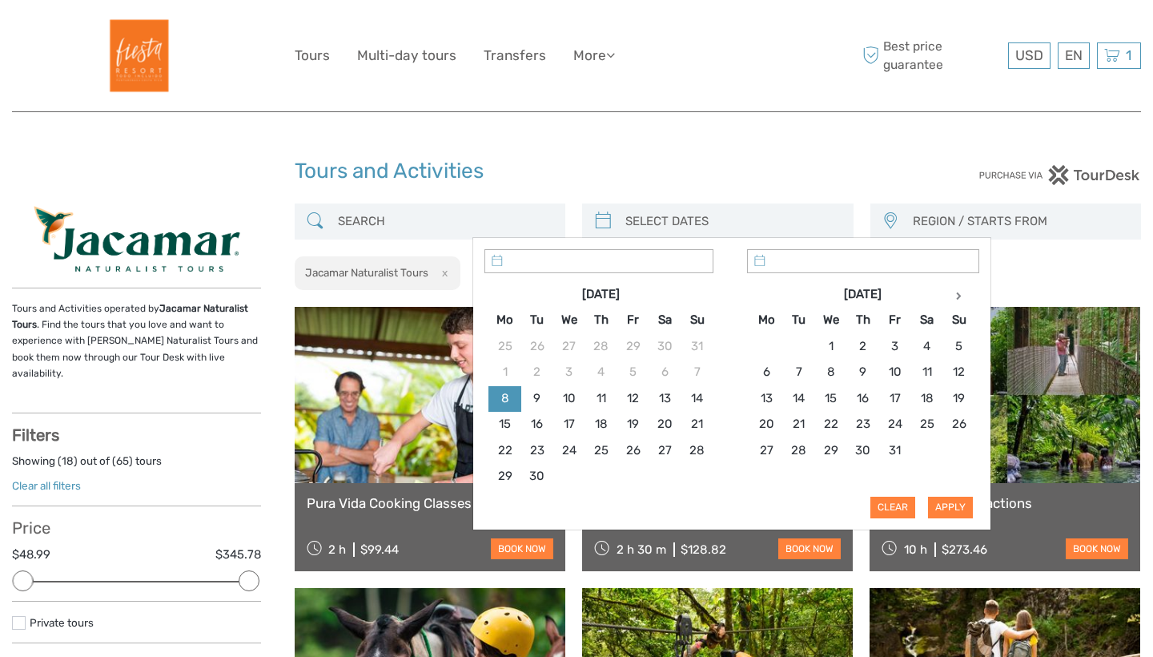
type input "08/09/2025"
click at [695, 234] on input "search" at bounding box center [732, 221] width 227 height 28
click at [962, 295] on icon at bounding box center [959, 295] width 6 height 8
click at [961, 295] on icon at bounding box center [959, 295] width 6 height 8
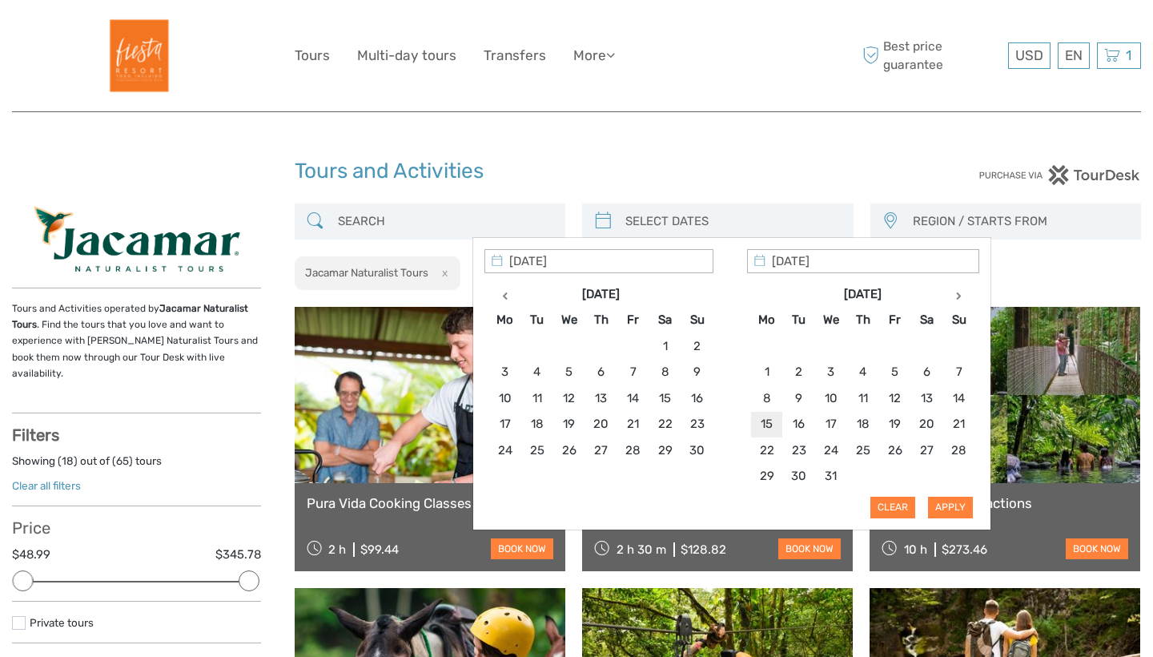
type input "15/12/2025"
type input "16/12/2025"
type input "15/12/2025"
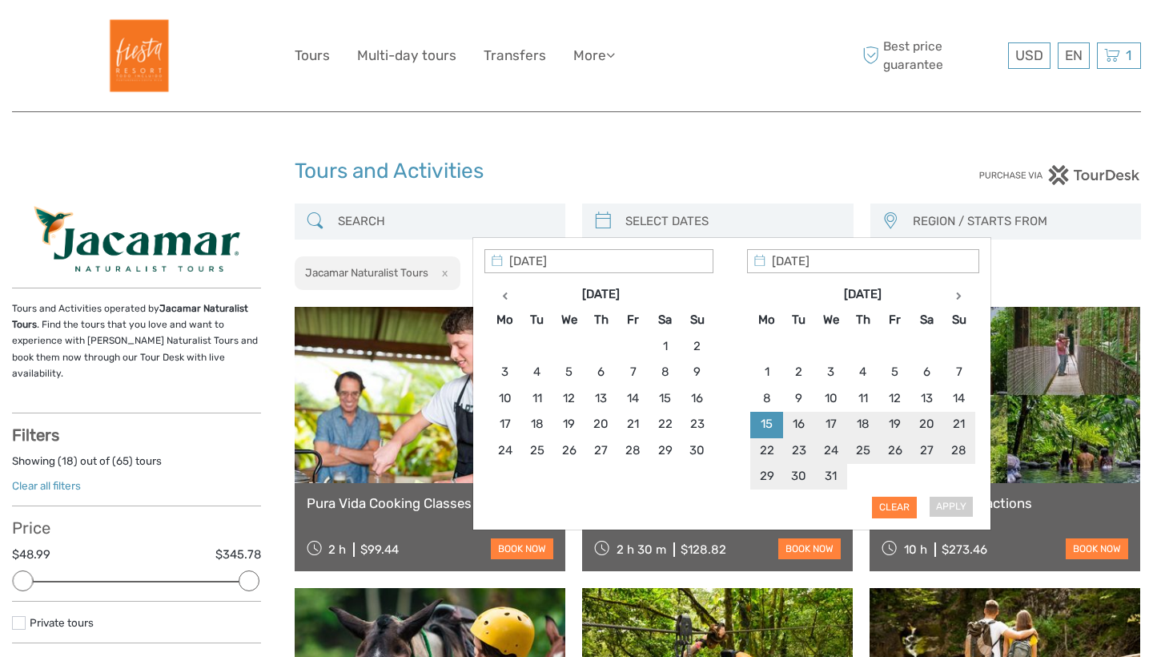
type input "16/12/2025"
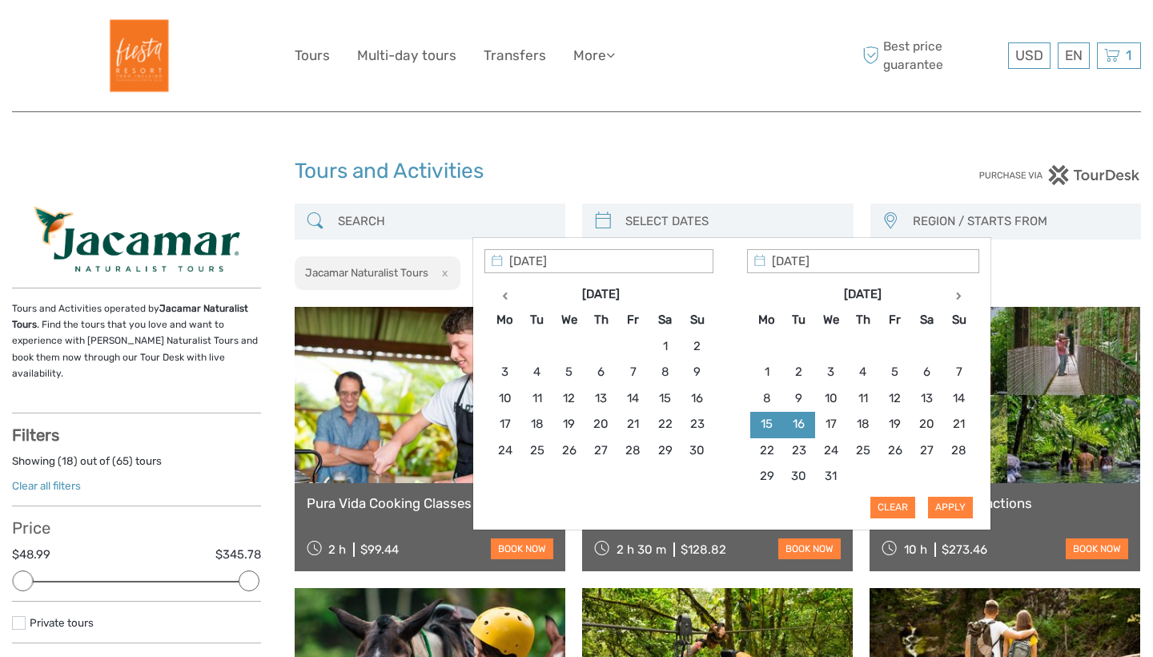
type input "15/12/2025"
click at [950, 496] on button "Apply" at bounding box center [950, 506] width 45 height 21
type input "15/12/2025 - 16/12/2025"
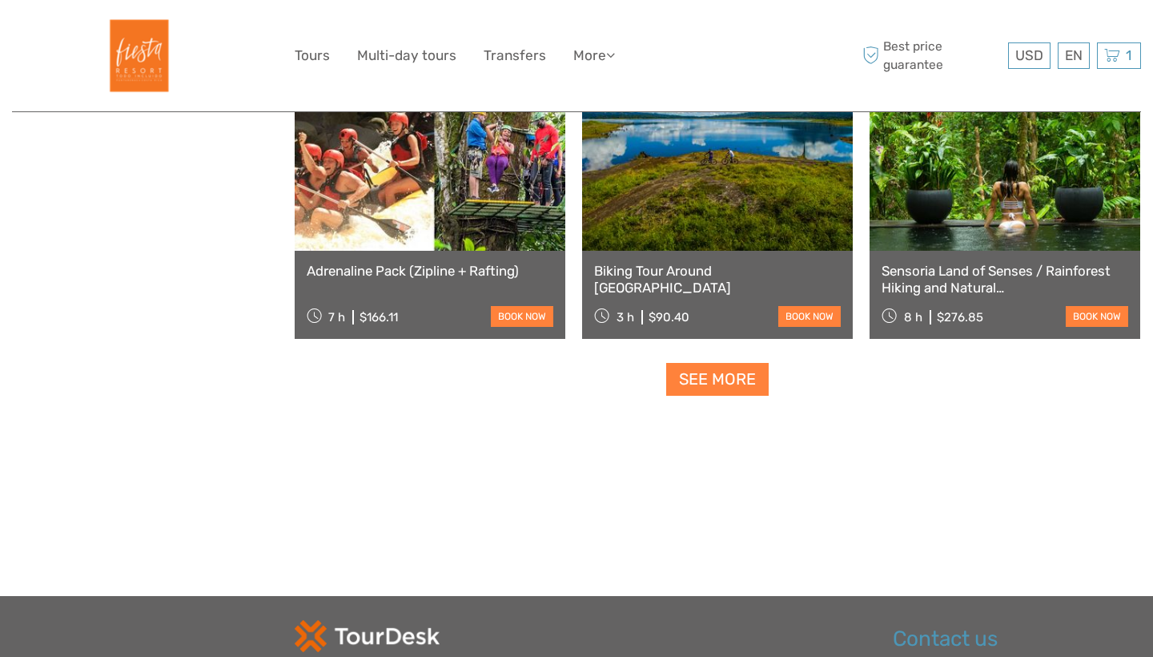
scroll to position [1420, 0]
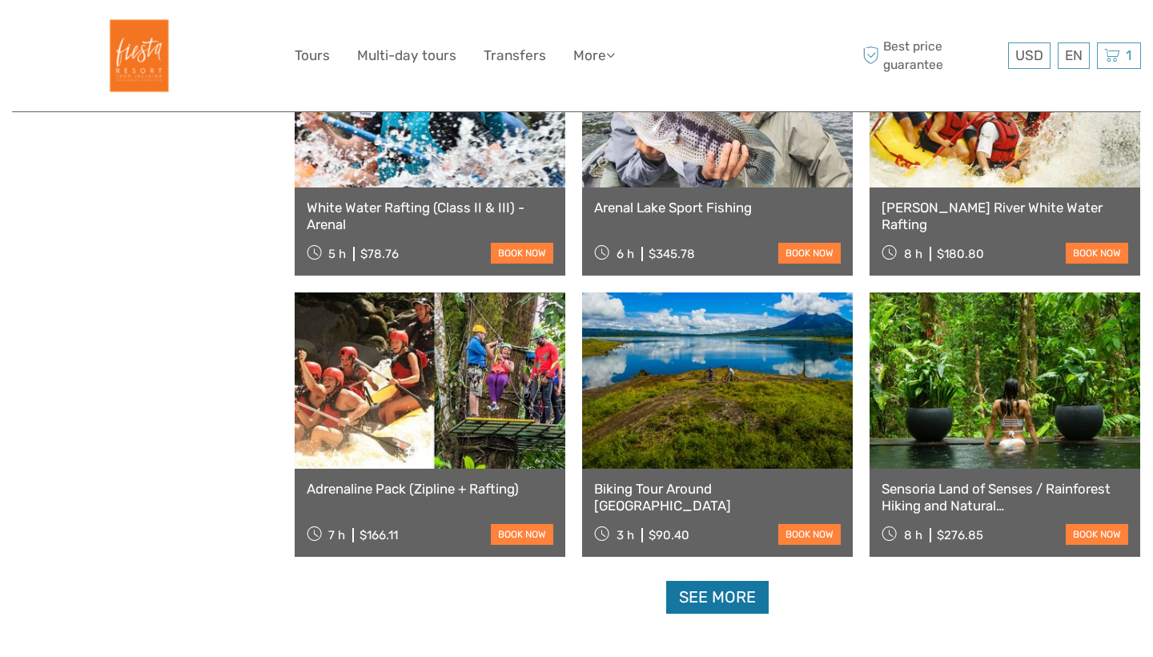
click at [685, 593] on link "See more" at bounding box center [717, 597] width 102 height 33
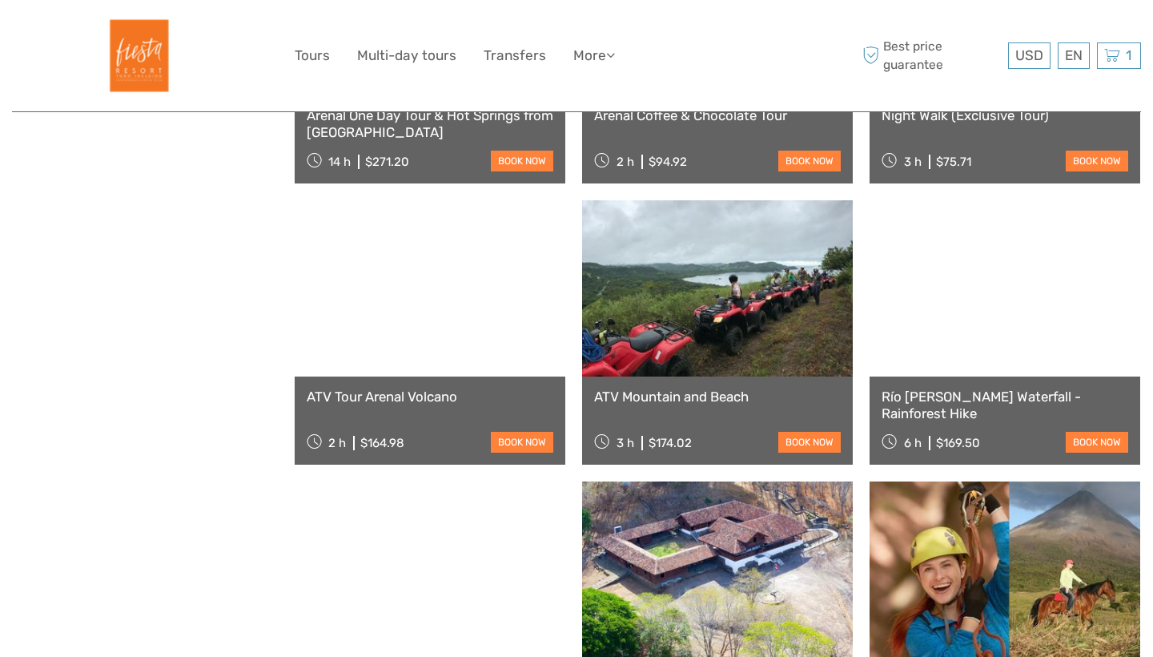
scroll to position [2633, 0]
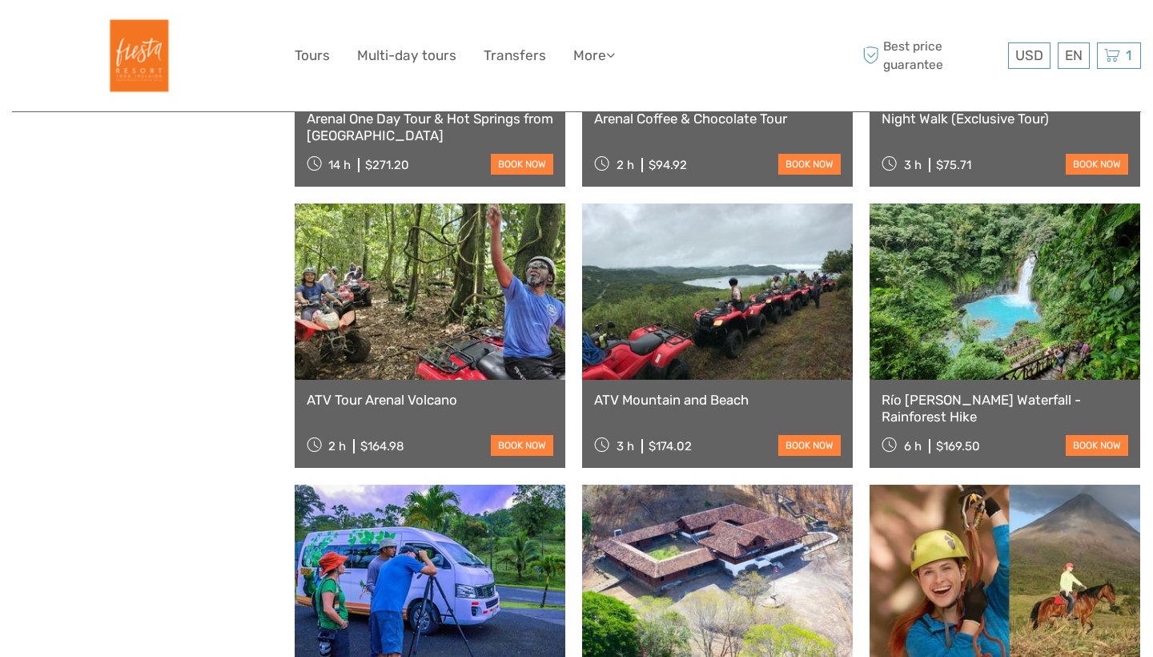
click at [660, 359] on link at bounding box center [717, 291] width 271 height 176
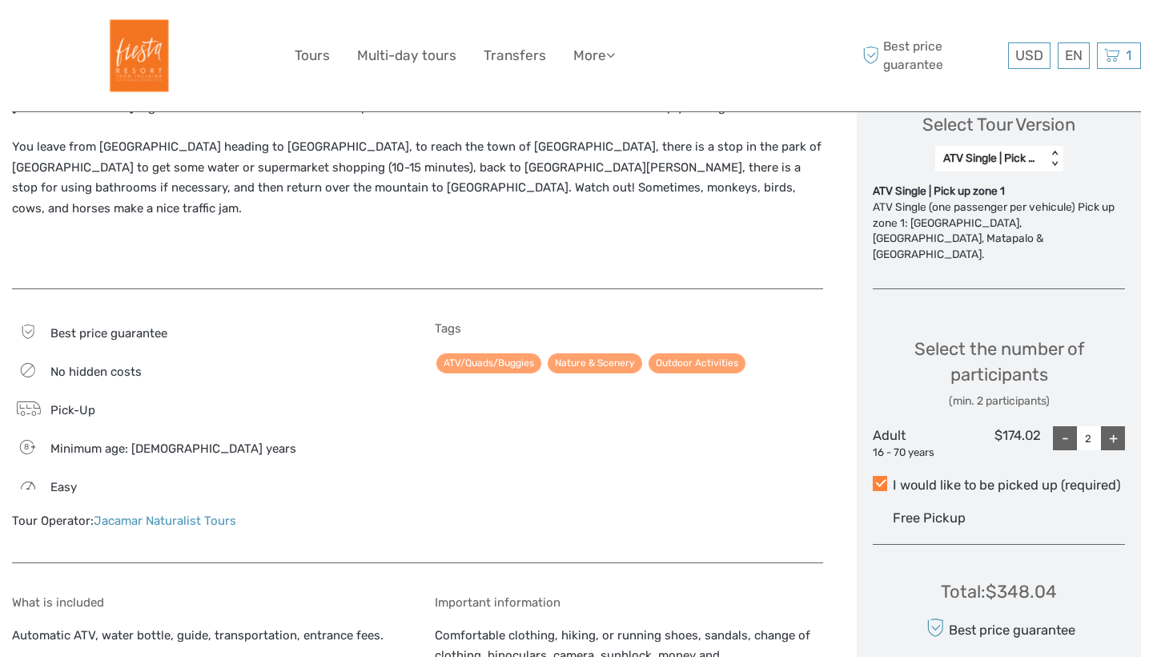
scroll to position [656, 0]
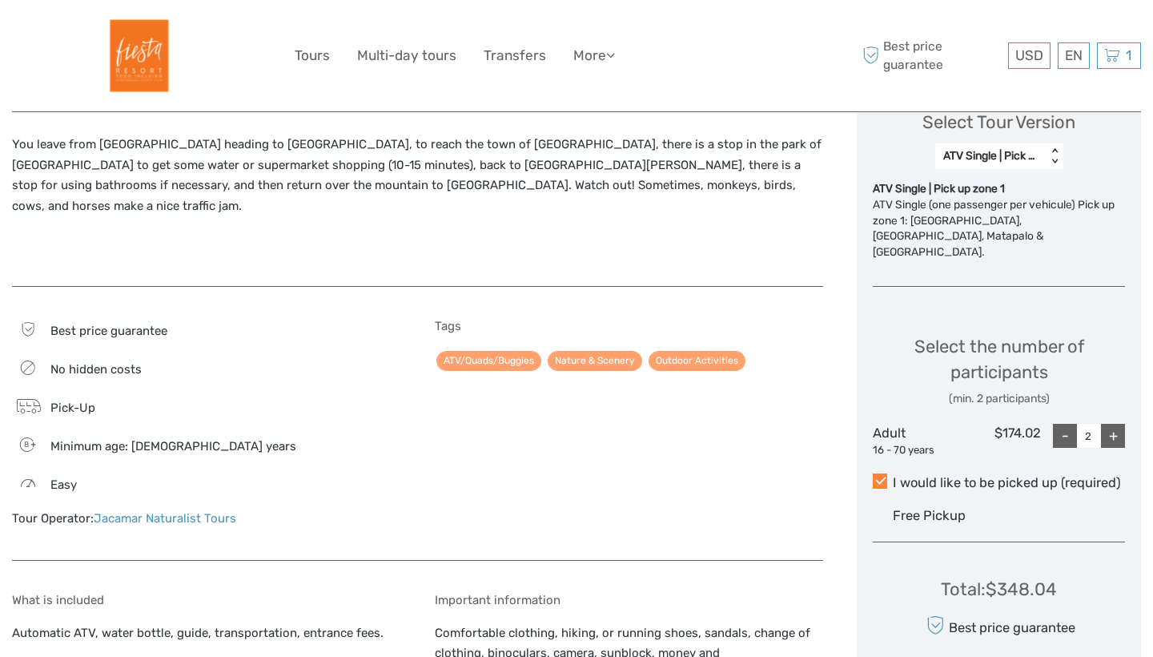
click at [141, 511] on link "Jacamar Naturalist Tours" at bounding box center [165, 518] width 143 height 14
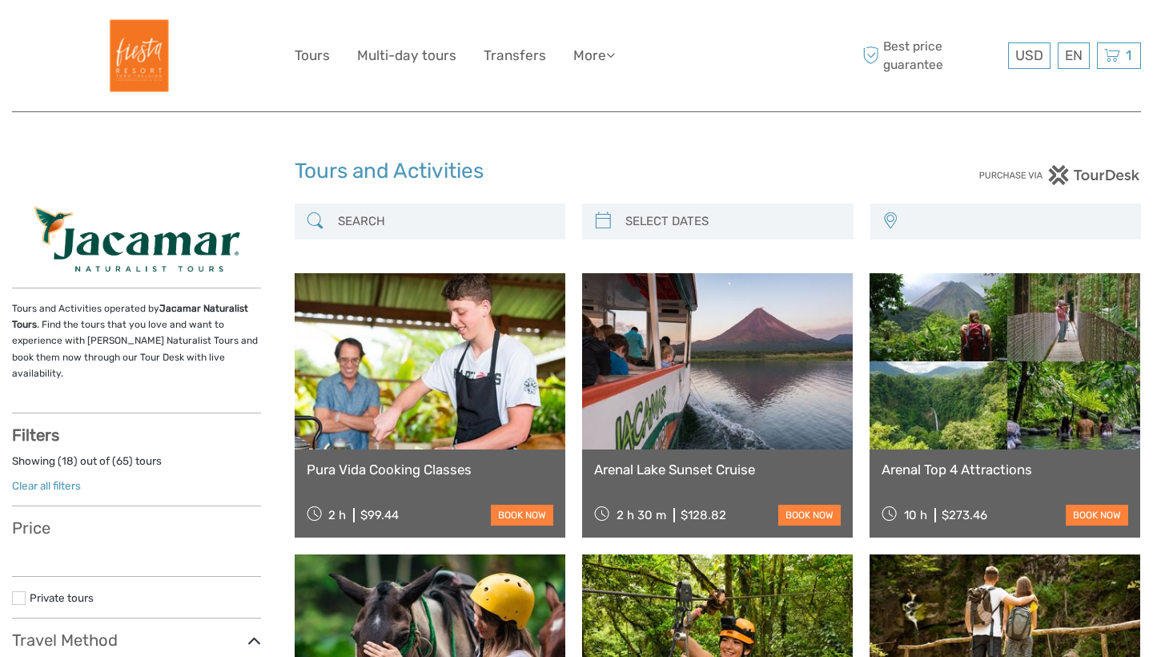
select select
